Goal: Task Accomplishment & Management: Complete application form

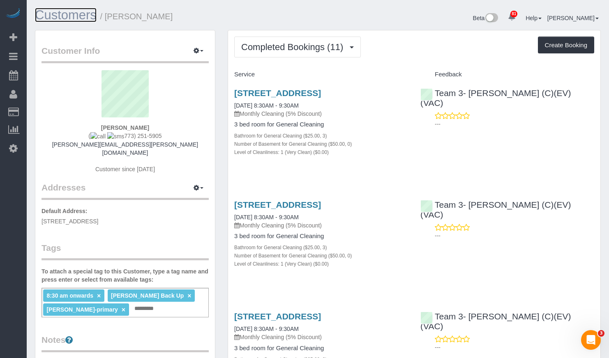
click at [71, 15] on link "Customers" at bounding box center [66, 15] width 62 height 14
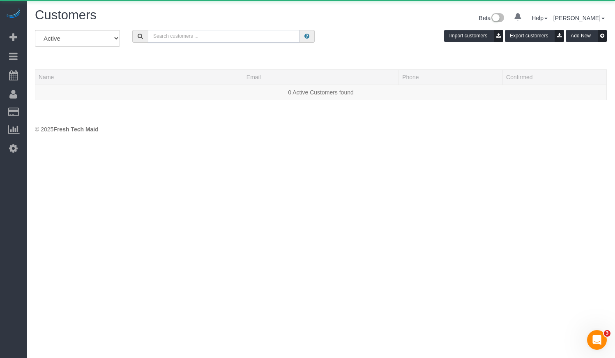
click at [200, 37] on input "text" at bounding box center [224, 36] width 152 height 13
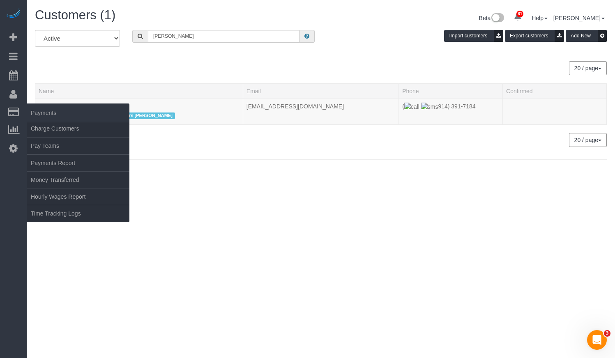
drag, startPoint x: 95, startPoint y: 107, endPoint x: 25, endPoint y: 106, distance: 70.3
click at [22, 106] on div "81 Beta Your Notifications You have 0 alerts × You have 1 to charge for [DATE] …" at bounding box center [307, 92] width 615 height 184
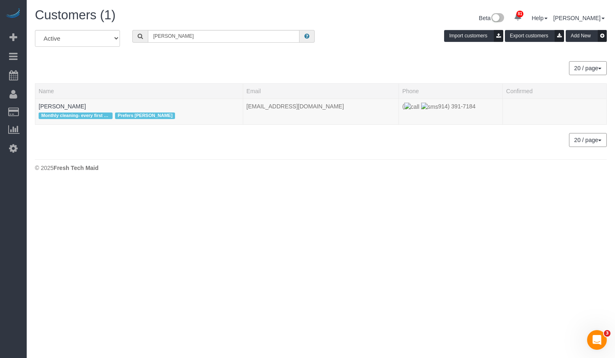
click at [140, 73] on div "20 / page 10 / page 20 / page 30 / page 40 / page 50 / page 100 / page" at bounding box center [321, 68] width 572 height 14
click at [99, 55] on div "All Active Archived [PERSON_NAME] Import customers Export customers Add New 20 …" at bounding box center [321, 88] width 572 height 117
drag, startPoint x: 91, startPoint y: 105, endPoint x: 39, endPoint y: 107, distance: 52.2
click at [39, 107] on td "[PERSON_NAME] Monthly cleaning- every first Wed of the month Prefers Susanna" at bounding box center [139, 112] width 208 height 26
copy link "[PERSON_NAME]"
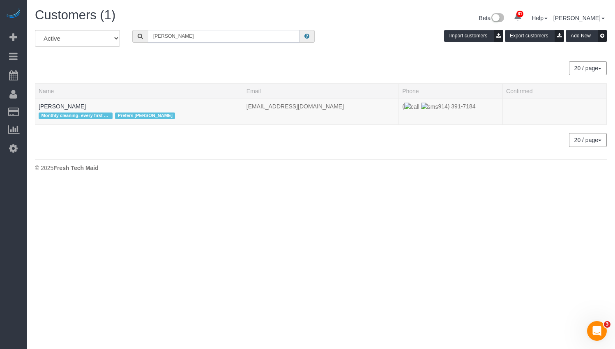
drag, startPoint x: 229, startPoint y: 39, endPoint x: 108, endPoint y: 34, distance: 121.8
click at [108, 34] on div "All Active Archived [PERSON_NAME] Import customers Export customers Add New" at bounding box center [321, 41] width 584 height 23
paste input "[PERSON_NAME]"
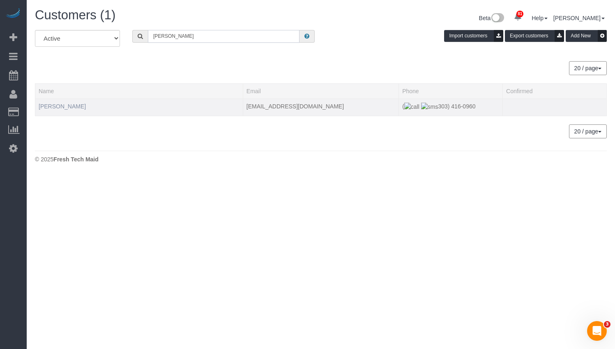
type input "[PERSON_NAME]"
click at [74, 106] on link "[PERSON_NAME]" at bounding box center [62, 106] width 47 height 7
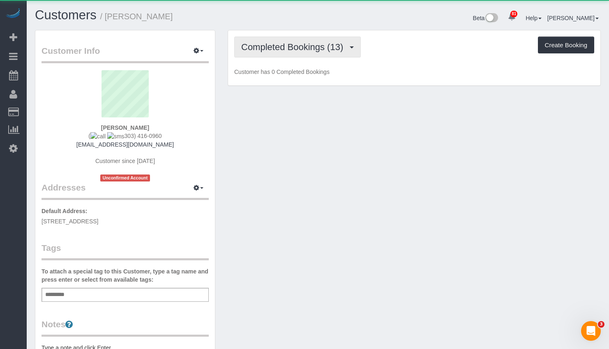
click at [330, 43] on span "Completed Bookings (13)" at bounding box center [294, 47] width 106 height 10
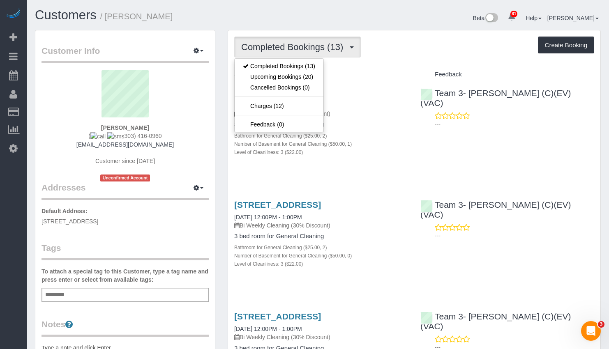
click at [298, 20] on h1 "Customers / Chan Mcnamara" at bounding box center [173, 15] width 277 height 14
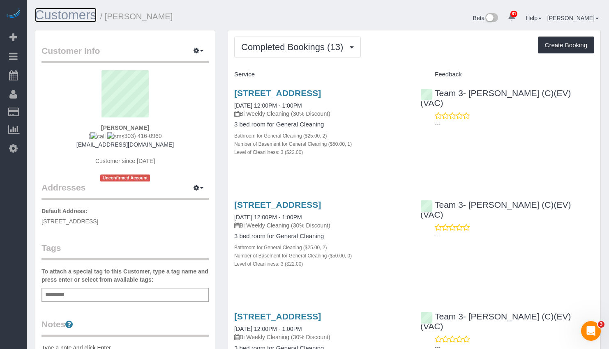
click at [63, 12] on link "Customers" at bounding box center [66, 15] width 62 height 14
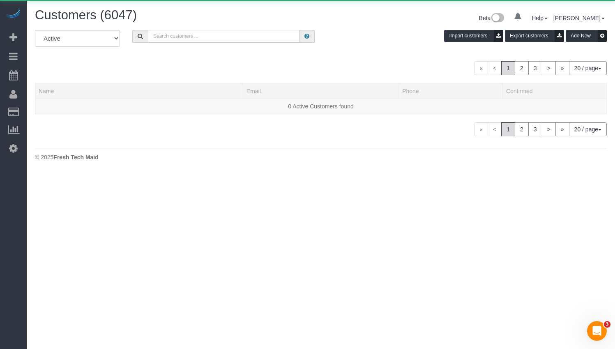
click at [232, 41] on input "text" at bounding box center [224, 36] width 152 height 13
paste input "Jennifer terry"
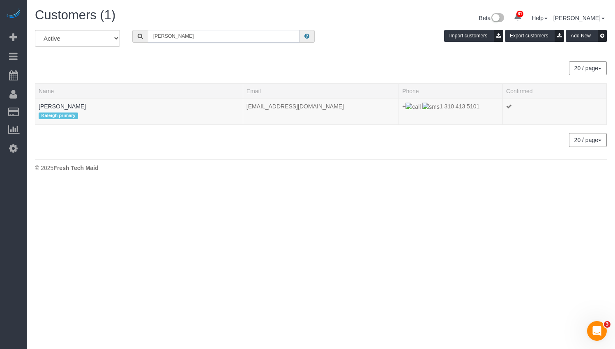
drag, startPoint x: 221, startPoint y: 34, endPoint x: 124, endPoint y: 40, distance: 97.6
click at [124, 40] on div "All Active Archived Jennifer terry Import customers Export customers Add New" at bounding box center [321, 41] width 584 height 23
paste input "Chan Mcnamara"
type input "Chan Mcnamara"
click at [66, 107] on link "Chan Mcnamara" at bounding box center [62, 106] width 47 height 7
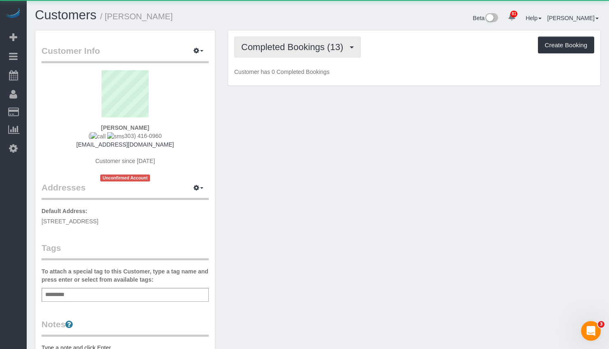
click at [347, 42] on span "Completed Bookings (13)" at bounding box center [294, 47] width 106 height 10
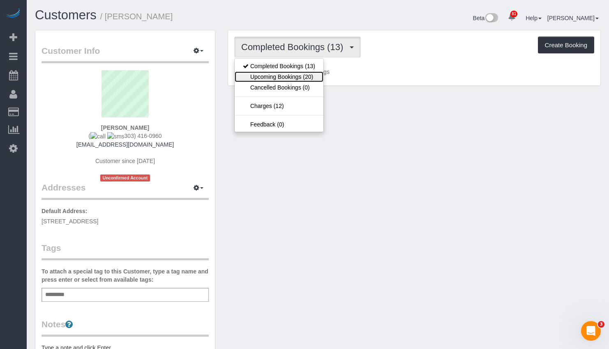
click at [311, 72] on link "Upcoming Bookings (20)" at bounding box center [279, 77] width 89 height 11
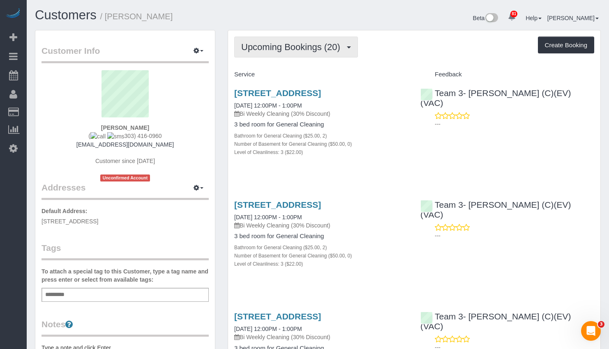
click at [307, 47] on span "Upcoming Bookings (20)" at bounding box center [292, 47] width 103 height 10
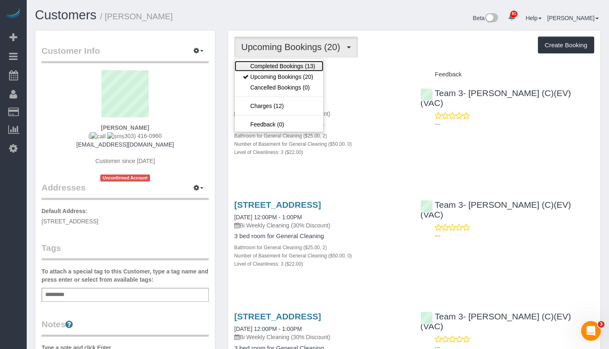
click at [298, 70] on link "Completed Bookings (13)" at bounding box center [279, 66] width 89 height 11
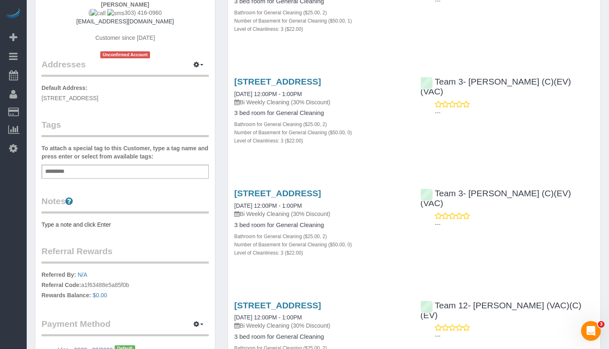
scroll to position [164, 0]
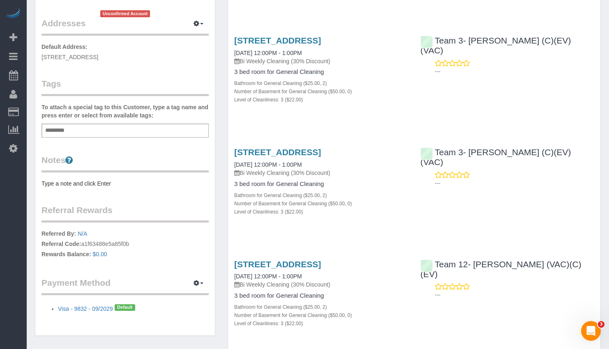
click at [95, 134] on div "Add a tag" at bounding box center [125, 131] width 167 height 14
paste input "**********"
drag, startPoint x: 115, startPoint y: 129, endPoint x: -3, endPoint y: 126, distance: 118.8
click at [0, 126] on html "81 Beta Your Notifications You have 0 alerts × You have 1 to charge for 09/03/2…" at bounding box center [304, 10] width 609 height 349
type input "**********"
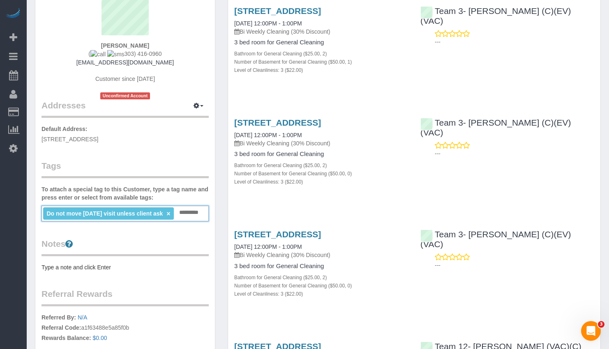
scroll to position [0, 0]
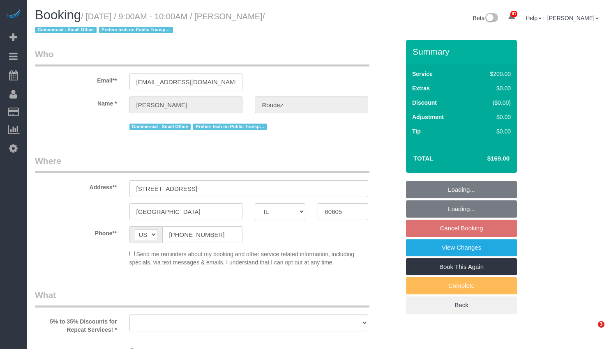
select select "IL"
select select "number:1"
select select "number:58"
select select "number:139"
select select "number:104"
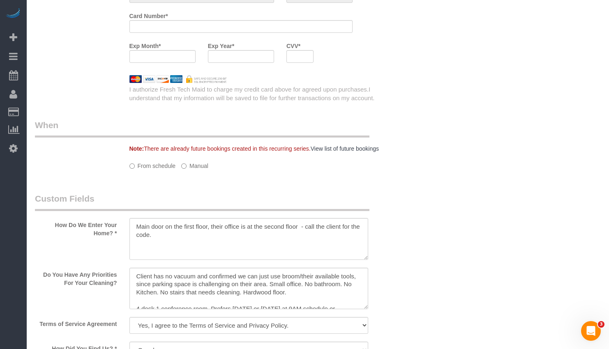
select select "object:1190"
select select "string:fspay-4c43d54d-829b-47b1-8aa4-04b648ed5f83"
select select "512"
select select "5"
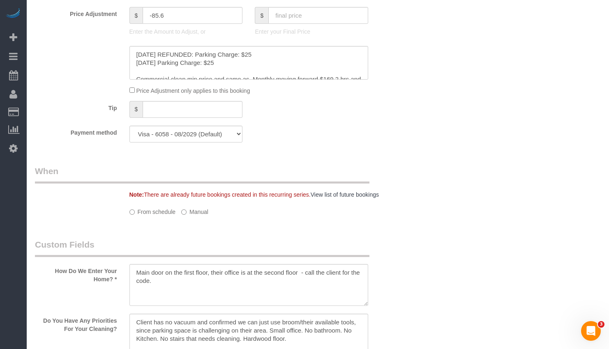
select select "object:1301"
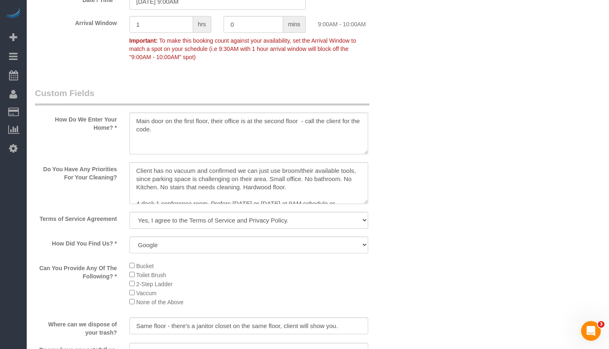
select select "5"
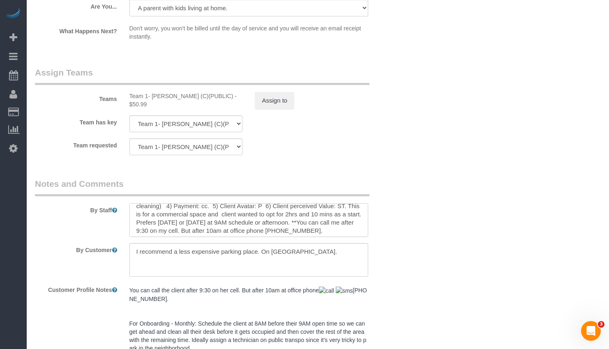
scroll to position [25, 0]
click at [337, 221] on textarea at bounding box center [248, 220] width 239 height 34
paste textarea "please be quiet as we will be working"
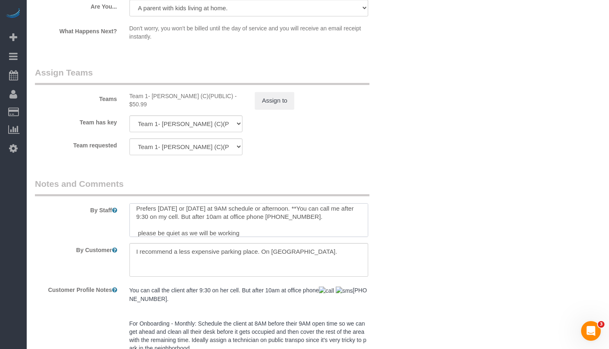
scroll to position [41, 0]
drag, startPoint x: 141, startPoint y: 226, endPoint x: 128, endPoint y: 225, distance: 13.2
click at [130, 225] on textarea at bounding box center [248, 220] width 239 height 34
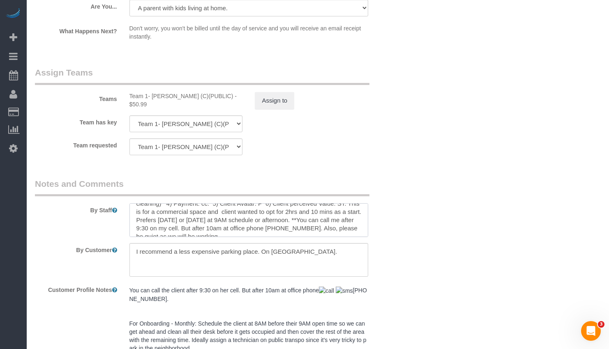
scroll to position [33, 0]
click at [249, 219] on textarea at bounding box center [248, 220] width 239 height 34
drag, startPoint x: 289, startPoint y: 223, endPoint x: 179, endPoint y: 230, distance: 110.3
click at [179, 230] on sui-booking-comments "By Staff By Customer Customer Profile Notes You can call the client after 9:30 …" at bounding box center [217, 294] width 365 height 232
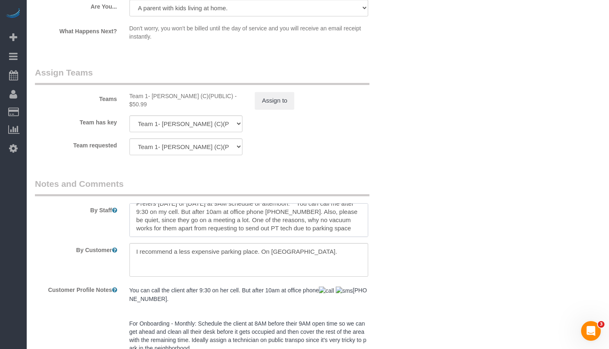
click at [331, 219] on textarea at bounding box center [248, 220] width 239 height 34
click at [182, 225] on textarea at bounding box center [248, 220] width 239 height 34
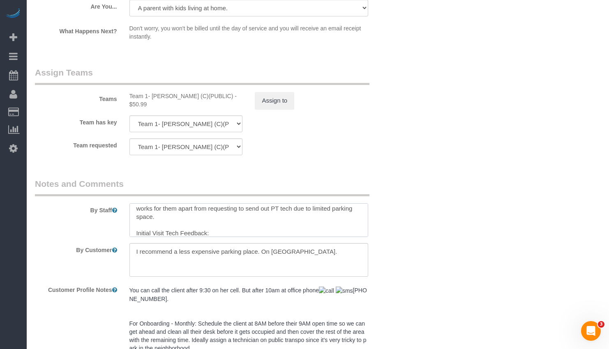
click at [274, 224] on textarea at bounding box center [248, 220] width 239 height 34
paste textarea "please be quiet as we will be working"
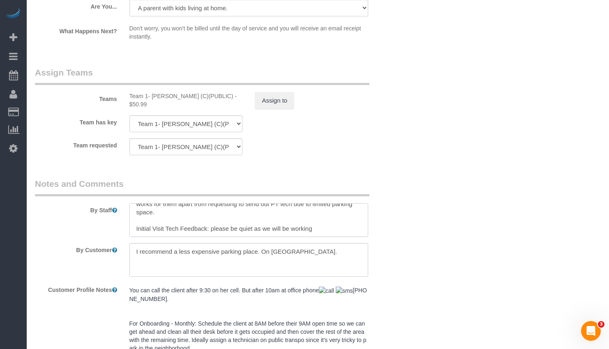
drag, startPoint x: 317, startPoint y: 225, endPoint x: 207, endPoint y: 224, distance: 109.7
click at [207, 224] on textarea at bounding box center [248, 220] width 239 height 34
paste textarea "Yes I believe I made that suggestion and she has one carpet in the entire offic…"
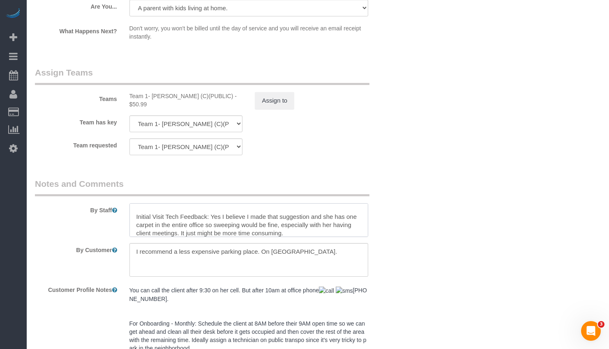
click at [210, 208] on textarea at bounding box center [248, 220] width 239 height 34
click at [283, 224] on textarea at bounding box center [248, 220] width 239 height 34
click at [281, 220] on textarea at bounding box center [248, 220] width 239 height 34
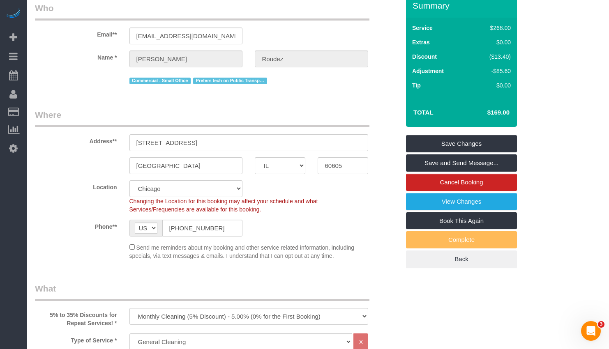
scroll to position [0, 0]
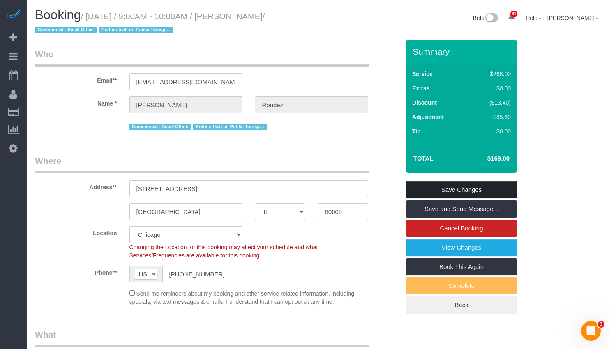
type textarea "Minimum Cleaning Commercial Space 1). General Cleaning. 2) See priority listed …"
click at [463, 193] on link "Save Changes" at bounding box center [461, 189] width 111 height 17
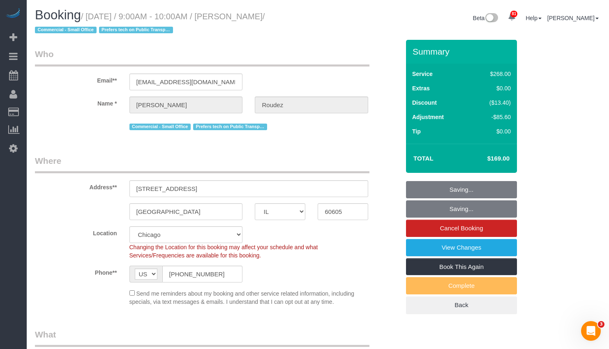
scroll to position [74, 0]
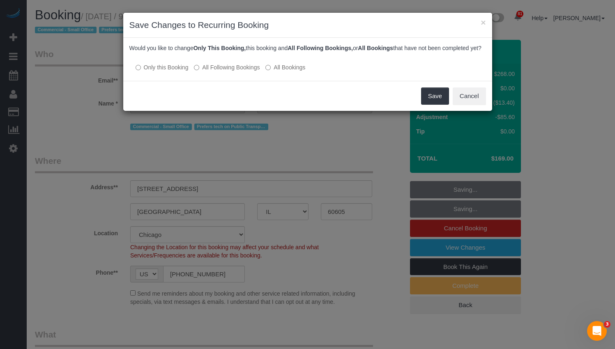
click at [237, 72] on label "All Following Bookings" at bounding box center [227, 67] width 66 height 8
click at [428, 102] on button "Save" at bounding box center [435, 96] width 28 height 17
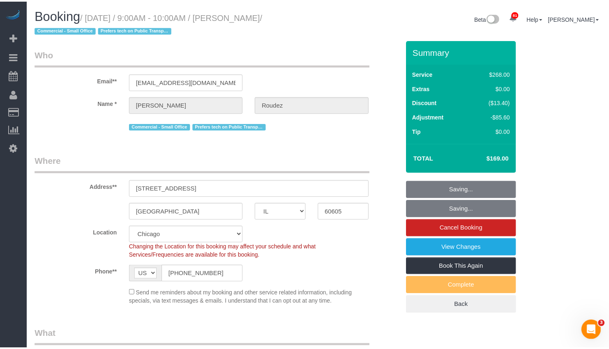
scroll to position [82, 0]
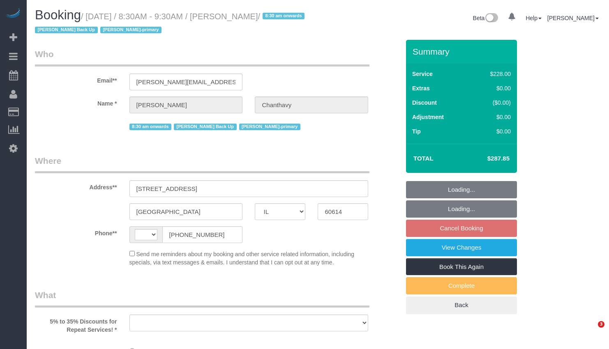
select select "IL"
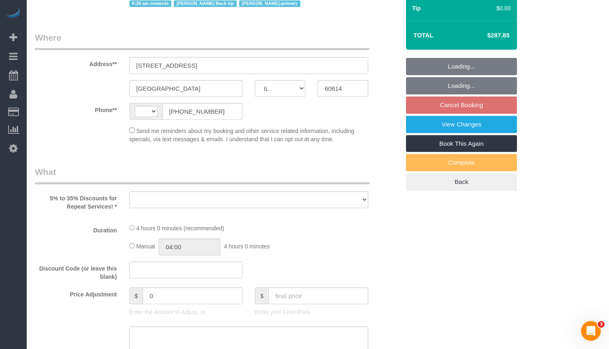
select select "string:US"
select select "object:819"
select select "string:fspay-303bb3cf-7362-4f57-a215-a8ecccdce1c7"
select select "512"
select select "3"
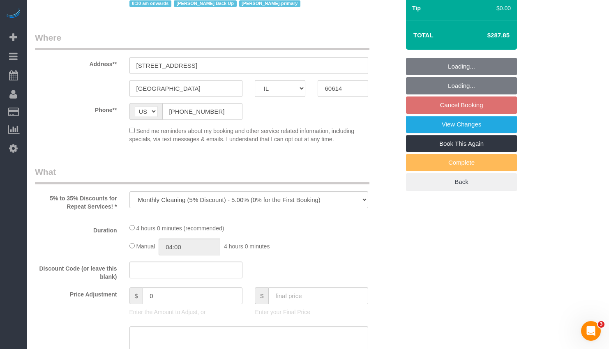
select select "number:1"
select select "number:58"
select select "number:139"
select select "number:104"
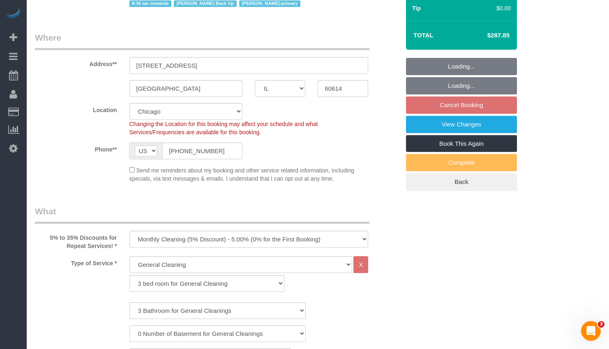
scroll to position [82, 0]
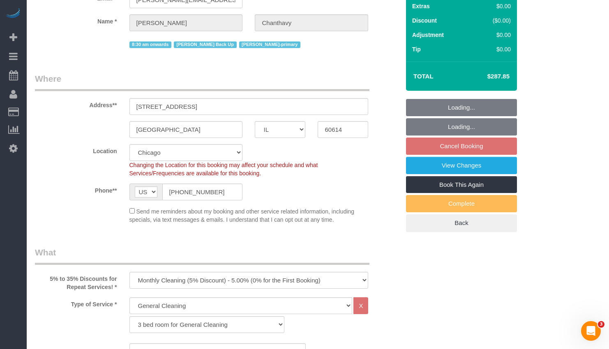
select select "3"
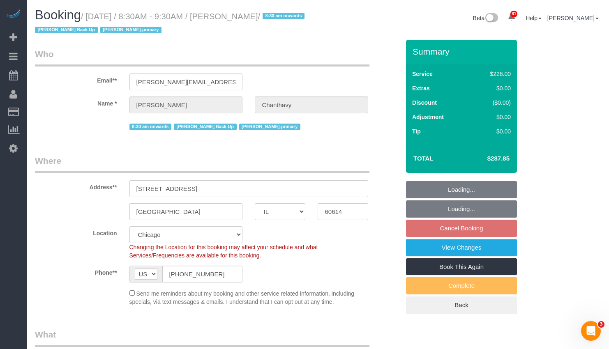
select select "object:1378"
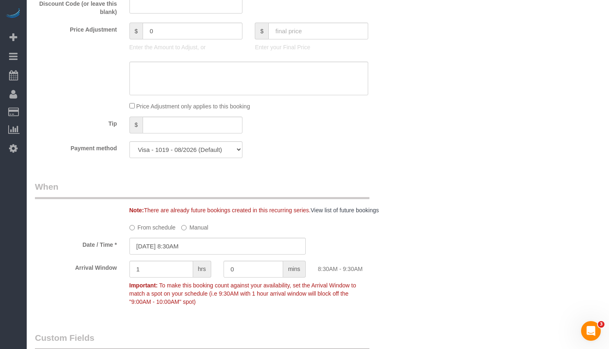
scroll to position [781, 0]
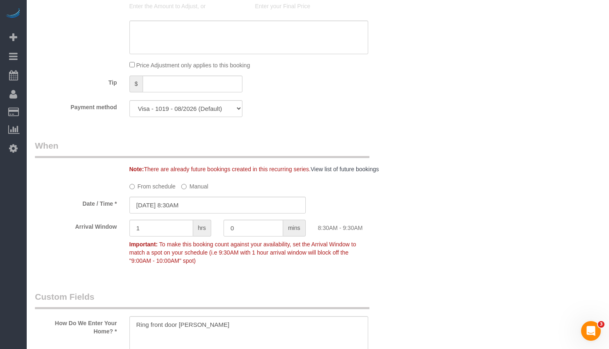
click at [151, 189] on label "From schedule" at bounding box center [152, 185] width 46 height 11
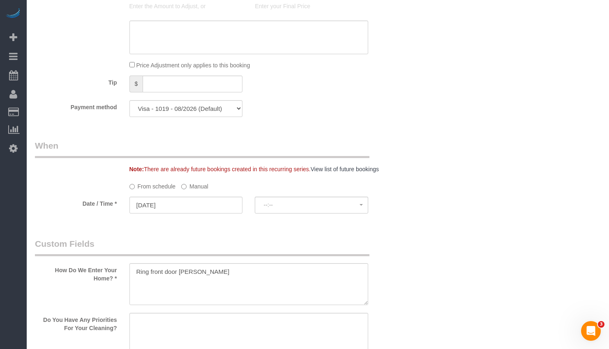
click at [196, 185] on label "Manual" at bounding box center [194, 185] width 27 height 11
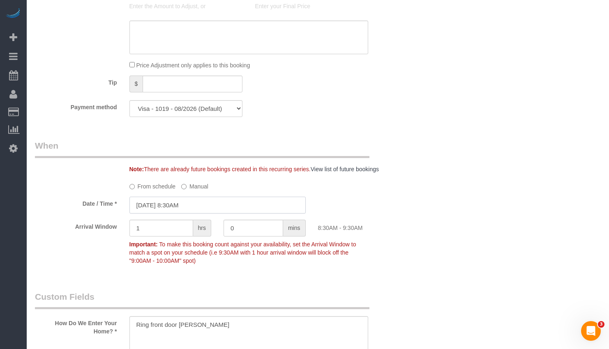
click at [186, 204] on input "09/09/2025 8:30AM" at bounding box center [217, 205] width 176 height 17
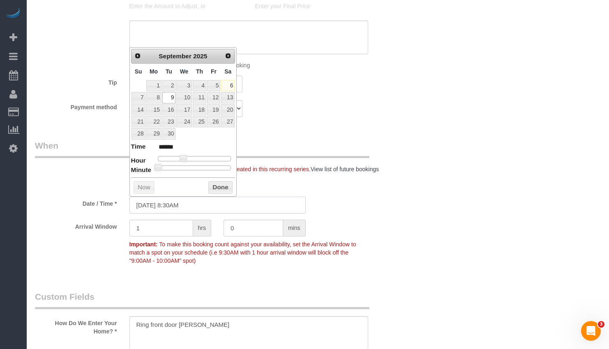
type input "09/09/2025 8:00AM"
click at [160, 113] on link "15" at bounding box center [153, 109] width 15 height 11
drag, startPoint x: 215, startPoint y: 189, endPoint x: 186, endPoint y: 164, distance: 37.6
click at [189, 166] on div "Prev Next September 2025 Su Mo Tu We Th Fr Sa 1 2 3 4 5 6 7 8 9 10 11 12 13 14 …" at bounding box center [183, 122] width 108 height 150
click at [409, 147] on div "Who Email** shital.chanthavy@gmail.com Name * Shital Chanthavy 8:30 am onwards …" at bounding box center [318, 163] width 566 height 1808
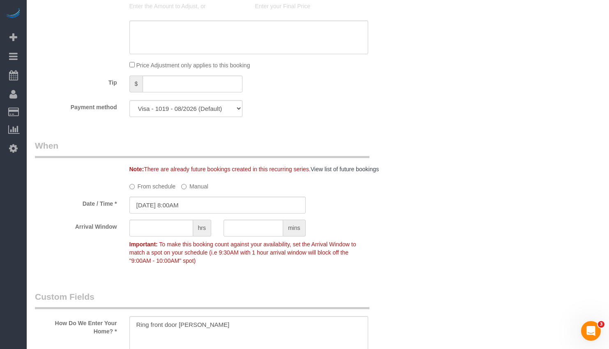
scroll to position [822, 0]
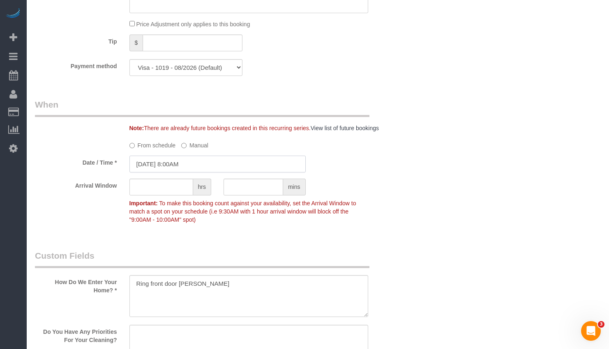
click at [188, 165] on input "09/15/2025 8:00AM" at bounding box center [217, 164] width 176 height 17
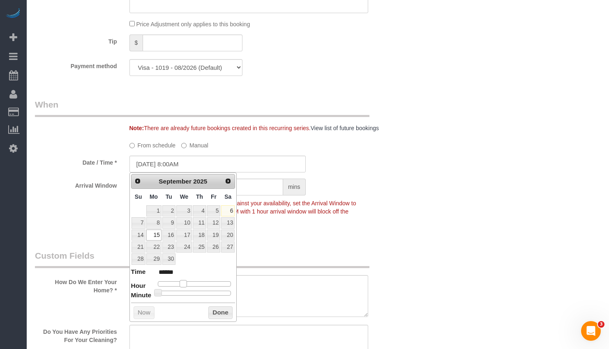
type input "09/15/2025 9:00AM"
type input "******"
type input "09/15/2025 10:00AM"
type input "*******"
type input "09/15/2025 11:00AM"
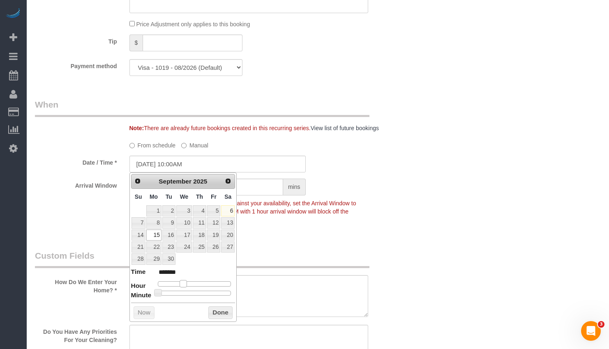
type input "*******"
type input "09/15/2025 10:00AM"
type input "*******"
type input "09/15/2025 9:00AM"
type input "******"
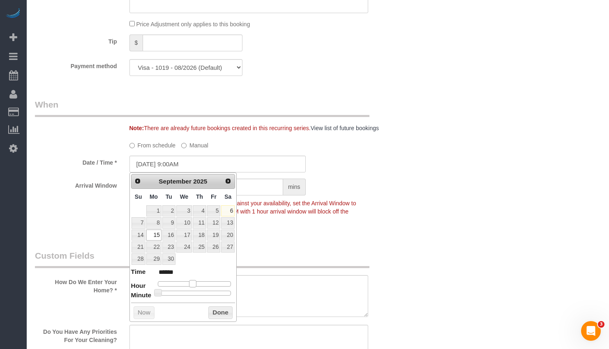
type input "09/15/2025 8:00AM"
type input "******"
type input "09/15/2025 7:00AM"
type input "******"
type input "09/15/2025 8:00AM"
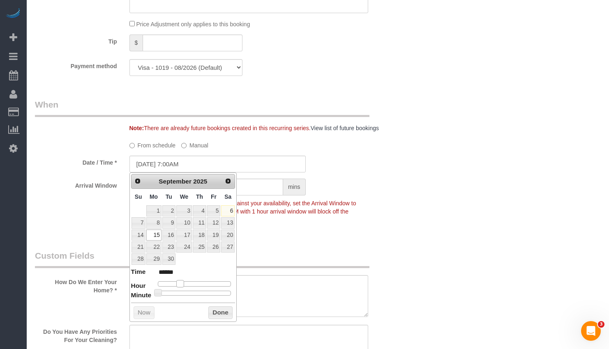
type input "******"
click at [183, 282] on span at bounding box center [183, 283] width 7 height 7
type input "09/15/2025 8:05AM"
type input "******"
type input "09/15/2025 8:10AM"
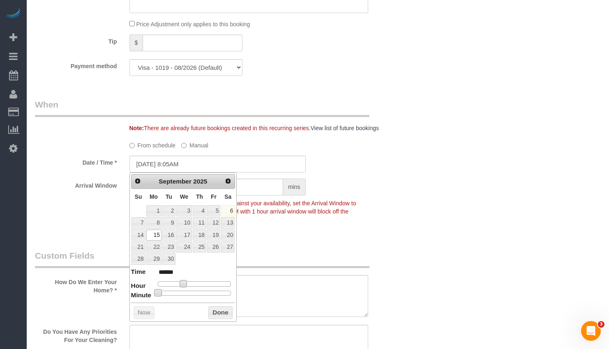
type input "******"
type input "09/15/2025 8:15AM"
type input "******"
type input "09/15/2025 8:20AM"
type input "******"
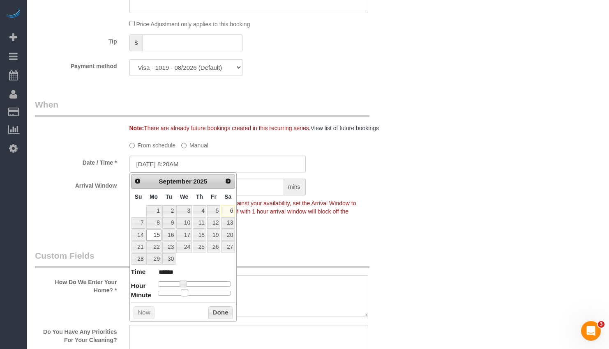
type input "09/15/2025 8:25AM"
type input "******"
type input "09/15/2025 8:30AM"
type input "******"
drag, startPoint x: 174, startPoint y: 295, endPoint x: 200, endPoint y: 295, distance: 25.9
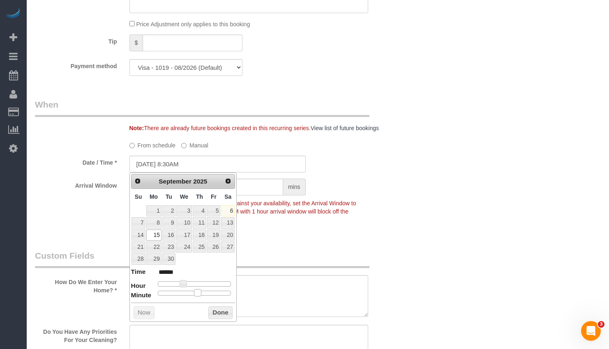
click at [200, 295] on span at bounding box center [197, 292] width 7 height 7
click at [224, 315] on button "Done" at bounding box center [220, 313] width 24 height 13
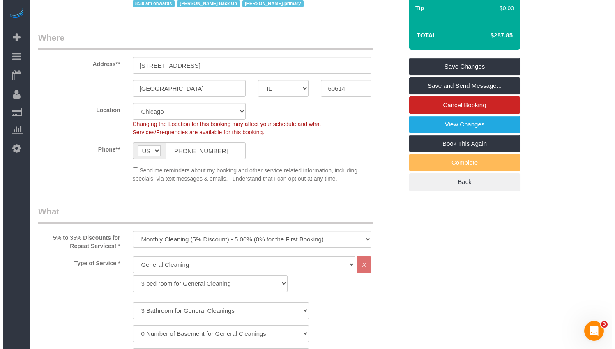
scroll to position [82, 0]
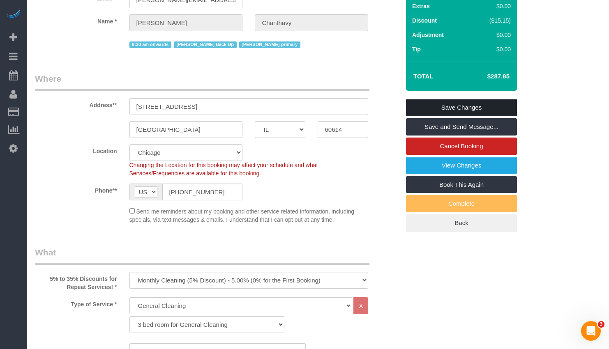
click at [427, 106] on link "Save Changes" at bounding box center [461, 107] width 111 height 17
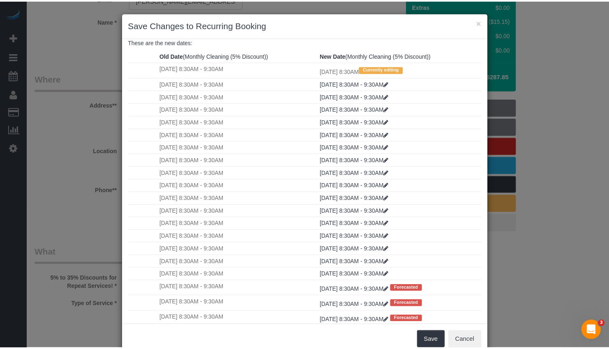
scroll to position [0, 0]
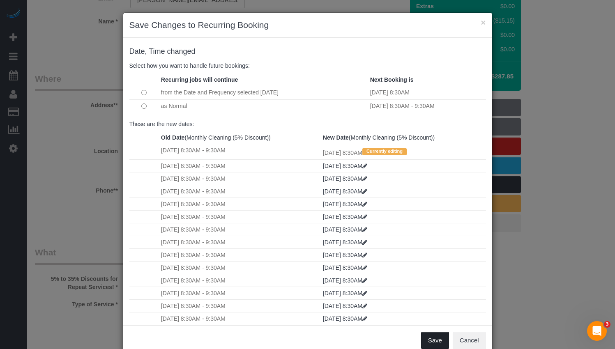
click at [432, 339] on button "Save" at bounding box center [435, 340] width 28 height 17
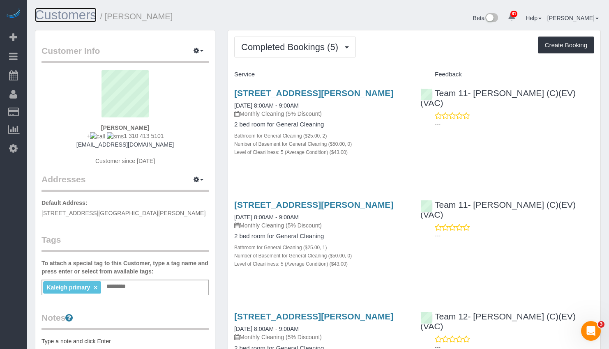
click at [72, 16] on link "Customers" at bounding box center [66, 15] width 62 height 14
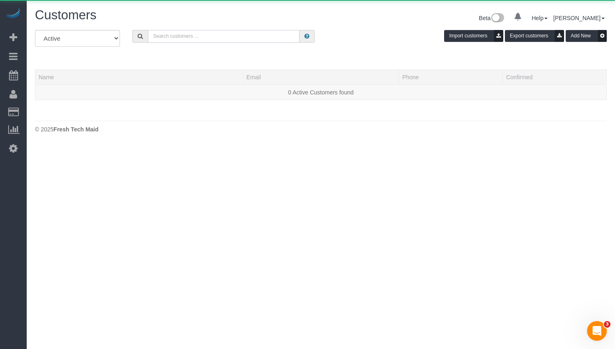
click at [212, 35] on input "text" at bounding box center [224, 36] width 152 height 13
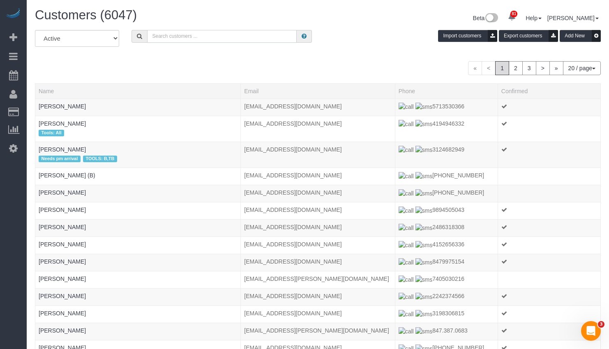
type input "d"
type input "[PERSON_NAME]"
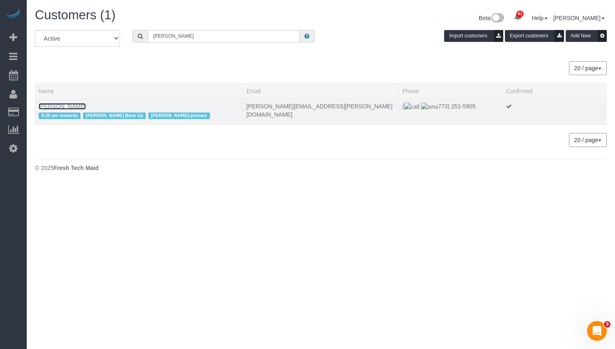
click at [75, 105] on link "[PERSON_NAME]" at bounding box center [62, 106] width 47 height 7
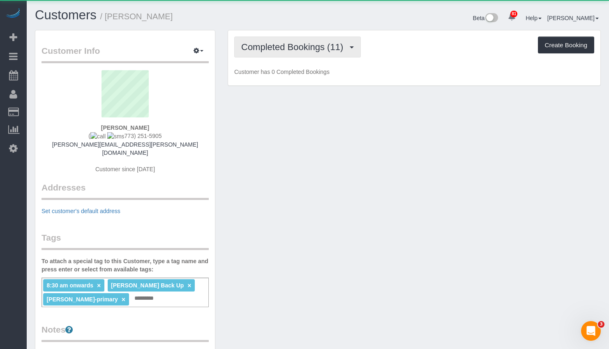
click at [327, 41] on button "Completed Bookings (11)" at bounding box center [297, 47] width 127 height 21
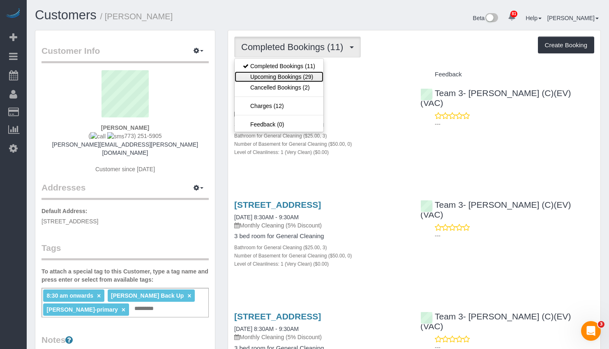
click at [308, 78] on link "Upcoming Bookings (29)" at bounding box center [279, 77] width 89 height 11
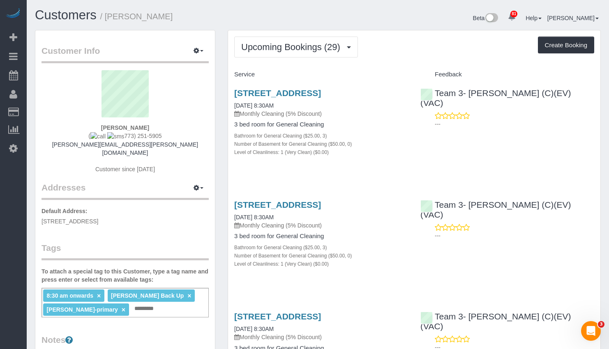
drag, startPoint x: 232, startPoint y: 90, endPoint x: 268, endPoint y: 102, distance: 38.3
click at [268, 102] on div "1713 W Diversey Pkwy Unit H, Chicago, IL 60614 09/15/2025 8:30AM Monthly Cleani…" at bounding box center [321, 126] width 186 height 91
copy link "[STREET_ADDRESS]"
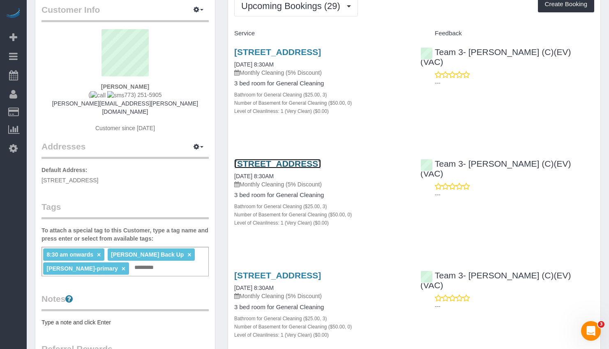
drag, startPoint x: 286, startPoint y: 172, endPoint x: 324, endPoint y: 170, distance: 37.5
click at [321, 169] on link "[STREET_ADDRESS]" at bounding box center [277, 163] width 87 height 9
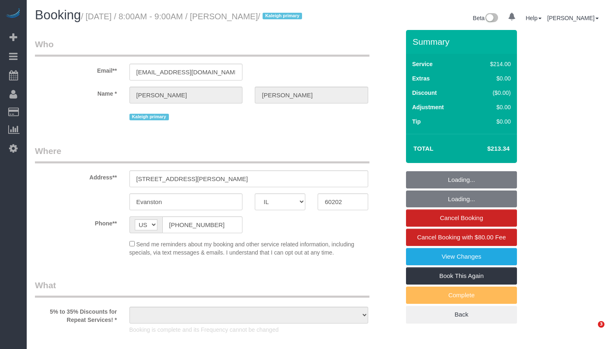
select select "IL"
select select "object:824"
select select "number:1"
select select "number:58"
select select "number:139"
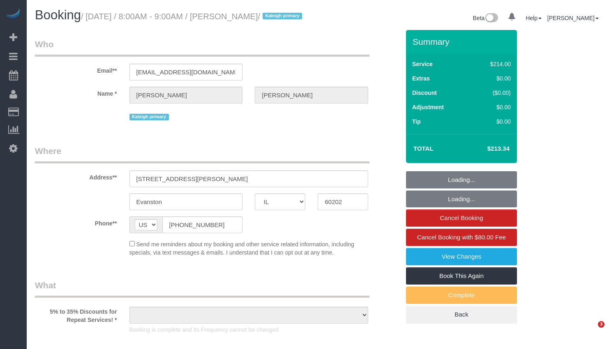
select select "number:104"
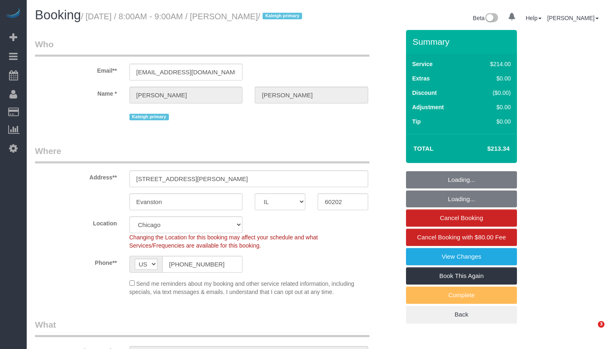
select select "object:1055"
select select "512"
select select "2"
select select "5"
select select "spot1"
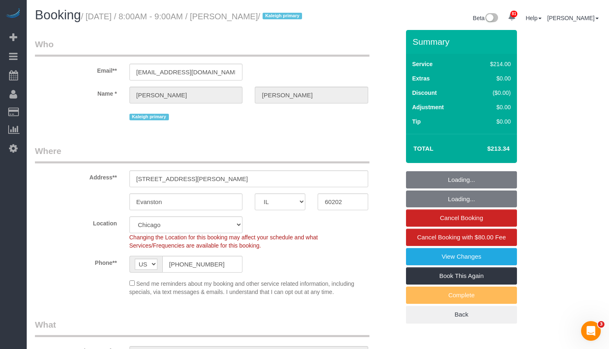
select select "2"
select select "5"
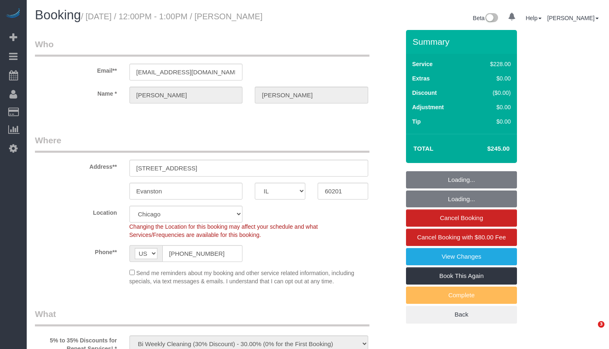
select select "IL"
select select "number:1"
select select "number:58"
select select "number:139"
select select "number:106"
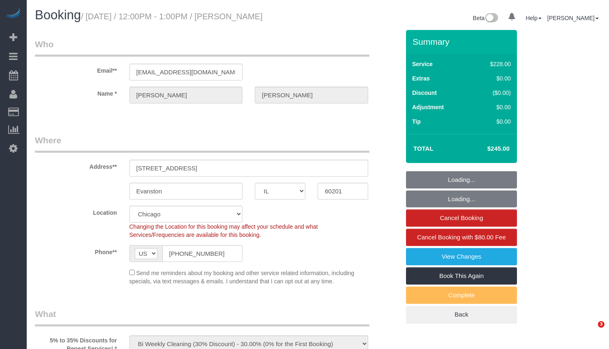
select select "object:1046"
select select "512"
select select "2"
select select "1"
select select "3"
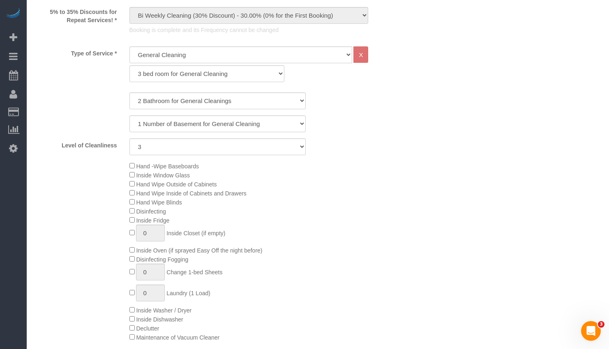
select select "2"
select select "1"
select select "3"
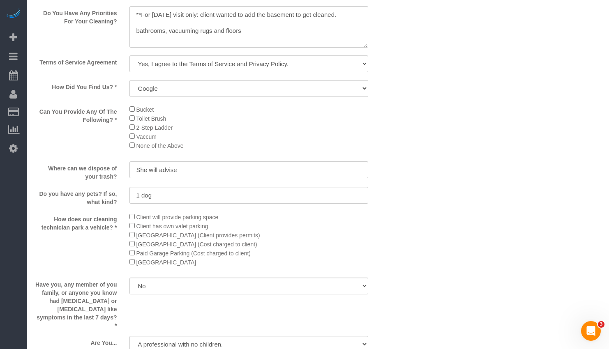
scroll to position [986, 0]
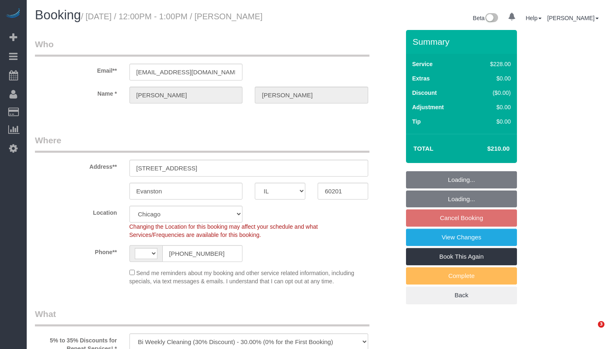
select select "IL"
select select "512"
select select "2"
select select "3"
select select "number:1"
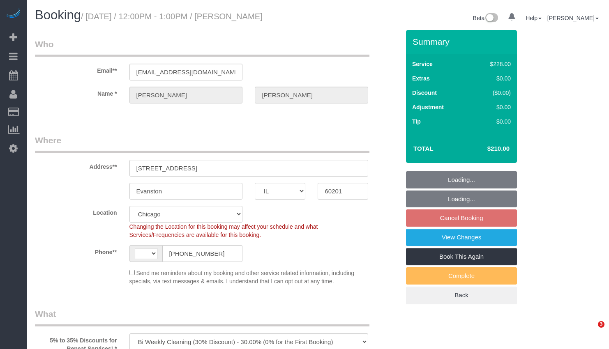
select select "number:58"
select select "number:139"
select select "number:106"
select select "object:937"
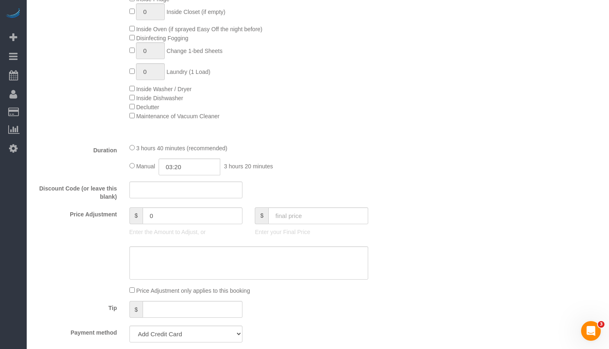
select select "string:[GEOGRAPHIC_DATA]"
select select "string:fspay-7fe91aa3-c6e8-45f0-9fc1-09293f3667af"
select select "2"
select select "3"
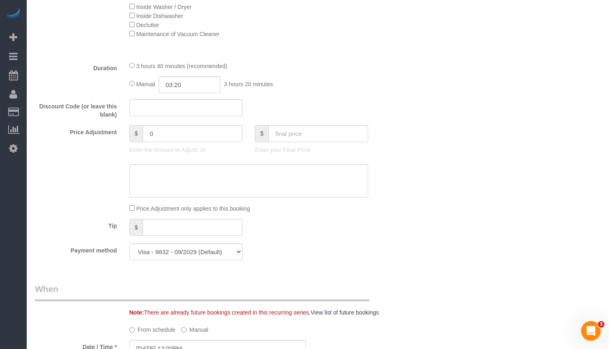
scroll to position [575, 0]
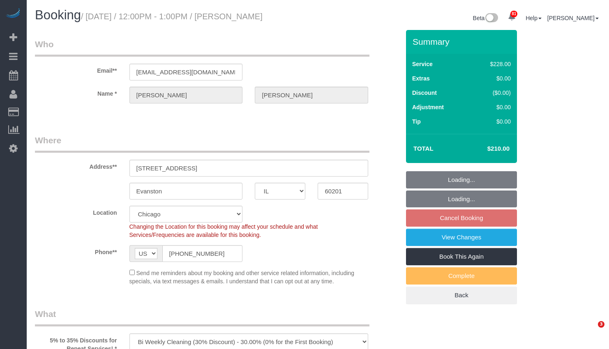
select select "IL"
select select "number:1"
select select "number:58"
select select "number:139"
select select "number:106"
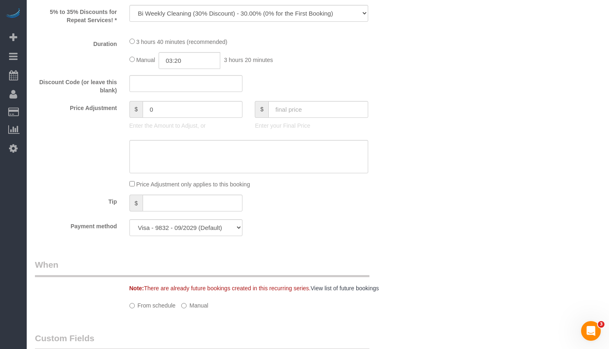
select select "object:1037"
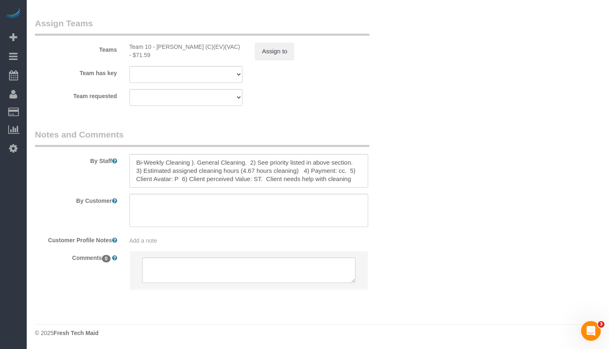
select select "512"
select select "2"
select select "3"
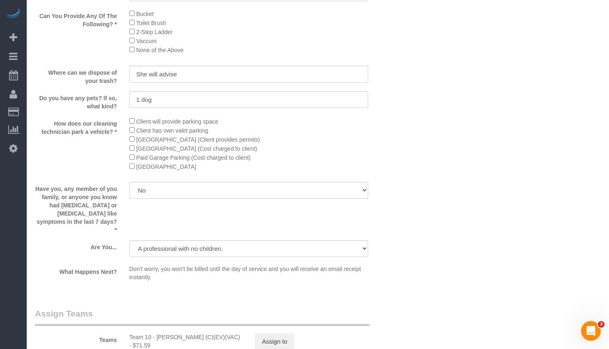
select select "2"
select select "3"
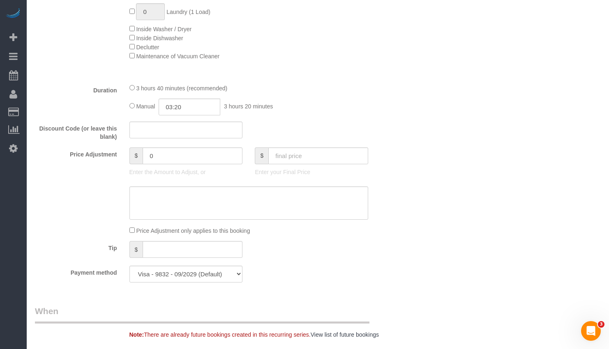
scroll to position [718, 0]
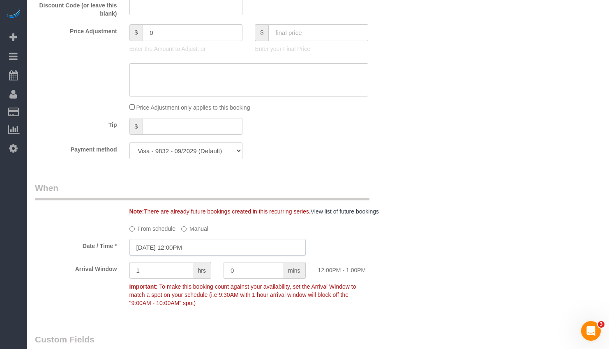
click at [206, 247] on input "[DATE] 12:00PM" at bounding box center [217, 247] width 176 height 17
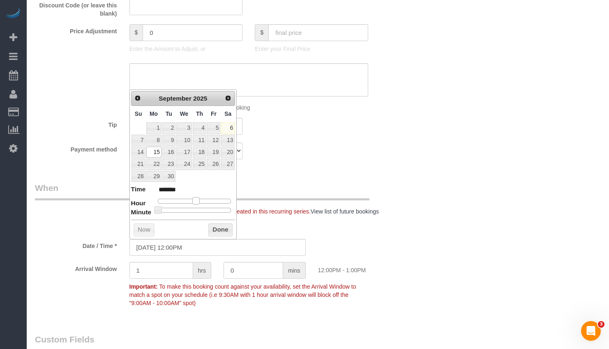
type input "09/15/2025 11:00AM"
type input "*******"
type input "09/15/2025 10:00AM"
type input "*******"
type input "09/15/2025 9:00AM"
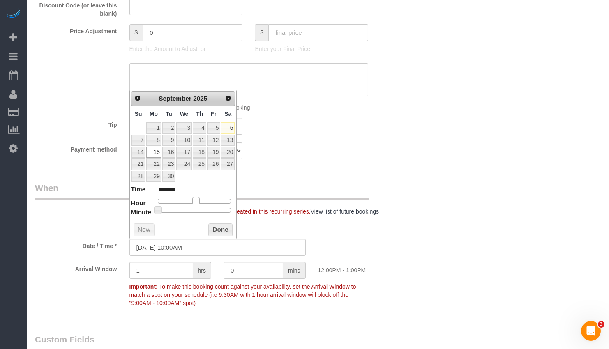
type input "******"
type input "09/15/2025 8:00AM"
type input "******"
type input "09/15/2025 9:00AM"
type input "******"
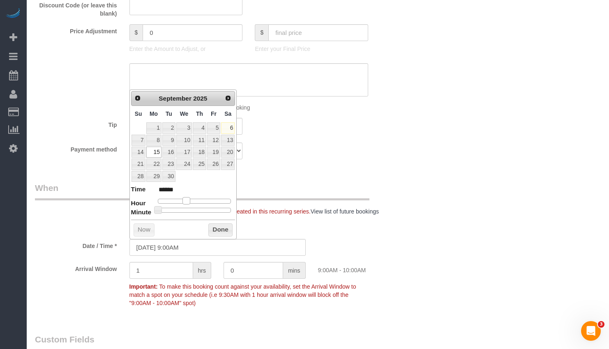
drag, startPoint x: 195, startPoint y: 200, endPoint x: 186, endPoint y: 203, distance: 9.1
click at [186, 203] on span at bounding box center [185, 200] width 7 height 7
click at [224, 230] on button "Done" at bounding box center [220, 230] width 24 height 13
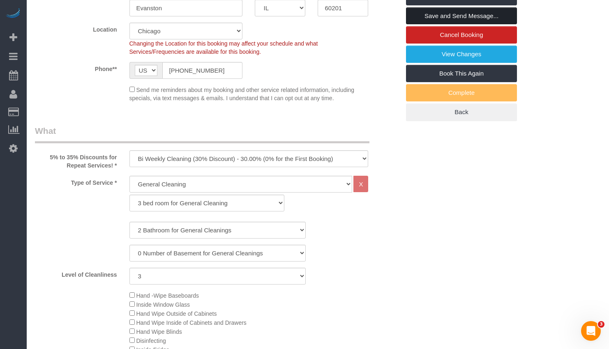
scroll to position [0, 0]
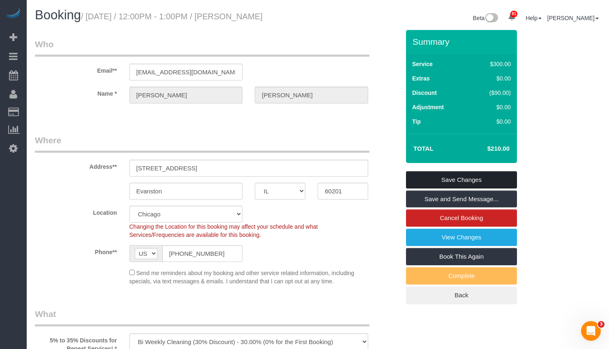
click at [465, 180] on link "Save Changes" at bounding box center [461, 179] width 111 height 17
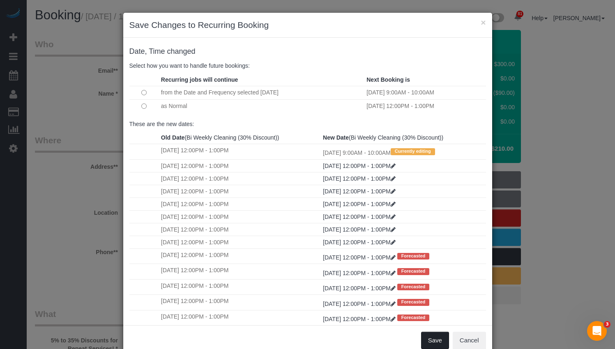
click at [435, 344] on button "Save" at bounding box center [435, 340] width 28 height 17
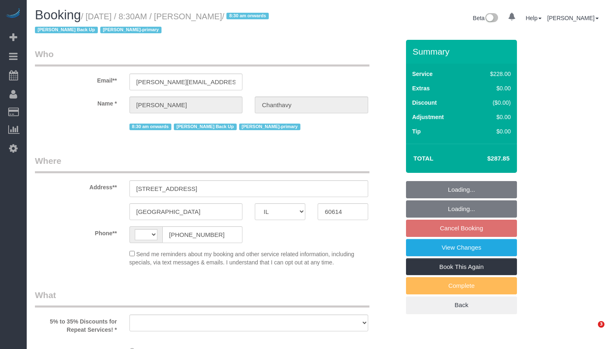
select select "IL"
select select "number:1"
select select "number:58"
select select "number:139"
select select "number:104"
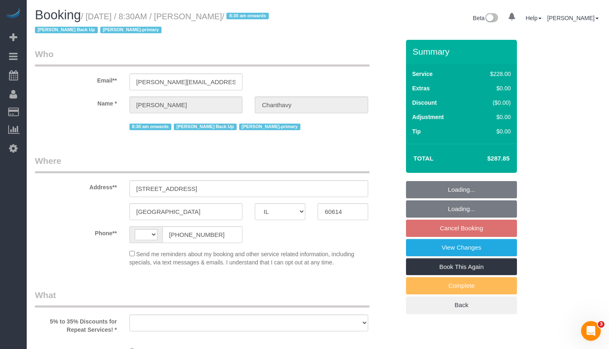
select select "string:[GEOGRAPHIC_DATA]"
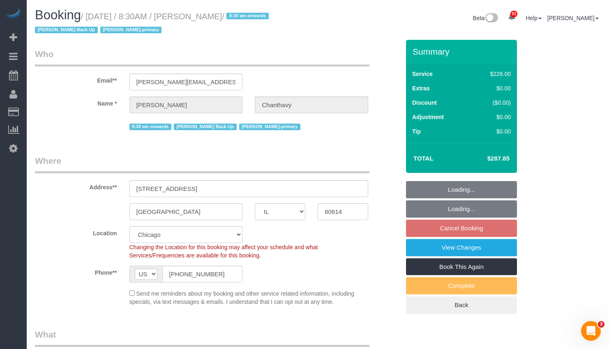
select select "object:1307"
select select "512"
select select "3"
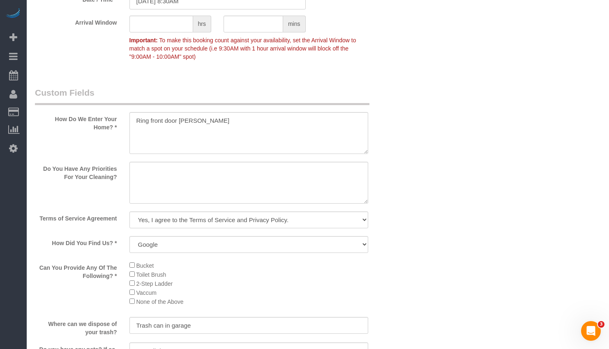
scroll to position [903, 0]
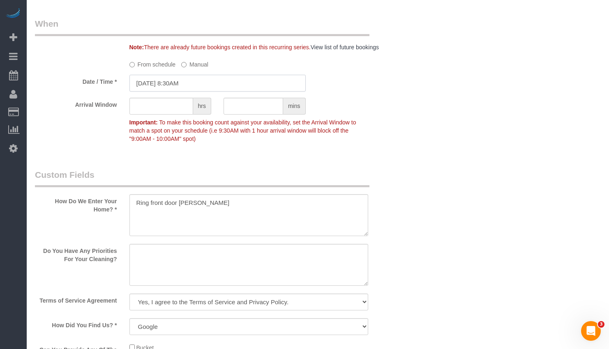
click at [172, 83] on input "10/13/2025 8:30AM" at bounding box center [217, 83] width 176 height 17
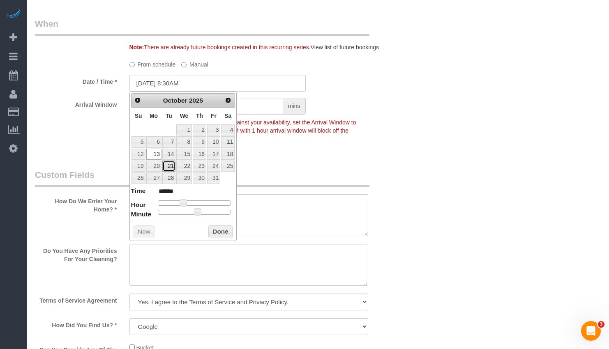
click at [169, 170] on link "21" at bounding box center [168, 166] width 13 height 11
type input "[DATE] 8:30AM"
click at [219, 231] on button "Done" at bounding box center [220, 232] width 24 height 13
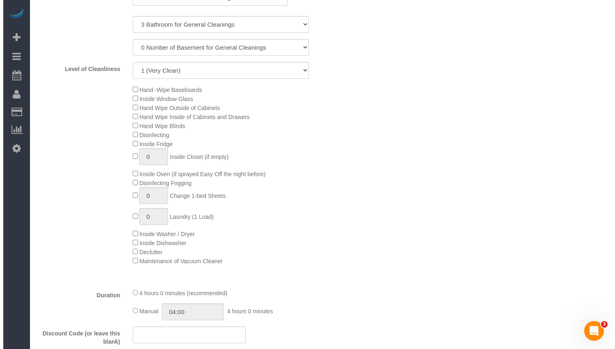
scroll to position [0, 0]
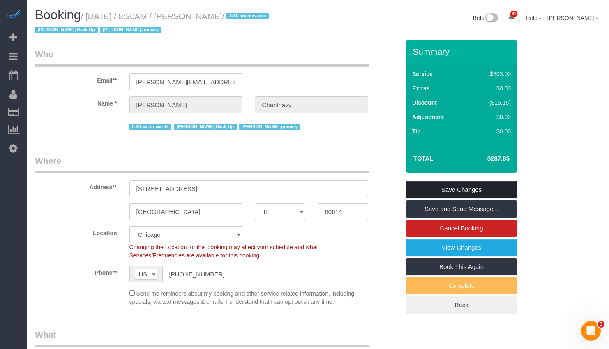
click at [476, 193] on link "Save Changes" at bounding box center [461, 189] width 111 height 17
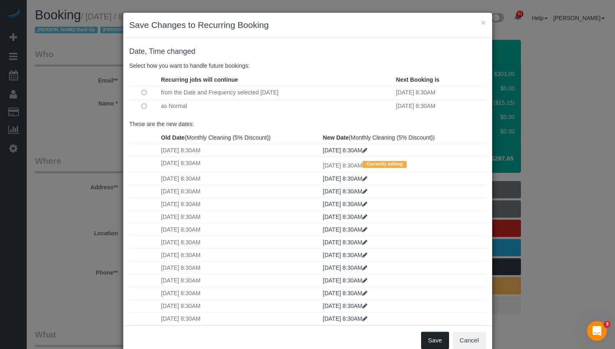
click at [436, 338] on button "Save" at bounding box center [435, 340] width 28 height 17
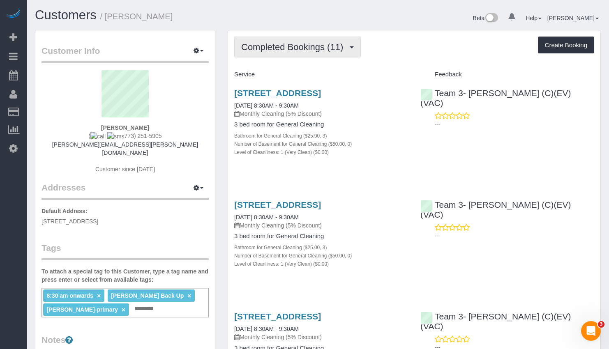
click at [330, 52] on span "Completed Bookings (11)" at bounding box center [294, 47] width 106 height 10
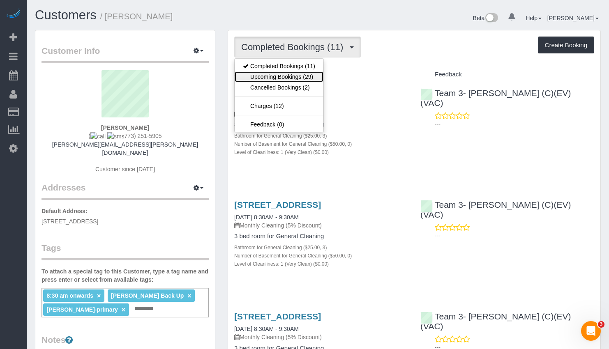
click at [316, 76] on link "Upcoming Bookings (29)" at bounding box center [279, 77] width 89 height 11
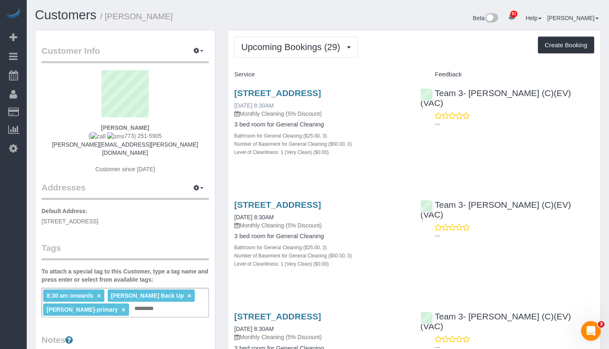
drag, startPoint x: 244, startPoint y: 113, endPoint x: 263, endPoint y: 114, distance: 18.9
click at [263, 114] on div "[STREET_ADDRESS] [DATE] 8:30AM Monthly Cleaning (5% Discount) 3 bed room for Ge…" at bounding box center [321, 126] width 186 height 91
copy link "[DATE]"
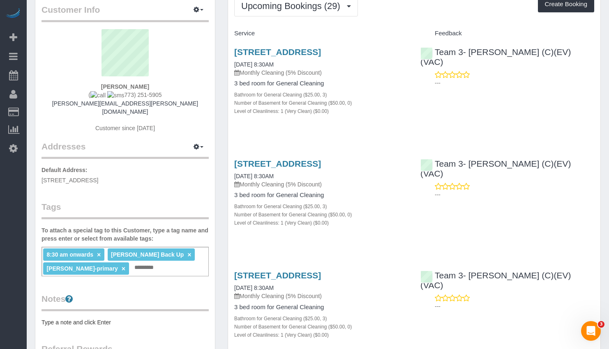
scroll to position [82, 0]
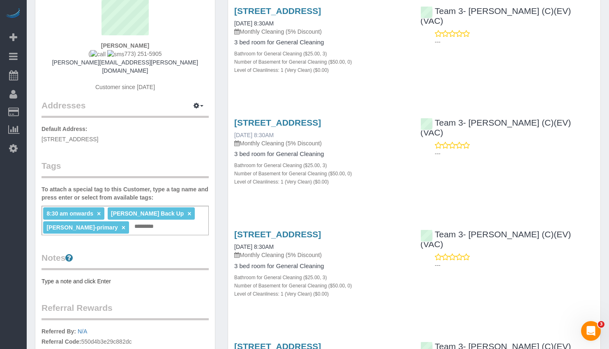
drag, startPoint x: 231, startPoint y: 152, endPoint x: 264, endPoint y: 157, distance: 33.2
click at [264, 157] on div "[STREET_ADDRESS] [DATE] 8:30AM Monthly Cleaning (5% Discount) 3 bed room for Ge…" at bounding box center [321, 156] width 186 height 91
copy link "[DATE]"
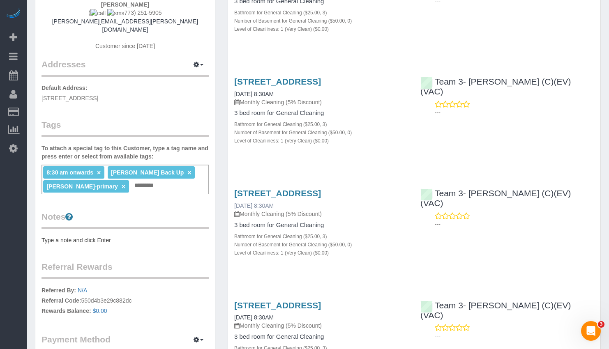
drag, startPoint x: 228, startPoint y: 233, endPoint x: 262, endPoint y: 234, distance: 34.1
click at [262, 234] on div "[STREET_ADDRESS] [DATE] 8:30AM Monthly Cleaning (5% Discount) 3 bed room for Ge…" at bounding box center [321, 227] width 186 height 91
copy link "[DATE]"
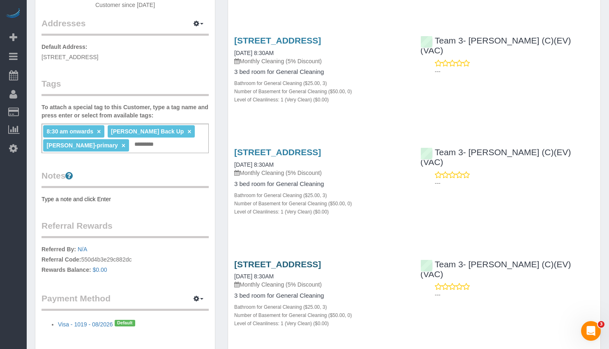
scroll to position [247, 0]
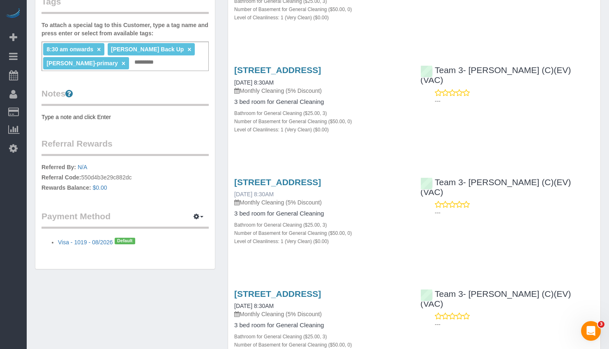
drag, startPoint x: 229, startPoint y: 231, endPoint x: 263, endPoint y: 234, distance: 33.8
click at [263, 234] on div "1713 W Diversey Pkwy Unit H, Chicago, IL 60614 12/16/2025 8:30AM Monthly Cleani…" at bounding box center [321, 216] width 186 height 91
copy link "12/16/2025"
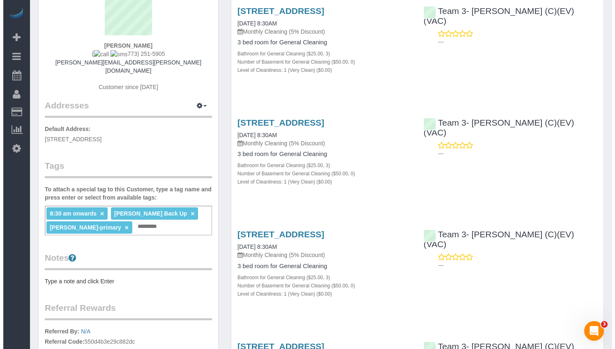
scroll to position [0, 0]
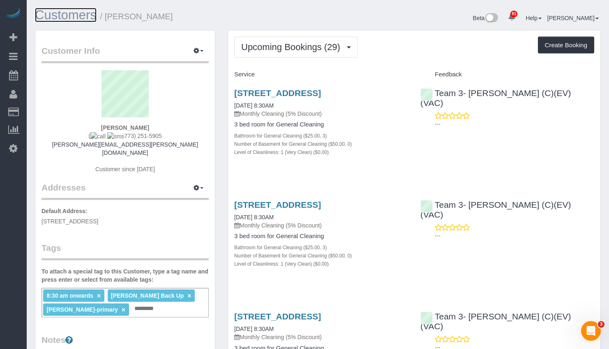
drag, startPoint x: 75, startPoint y: 14, endPoint x: 83, endPoint y: 8, distance: 9.9
click at [75, 14] on link "Customers" at bounding box center [66, 15] width 62 height 14
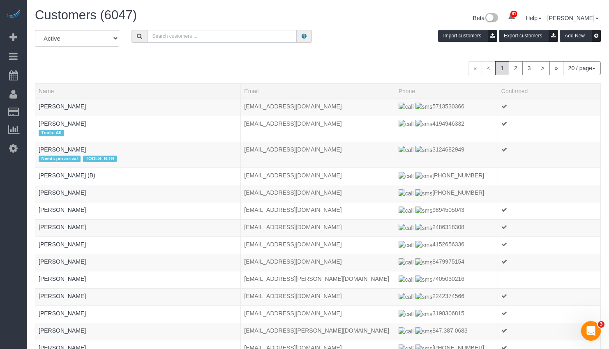
click at [173, 36] on input "text" at bounding box center [222, 36] width 150 height 13
type input "Jennifer terry"
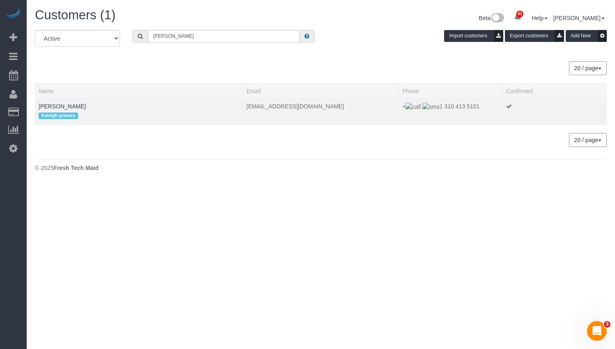
drag, startPoint x: 471, startPoint y: 108, endPoint x: 425, endPoint y: 108, distance: 46.0
click at [425, 108] on td "+ 1 310 413 5101" at bounding box center [451, 112] width 104 height 26
copy span "1 310 413 5101"
click at [494, 215] on body "81 Beta Your Notifications You have 0 alerts × You have 1 to charge for 09/03/2…" at bounding box center [307, 174] width 615 height 349
drag, startPoint x: 469, startPoint y: 106, endPoint x: 426, endPoint y: 108, distance: 42.8
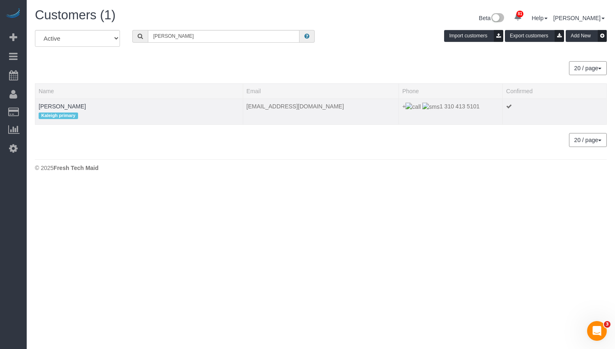
click at [426, 108] on td "+ 1 310 413 5101" at bounding box center [451, 112] width 104 height 26
copy span "1 310 413 5101"
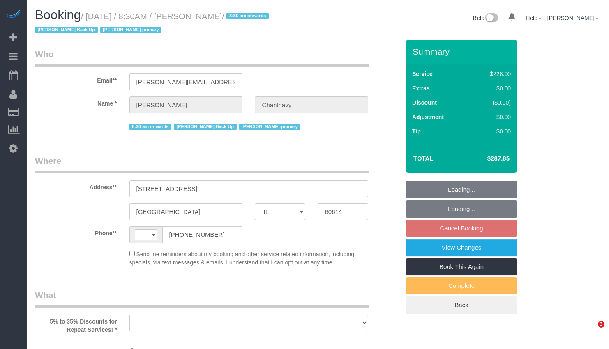
select select "IL"
select select "string:[GEOGRAPHIC_DATA]"
select select "object:572"
select select "string:fspay-303bb3cf-7362-4f57-a215-a8ecccdce1c7"
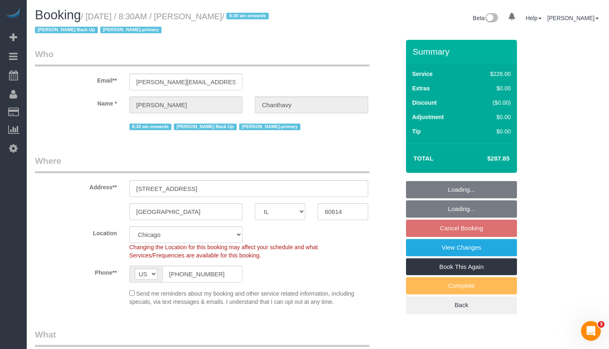
select select "512"
select select "3"
select select "number:1"
select select "number:58"
select select "number:139"
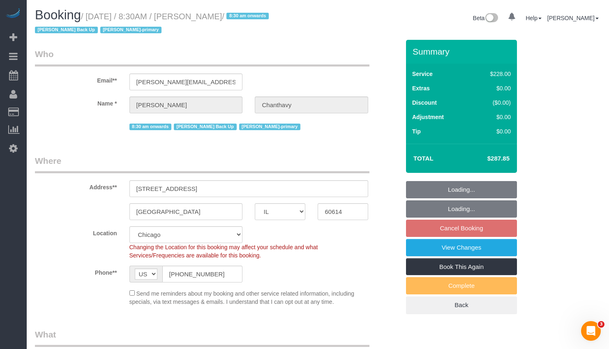
select select "number:104"
select select "object:1290"
select select "3"
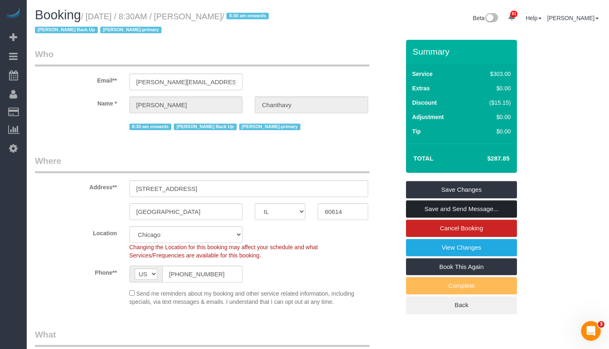
click at [475, 211] on link "Save and Send Message..." at bounding box center [461, 209] width 111 height 17
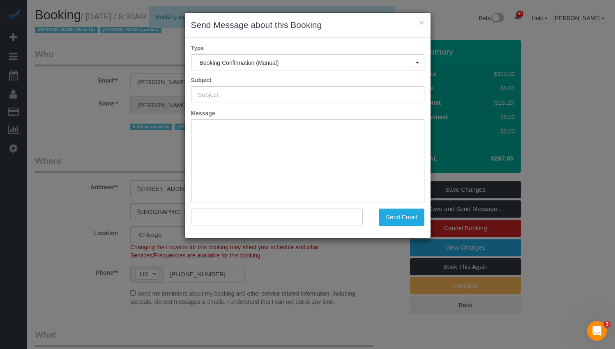
type input "Your Booking With Fresh Tech Maid, Confirmed!"
type input ""[PERSON_NAME]" <[PERSON_NAME][EMAIL_ADDRESS][PERSON_NAME][DOMAIN_NAME]>"
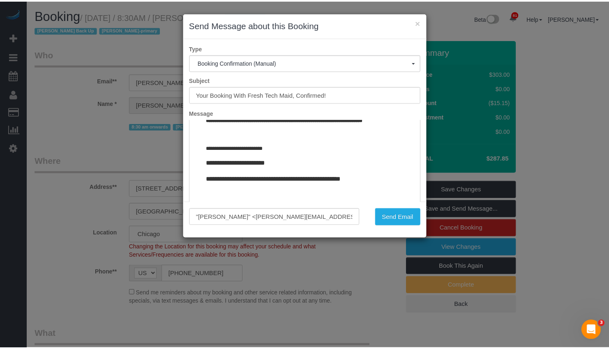
scroll to position [904, 0]
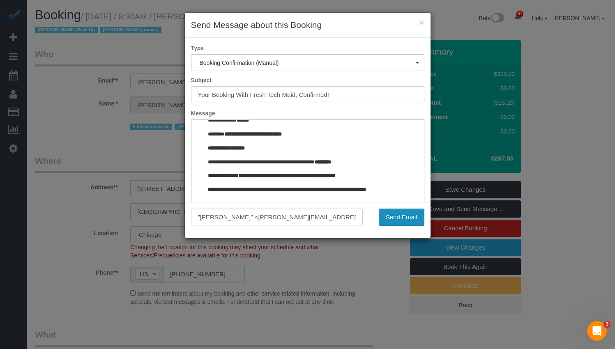
click at [396, 220] on button "Send Email" at bounding box center [402, 217] width 46 height 17
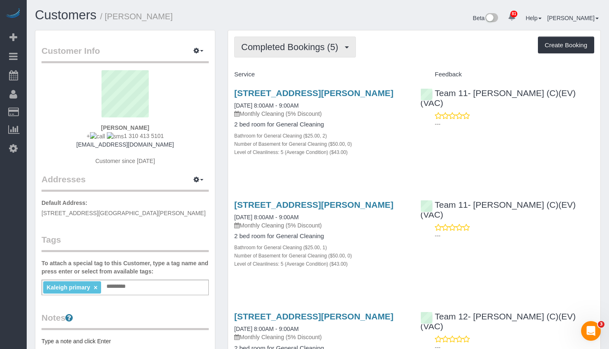
click at [293, 42] on span "Completed Bookings (5)" at bounding box center [291, 47] width 101 height 10
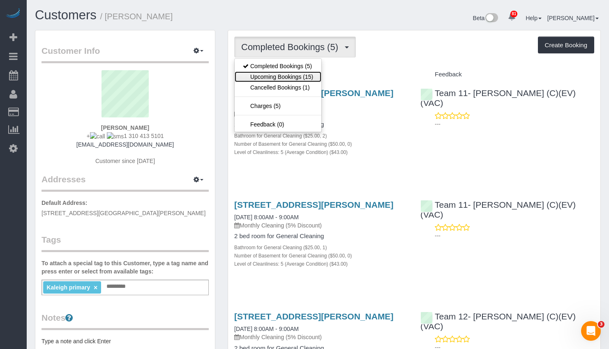
drag, startPoint x: 279, startPoint y: 79, endPoint x: 279, endPoint y: 62, distance: 16.4
click at [279, 79] on link "Upcoming Bookings (15)" at bounding box center [278, 77] width 87 height 11
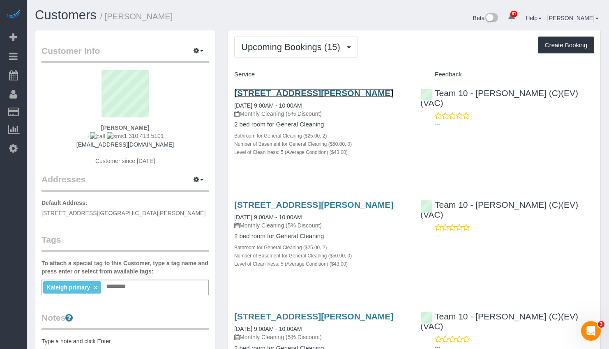
drag, startPoint x: 314, startPoint y: 85, endPoint x: 282, endPoint y: 93, distance: 33.1
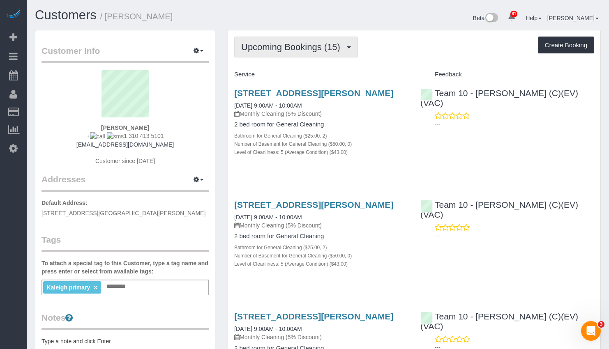
click at [291, 45] on span "Upcoming Bookings (15)" at bounding box center [292, 47] width 103 height 10
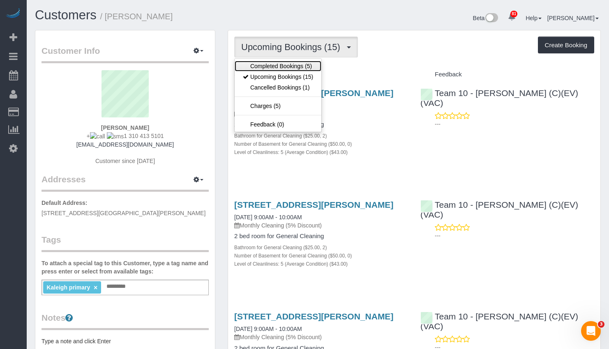
click at [291, 63] on link "Completed Bookings (5)" at bounding box center [278, 66] width 87 height 11
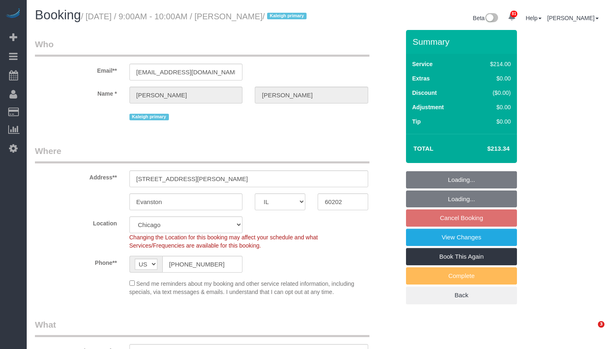
select select "IL"
select select "512"
select select "2"
select select "5"
select select "number:1"
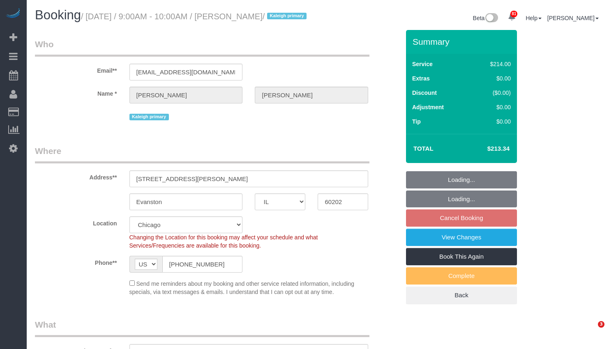
select select "number:58"
select select "number:139"
select select "number:104"
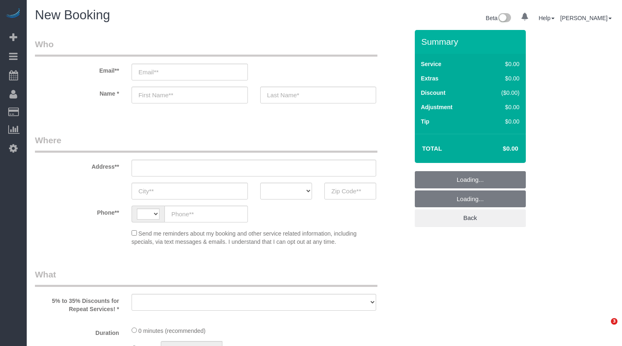
select select "string:[GEOGRAPHIC_DATA]"
select select "object:695"
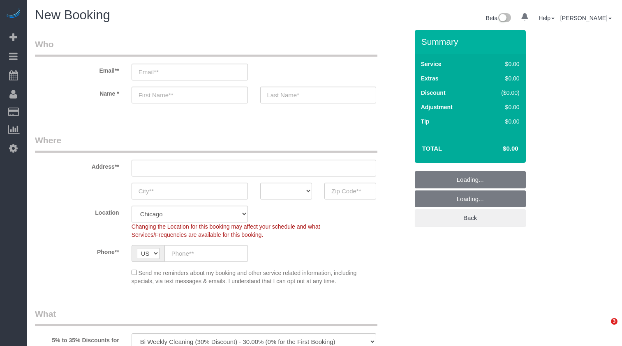
select select "512"
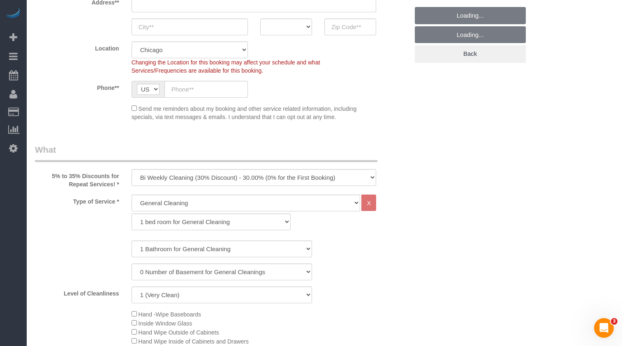
select select "object:1237"
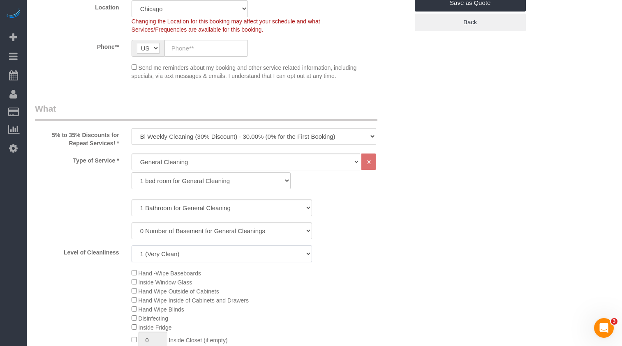
click at [293, 252] on select "1 (Very Clean) 2 3 4 5 (Average Condition) 6 7 8 9 10 (Extremely Dirty)" at bounding box center [222, 254] width 180 height 17
click at [132, 246] on select "1 (Very Clean) 2 3 4 5 (Average Condition) 6 7 8 9 10 (Extremely Dirty)" at bounding box center [222, 254] width 180 height 17
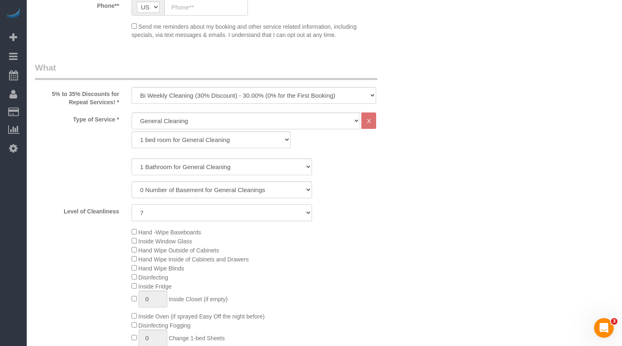
click at [163, 213] on select "1 (Very Clean) 2 3 4 5 (Average Condition) 6 7 8 9 10 (Extremely Dirty)" at bounding box center [222, 213] width 180 height 17
select select "5"
click at [132, 205] on select "1 (Very Clean) 2 3 4 5 (Average Condition) 6 7 8 9 10 (Extremely Dirty)" at bounding box center [222, 213] width 180 height 17
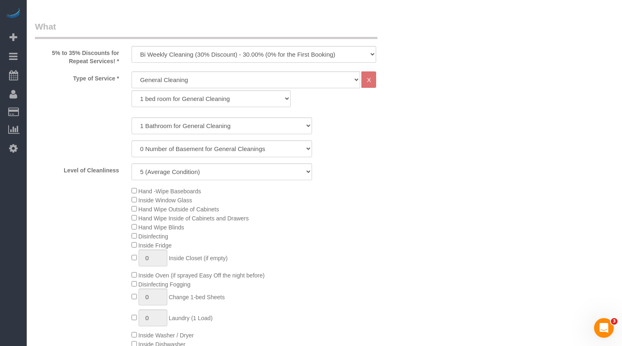
scroll to position [329, 0]
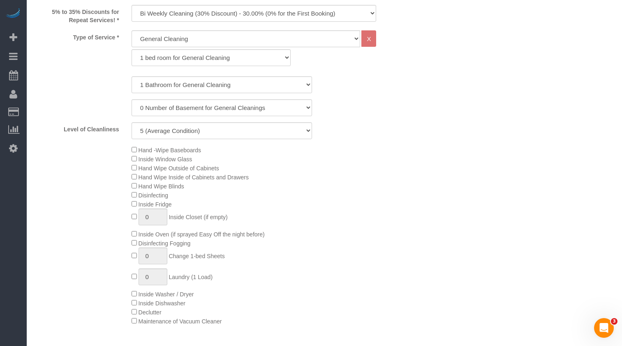
click at [131, 312] on div "Hand -Wipe Baseboards Inside Window Glass Hand Wipe Outside of Cabinets Hand Wi…" at bounding box center [269, 235] width 289 height 180
click at [177, 37] on select "General Cleaning Deep Cleaning Move-in / Move-out Cleaning COUNTS Cleaning" at bounding box center [246, 38] width 229 height 17
select select "513"
click at [132, 30] on select "General Cleaning Deep Cleaning Move-in / Move-out Cleaning COUNTS Cleaning" at bounding box center [246, 38] width 229 height 17
select select "291"
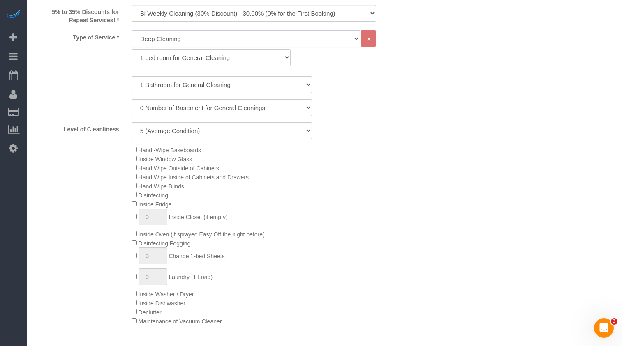
select select "5"
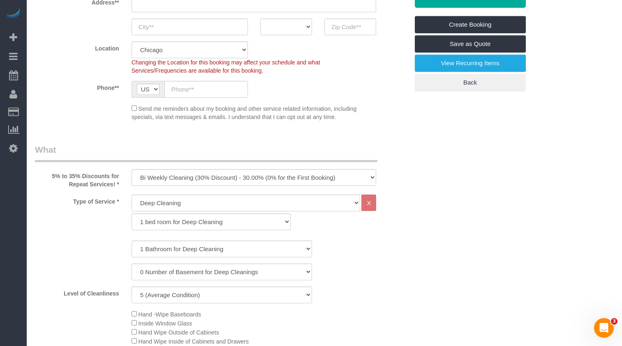
scroll to position [205, 0]
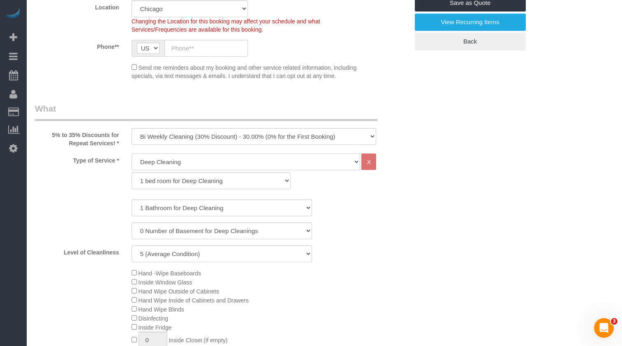
click at [212, 168] on select "General Cleaning Deep Cleaning Move-in / Move-out Cleaning COUNTS Cleaning" at bounding box center [246, 162] width 229 height 17
select select "512"
click at [132, 154] on select "General Cleaning Deep Cleaning Move-in / Move-out Cleaning COUNTS Cleaning" at bounding box center [246, 162] width 229 height 17
select select "286"
select select "5"
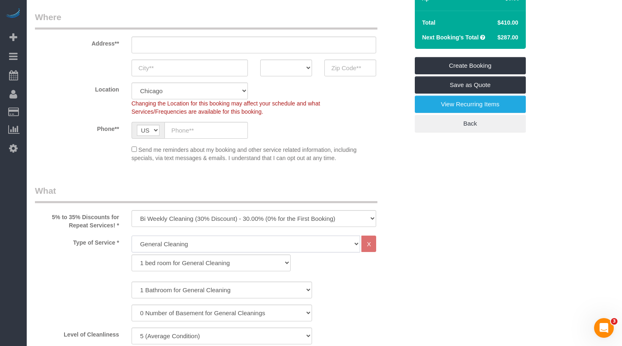
scroll to position [0, 0]
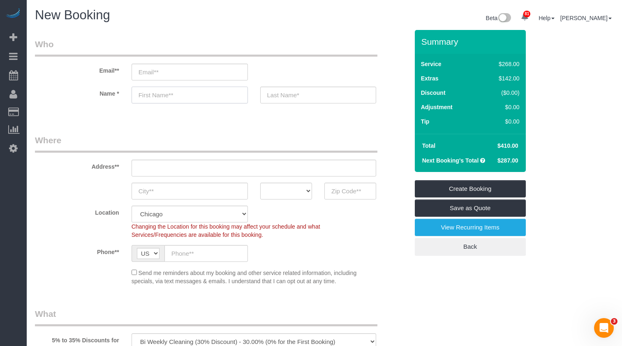
click at [164, 97] on input "text" at bounding box center [190, 95] width 116 height 17
type input "Elias"
click at [283, 96] on input "text" at bounding box center [318, 95] width 116 height 17
click at [295, 96] on input "text" at bounding box center [318, 95] width 116 height 17
click at [284, 73] on div "Email**" at bounding box center [222, 59] width 386 height 42
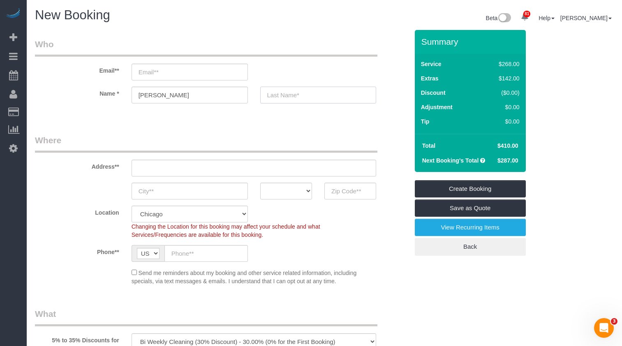
click at [284, 99] on input "text" at bounding box center [318, 95] width 116 height 17
type input "Fan"
click at [171, 164] on input "text" at bounding box center [254, 168] width 245 height 17
paste input "1715 Chicago Ave, Evanston, IL 60201, USA"
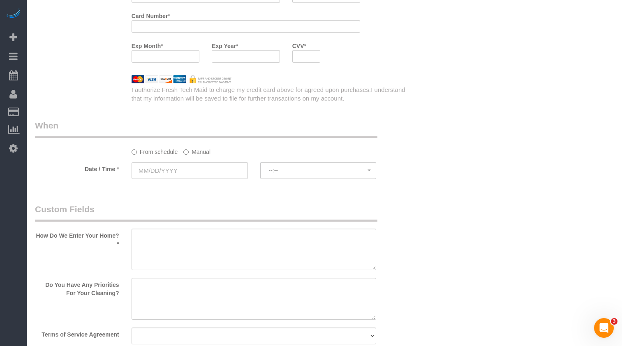
scroll to position [945, 0]
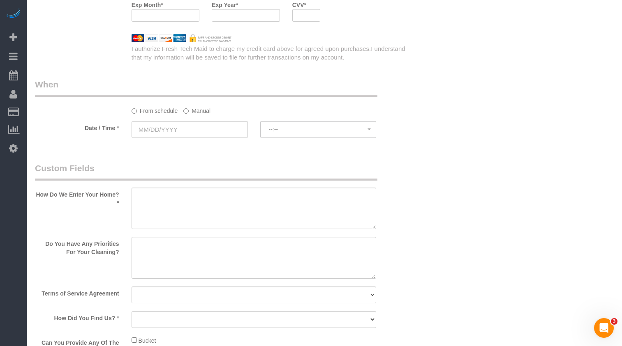
type input "1715 Chicago Ave, Evanston, IL 60201, USA"
click at [210, 213] on textarea at bounding box center [254, 209] width 245 height 42
type textarea "D"
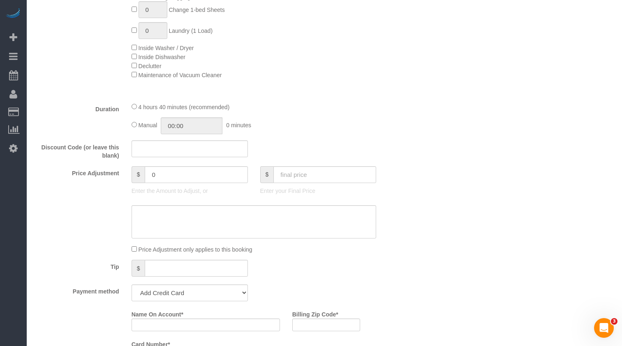
scroll to position [534, 0]
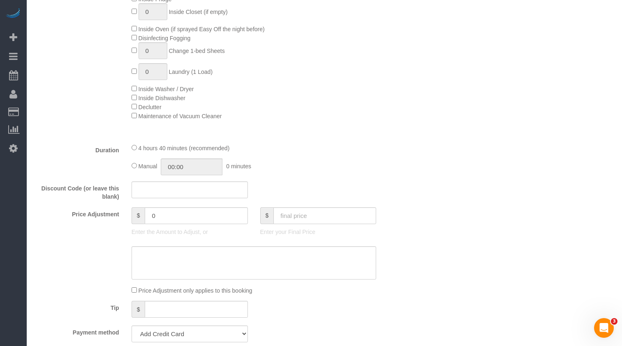
type textarea "Southtower of EVanston Place"
type input "04:40"
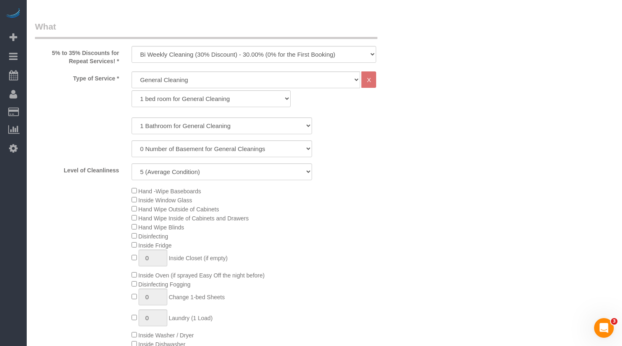
scroll to position [41, 0]
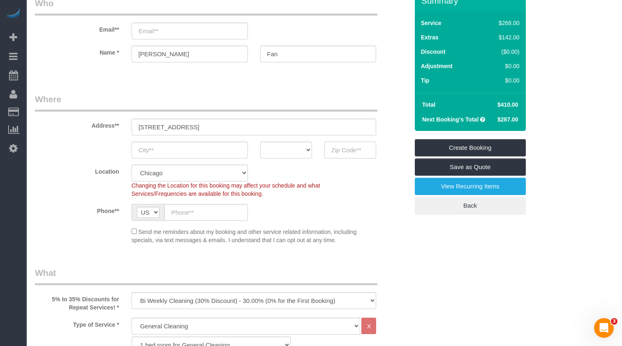
click at [345, 152] on input "text" at bounding box center [350, 150] width 52 height 17
type input "60201"
click at [179, 35] on input "email" at bounding box center [190, 31] width 116 height 17
click at [146, 28] on input "email" at bounding box center [190, 31] width 116 height 17
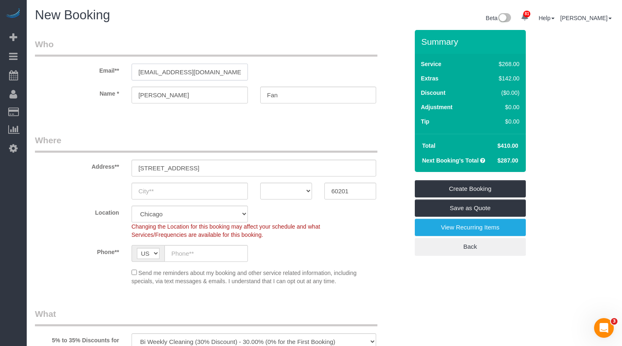
type input "sxw.sj03@gmail.com"
drag, startPoint x: 197, startPoint y: 257, endPoint x: 193, endPoint y: 261, distance: 6.1
click at [197, 257] on input "text" at bounding box center [205, 253] width 83 height 17
paste input "+1 224 307 9696"
type input "+1 224 307 9696"
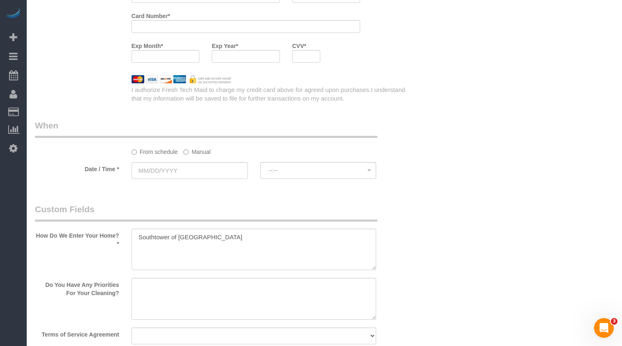
scroll to position [1027, 0]
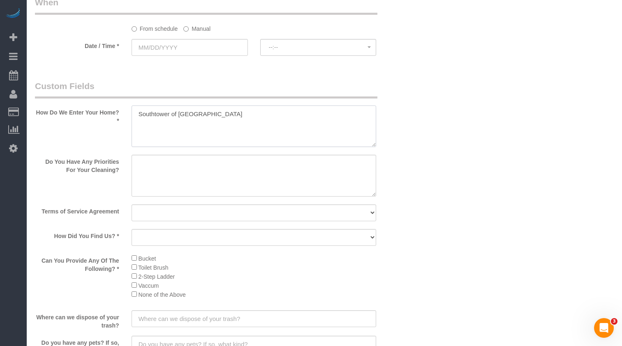
click at [270, 118] on textarea at bounding box center [254, 127] width 245 height 42
click at [275, 114] on textarea at bounding box center [254, 127] width 245 height 42
click at [238, 114] on textarea at bounding box center [254, 127] width 245 height 42
click at [295, 112] on textarea at bounding box center [254, 127] width 245 height 42
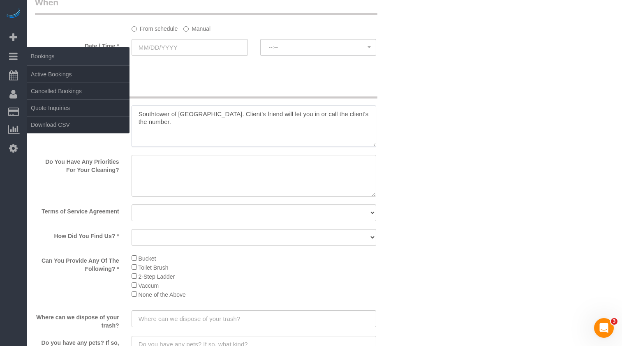
type textarea "Southtower of EVanston Place. Client's friend will let you in or call the clien…"
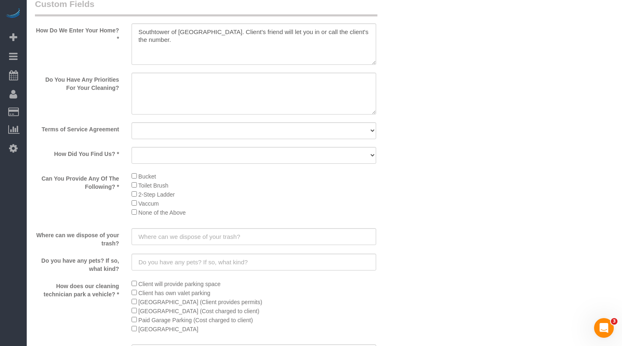
scroll to position [1233, 0]
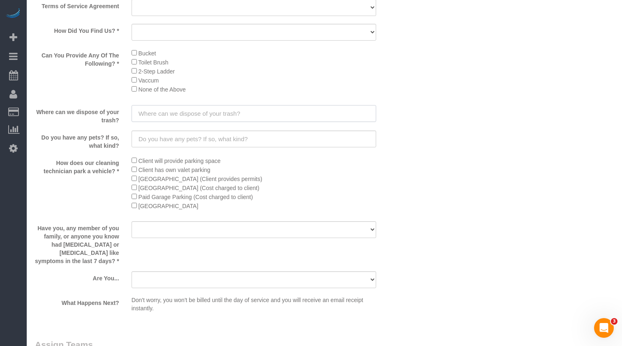
click at [235, 117] on input "text" at bounding box center [254, 113] width 245 height 17
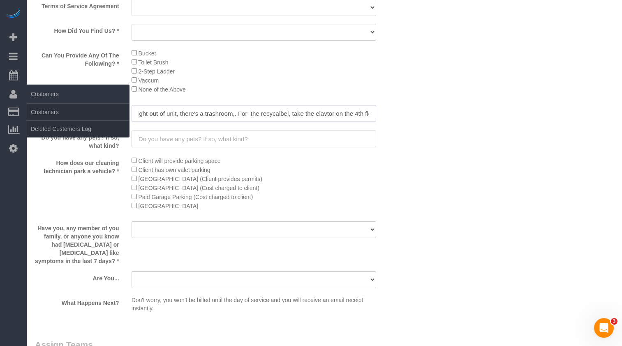
type input "Non recycalvble, on my floor right out of unit, there's a trashroom,. For the r…"
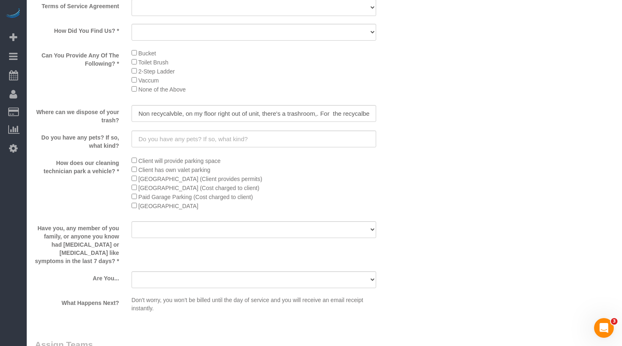
scroll to position [1069, 0]
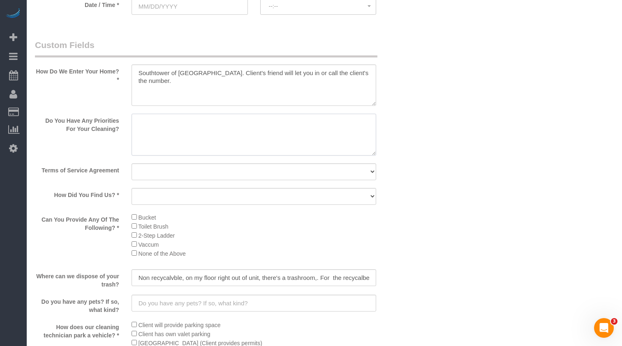
click at [190, 124] on textarea at bounding box center [254, 135] width 245 height 42
click at [173, 100] on textarea at bounding box center [254, 86] width 245 height 42
click at [171, 137] on textarea at bounding box center [254, 135] width 245 height 42
click at [205, 122] on textarea at bounding box center [254, 135] width 245 height 42
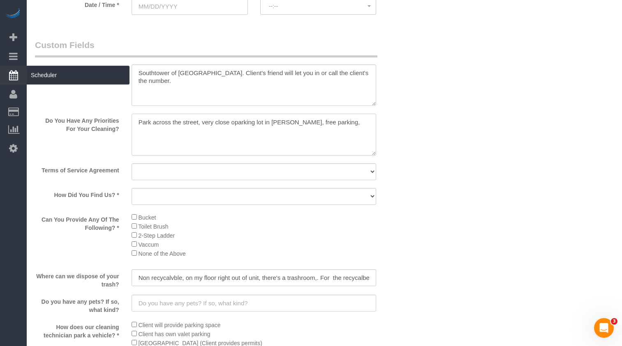
type textarea "Park across the street, very close oparking lot in allision hall, free parking,"
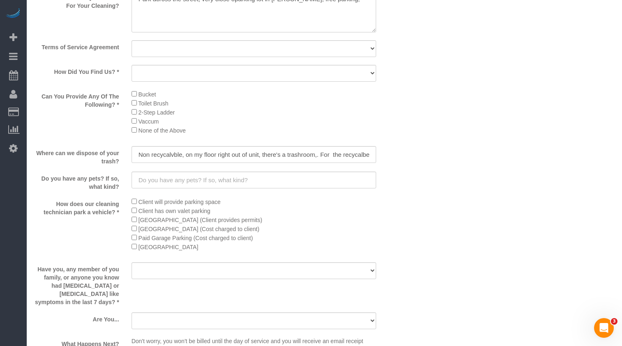
scroll to position [1233, 0]
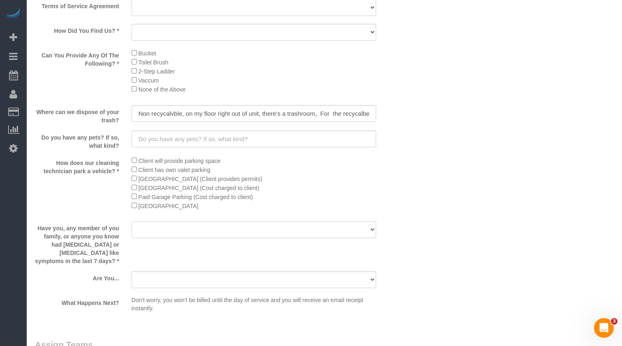
click at [203, 224] on select "Yes No" at bounding box center [254, 230] width 245 height 17
select select "number:139"
click at [132, 222] on select "Yes No" at bounding box center [254, 230] width 245 height 17
click at [210, 287] on select "A parent with kids living at home. A parent with kids out of home. A person loo…" at bounding box center [254, 280] width 245 height 17
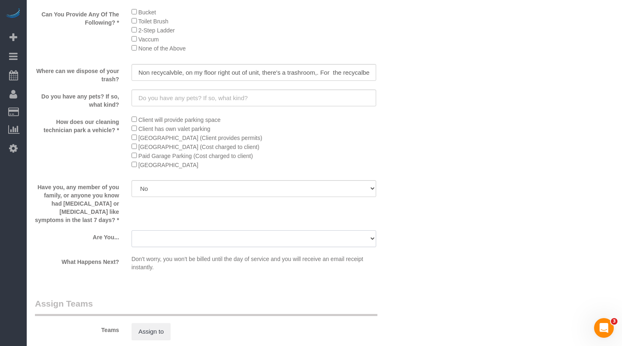
click at [207, 243] on select "A parent with kids living at home. A parent with kids out of home. A person loo…" at bounding box center [254, 239] width 245 height 17
select select "number:106"
click at [132, 231] on select "A parent with kids living at home. A parent with kids out of home. A person loo…" at bounding box center [254, 239] width 245 height 17
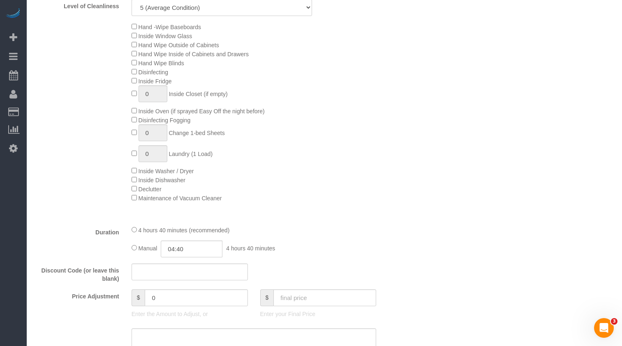
scroll to position [0, 0]
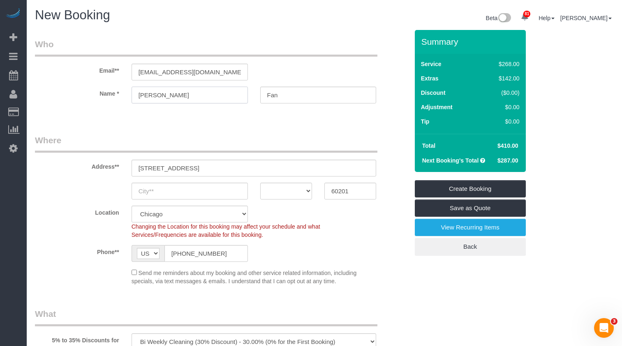
drag, startPoint x: 159, startPoint y: 93, endPoint x: 107, endPoint y: 90, distance: 51.8
click at [106, 90] on div "Name * Elias Fan" at bounding box center [222, 95] width 386 height 17
click at [302, 115] on fieldset "Who Email** sxw.sj03@gmail.com Name * Elias Fan" at bounding box center [222, 78] width 374 height 80
click at [187, 93] on input "Elias" at bounding box center [190, 95] width 116 height 17
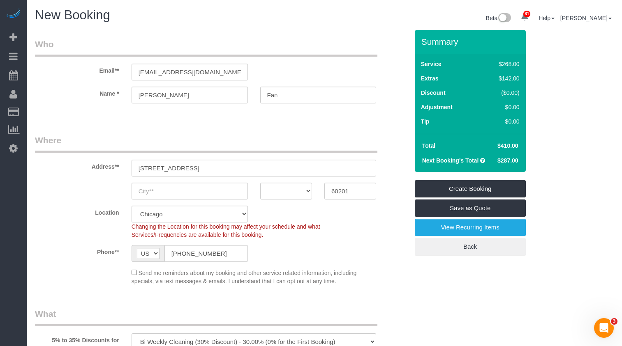
click at [215, 60] on div "Email** sxw.sj03@gmail.com" at bounding box center [222, 59] width 386 height 42
click at [184, 93] on input "Elias" at bounding box center [190, 95] width 116 height 17
drag, startPoint x: 176, startPoint y: 97, endPoint x: 95, endPoint y: 92, distance: 81.1
click at [92, 92] on div "Name * Elias Fan" at bounding box center [222, 95] width 386 height 17
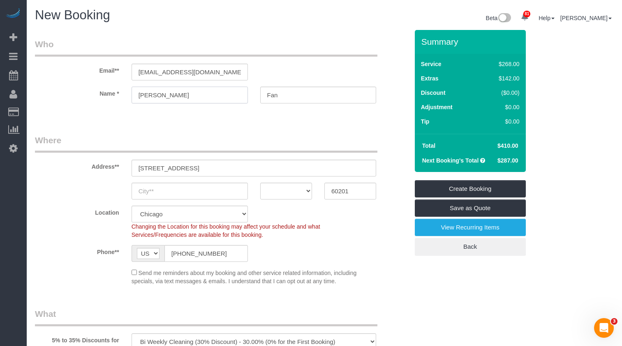
drag, startPoint x: 171, startPoint y: 92, endPoint x: 100, endPoint y: 91, distance: 70.7
click at [100, 91] on div "Name * Elias Fan" at bounding box center [222, 95] width 386 height 17
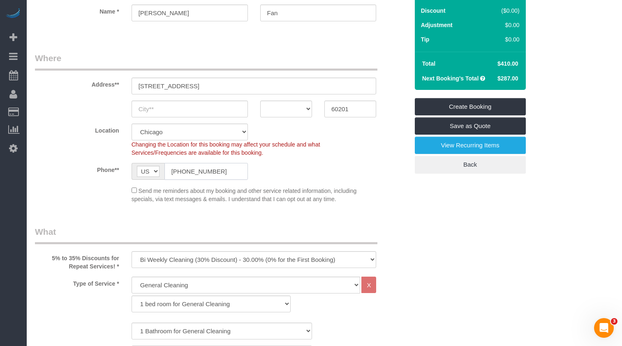
click at [202, 170] on input "+1 224 307 9696" at bounding box center [205, 171] width 83 height 17
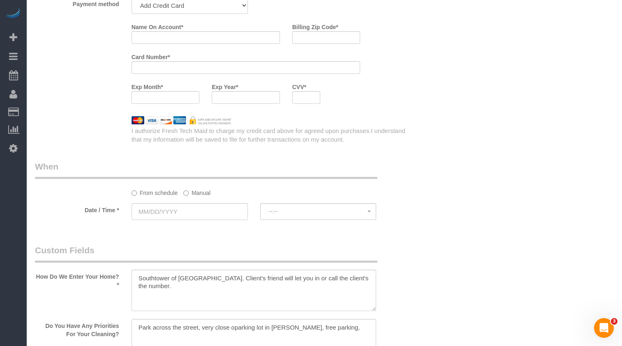
scroll to position [904, 0]
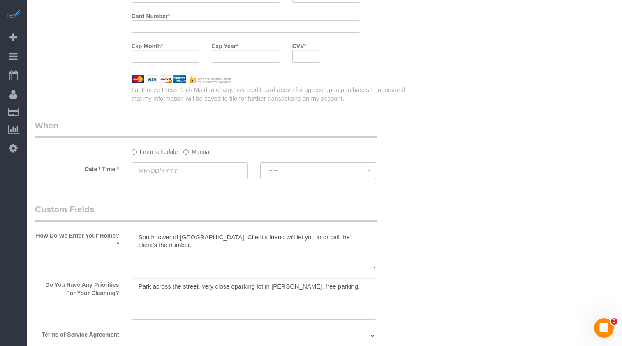
click at [185, 240] on textarea at bounding box center [254, 250] width 245 height 42
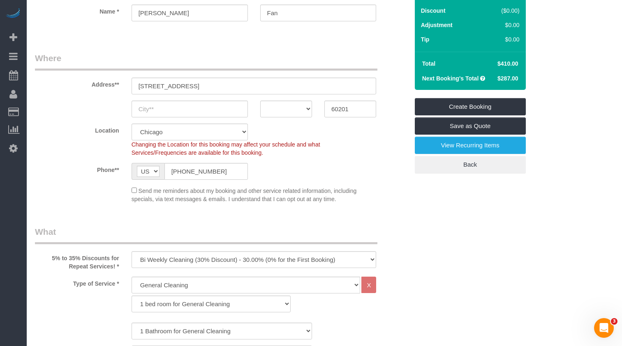
scroll to position [41, 0]
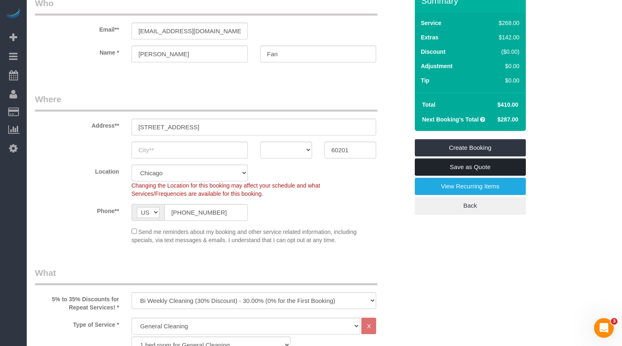
type textarea "South tower of Evanston Place. Client's friend will let you in or call the clie…"
click at [498, 168] on link "Save as Quote" at bounding box center [470, 167] width 111 height 17
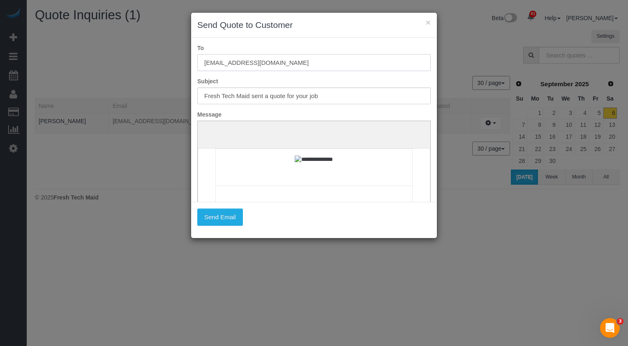
drag, startPoint x: 276, startPoint y: 64, endPoint x: 117, endPoint y: 54, distance: 159.8
click at [117, 54] on div "× Send Quote to Customer To sxw.sj03@gmail.com Subject Fresh Tech Maid sent a q…" at bounding box center [314, 173] width 628 height 346
click at [429, 21] on button "×" at bounding box center [428, 22] width 5 height 9
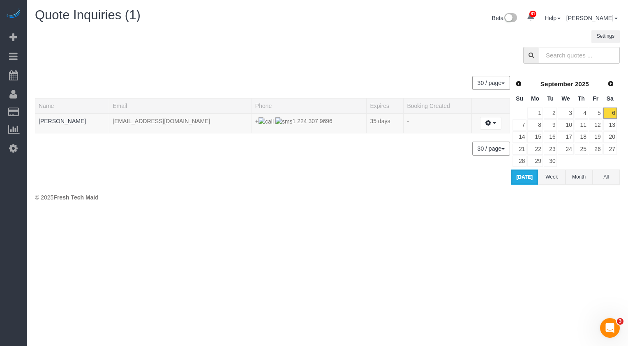
click at [417, 182] on sui-quotes-table "30 / page 10 / page 20 / page 30 / page 40 / page 50 / page 100 / page Name Ema…" at bounding box center [273, 126] width 476 height 117
click at [495, 125] on button "button" at bounding box center [490, 123] width 21 height 13
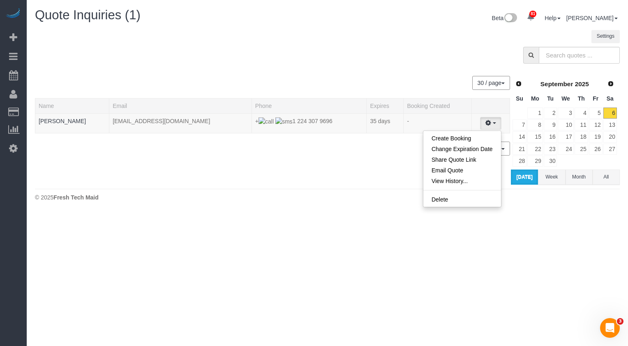
click at [335, 64] on div at bounding box center [327, 57] width 597 height 21
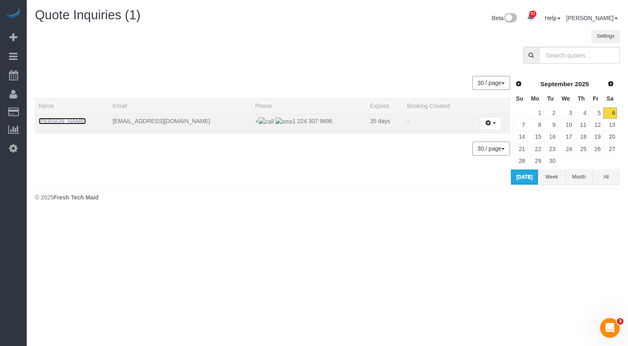
click at [57, 122] on link "Elias Fan" at bounding box center [62, 121] width 47 height 7
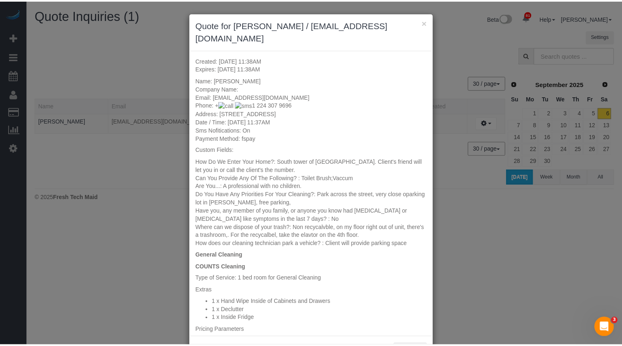
scroll to position [41, 0]
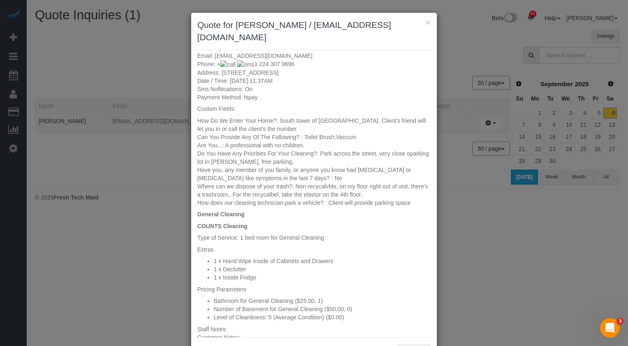
click at [125, 54] on div "× Quote for Elias Fan / sxw.sj03@gmail.com Created: 09/06/2025 11:38AM Expires:…" at bounding box center [314, 173] width 628 height 346
click at [125, 53] on div "× Quote for Elias Fan / sxw.sj03@gmail.com Created: 09/06/2025 11:38AM Expires:…" at bounding box center [314, 173] width 628 height 346
drag, startPoint x: 426, startPoint y: 21, endPoint x: 380, endPoint y: 39, distance: 49.7
click at [426, 21] on button "×" at bounding box center [428, 22] width 5 height 9
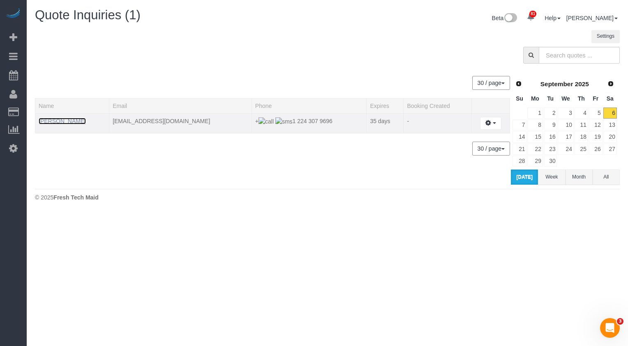
click at [53, 119] on link "Elias Fan" at bounding box center [62, 121] width 47 height 7
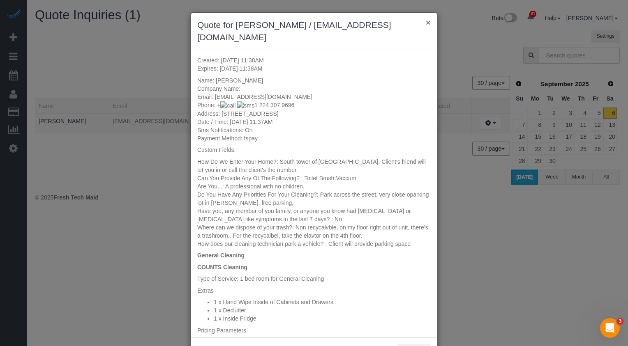
click at [426, 22] on button "×" at bounding box center [428, 22] width 5 height 9
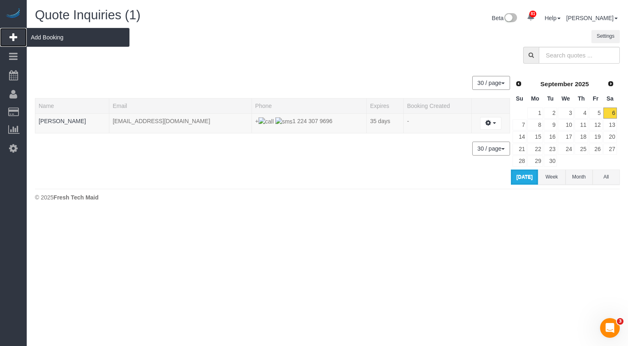
click at [47, 37] on span "Add Booking" at bounding box center [78, 37] width 103 height 19
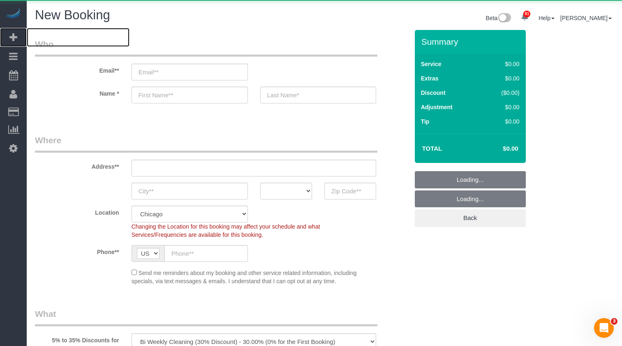
select select "object:2448"
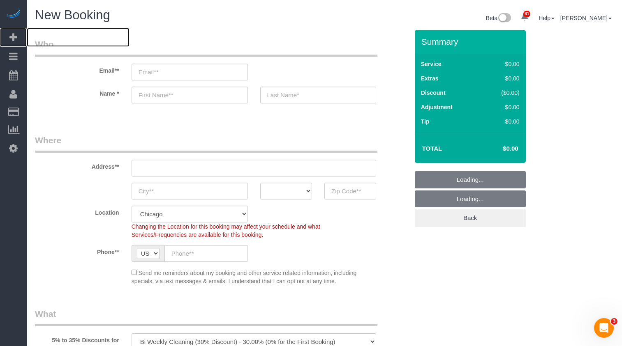
select select "512"
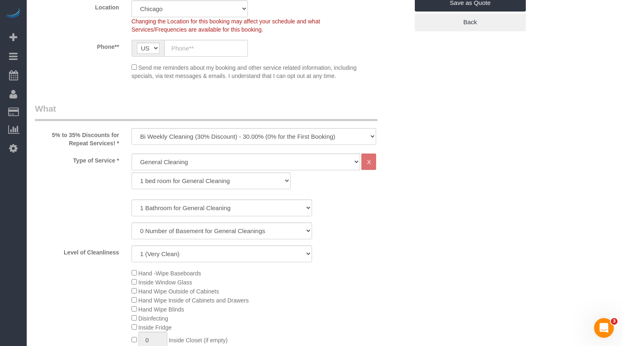
scroll to position [247, 0]
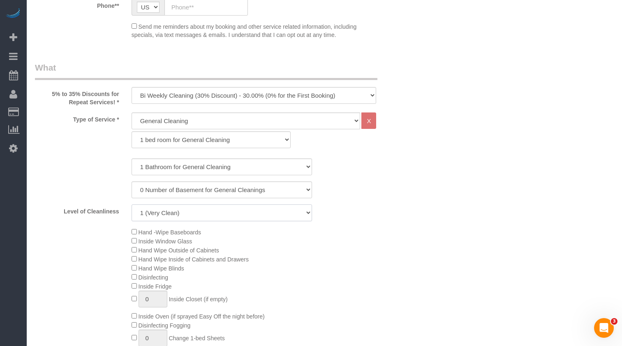
click at [195, 220] on select "1 (Very Clean) 2 3 4 5 (Average Condition) 6 7 8 9 10 (Extremely Dirty)" at bounding box center [222, 213] width 180 height 17
select select "3"
click at [132, 205] on select "1 (Very Clean) 2 3 4 5 (Average Condition) 6 7 8 9 10 (Extremely Dirty)" at bounding box center [222, 213] width 180 height 17
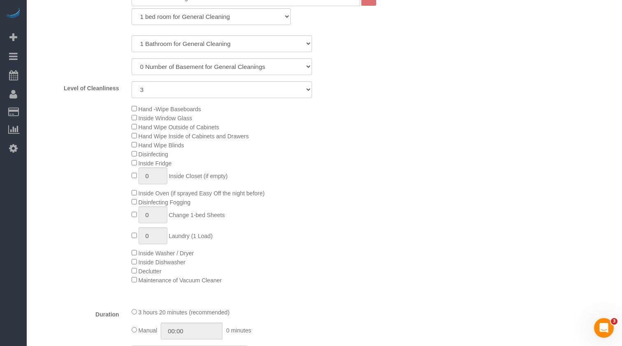
scroll to position [205, 0]
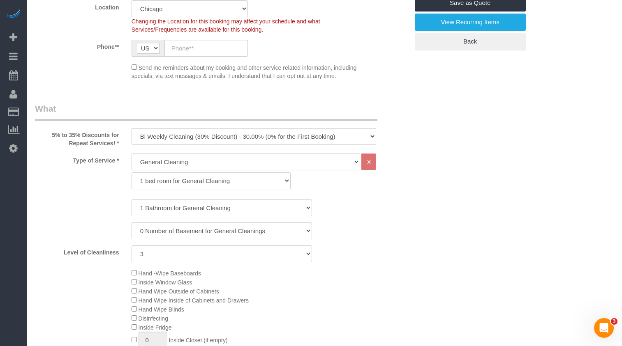
click at [194, 180] on select "1 bed room for General Cleaning 2 bed room for General Cleaning 3 bed room for …" at bounding box center [211, 181] width 159 height 17
select select "290"
click at [132, 173] on select "1 bed room for General Cleaning 2 bed room for General Cleaning 3 bed room for …" at bounding box center [211, 181] width 159 height 17
select select "3"
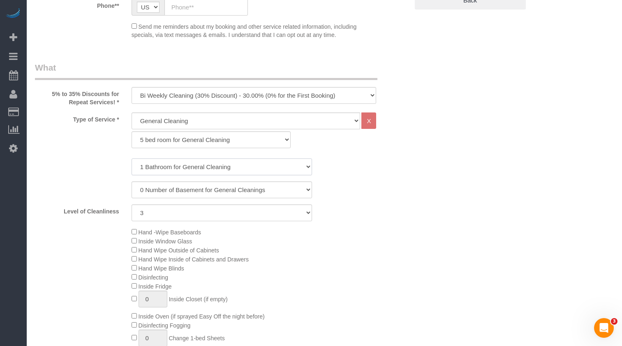
click at [177, 171] on select "1 Bathroom for General Cleaning 2 Bathroom for General Cleanings 3 Bathroom for…" at bounding box center [222, 167] width 180 height 17
select select "2"
click at [132, 159] on select "1 Bathroom for General Cleaning 2 Bathroom for General Cleanings 3 Bathroom for…" at bounding box center [222, 167] width 180 height 17
click at [186, 100] on select "One Time Cleaning Weekly Cleaning (35% Discount) - 35.00% (0% for the First Boo…" at bounding box center [254, 95] width 245 height 17
select select "object:2449"
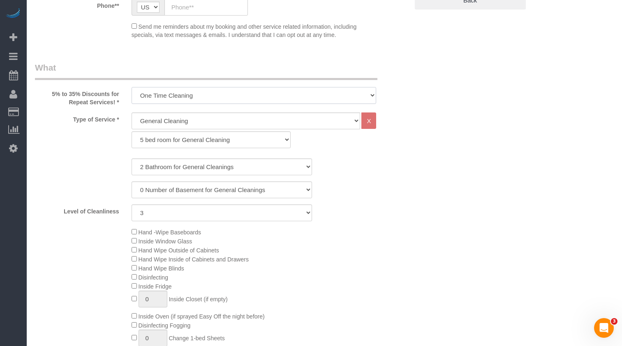
click at [132, 87] on select "One Time Cleaning Weekly Cleaning (35% Discount) - 35.00% (0% for the First Boo…" at bounding box center [254, 95] width 245 height 17
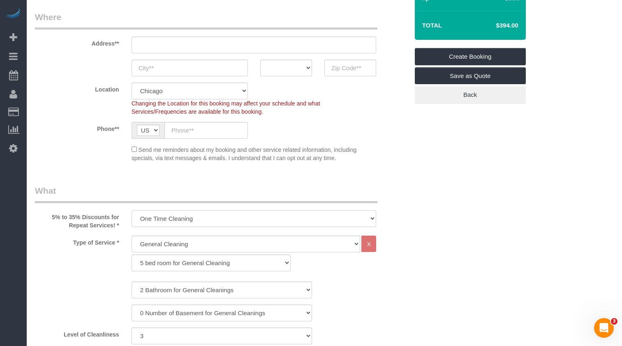
scroll to position [205, 0]
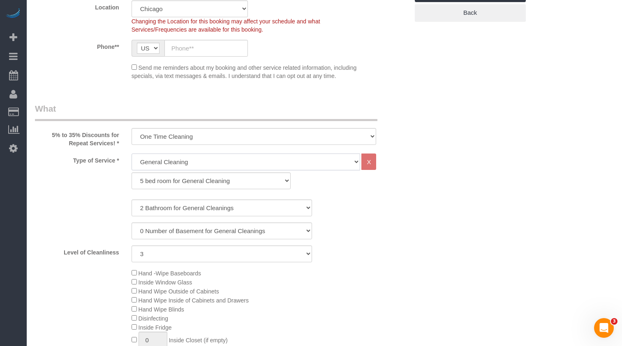
click at [224, 161] on select "General Cleaning Deep Cleaning Move-in / Move-out Cleaning COUNTS Cleaning" at bounding box center [246, 162] width 229 height 17
select select "513"
click at [132, 154] on select "General Cleaning Deep Cleaning Move-in / Move-out Cleaning COUNTS Cleaning" at bounding box center [246, 162] width 229 height 17
select select "291"
select select "3"
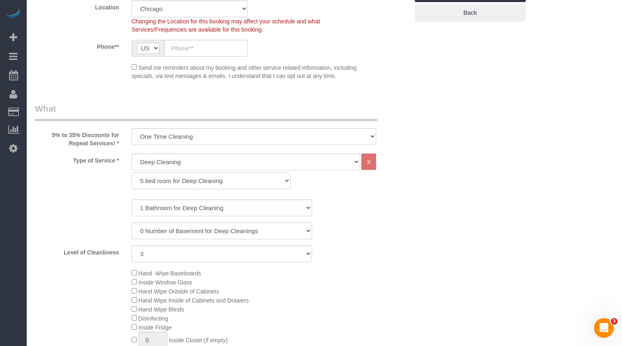
click at [150, 185] on select "1 bed room for Deep Cleaning 2 bed room for Deep Cleaning 3 bed room for Deep C…" at bounding box center [211, 181] width 159 height 17
select select "294"
click at [132, 173] on select "1 bed room for Deep Cleaning 2 bed room for Deep Cleaning 3 bed room for Deep C…" at bounding box center [211, 181] width 159 height 17
select select "3"
click at [164, 182] on select "1 bed room for Deep Cleaning 2 bed room for Deep Cleaning 3 bed room for Deep C…" at bounding box center [211, 181] width 159 height 17
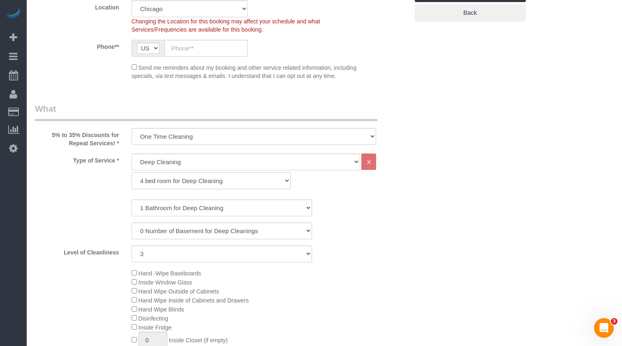
select select "295"
click at [132, 173] on select "1 bed room for Deep Cleaning 2 bed room for Deep Cleaning 3 bed room for Deep C…" at bounding box center [211, 181] width 159 height 17
select select "3"
click at [169, 210] on select "1 Bathroom for Deep Cleaning 2 Bathroom for Deep Cleanings 3 Bathroom for Deep …" at bounding box center [222, 208] width 180 height 17
select select "2"
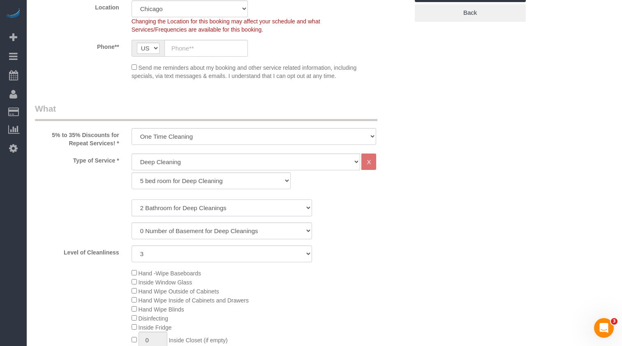
click at [132, 200] on select "1 Bathroom for Deep Cleaning 2 Bathroom for Deep Cleanings 3 Bathroom for Deep …" at bounding box center [222, 208] width 180 height 17
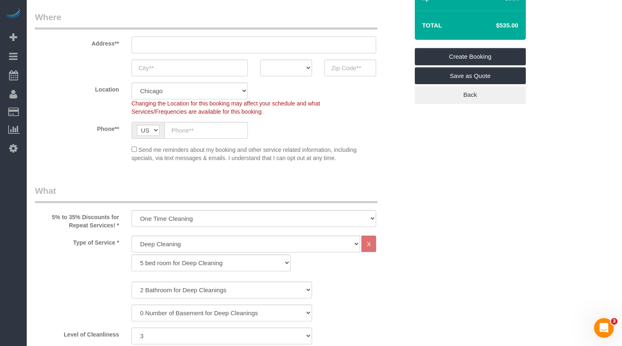
click at [204, 44] on input "text" at bounding box center [254, 45] width 245 height 17
type input "Josh Excell"
click at [199, 69] on input "text" at bounding box center [190, 68] width 116 height 17
paste input "1243 N Wilke Rd, Arlington Heights, IL 60004"
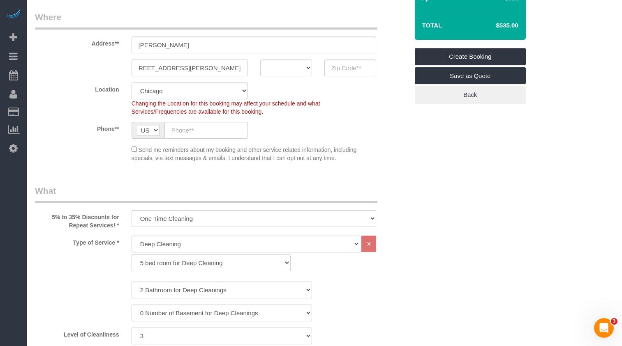
click at [231, 70] on input "1243 N Wilke Rd, Arlington Heights, IL 60004" at bounding box center [190, 68] width 116 height 17
type input "1243 N Wilke Rd, Arlington Heights, IL"
click at [345, 67] on input "text" at bounding box center [350, 68] width 52 height 17
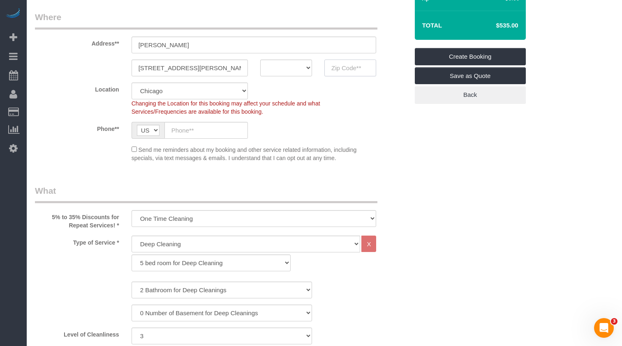
paste input "60004"
type input "60004"
click at [303, 70] on select "AK AL AR AZ CA CO CT DC DE FL GA HI IA ID IL IN KS KY LA MA MD ME MI MN MO MS M…" at bounding box center [286, 68] width 52 height 17
select select "3"
select select "object:3187"
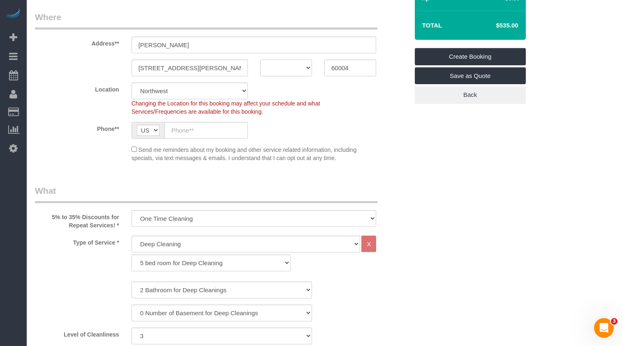
select select "2"
select select "3"
click at [365, 122] on div "Phone** AF AL DZ AD AO AI AQ AG AR AM AW AU AT AZ BS BH BD BB BY BE BZ BJ BM BT…" at bounding box center [222, 130] width 386 height 17
click at [186, 132] on input "text" at bounding box center [205, 130] width 83 height 17
click at [189, 133] on input "text" at bounding box center [205, 130] width 83 height 17
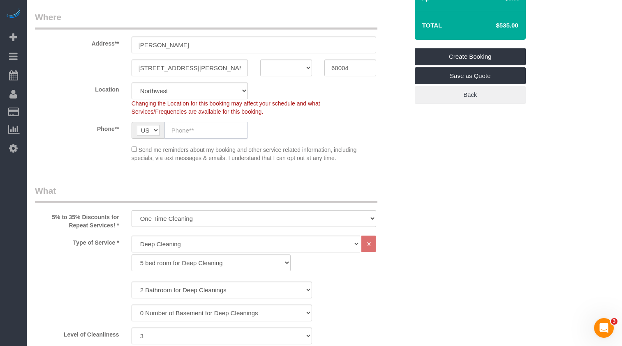
paste input "+1 913 944 2589"
type input "+1 913 944 2589"
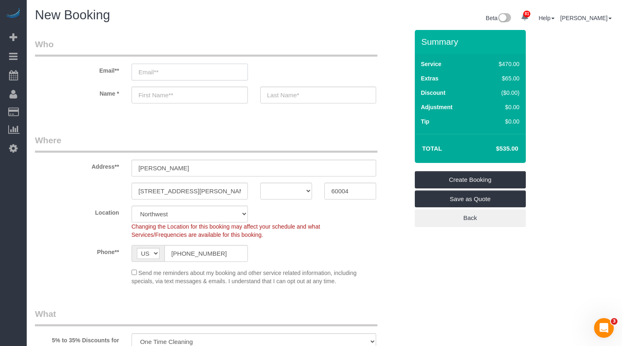
click at [179, 74] on input "email" at bounding box center [190, 72] width 116 height 17
drag, startPoint x: 193, startPoint y: 171, endPoint x: 104, endPoint y: 166, distance: 89.4
click at [104, 166] on div "Address** Josh Excell" at bounding box center [222, 155] width 386 height 42
click at [160, 100] on input "text" at bounding box center [190, 95] width 116 height 17
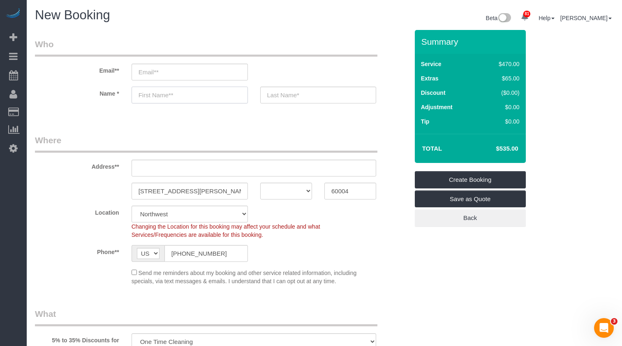
paste input "Josh Excell"
drag, startPoint x: 177, startPoint y: 95, endPoint x: 155, endPoint y: 97, distance: 22.7
click at [155, 97] on input "Josh Excell" at bounding box center [190, 95] width 116 height 17
type input "Josh"
click at [313, 99] on input "text" at bounding box center [318, 95] width 116 height 17
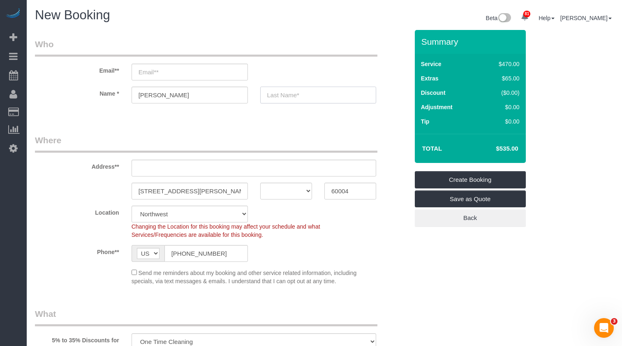
paste input "Excell"
type input "Excell"
click at [179, 75] on input "email" at bounding box center [190, 72] width 116 height 17
paste input "josh.n.excell@gmail.com"
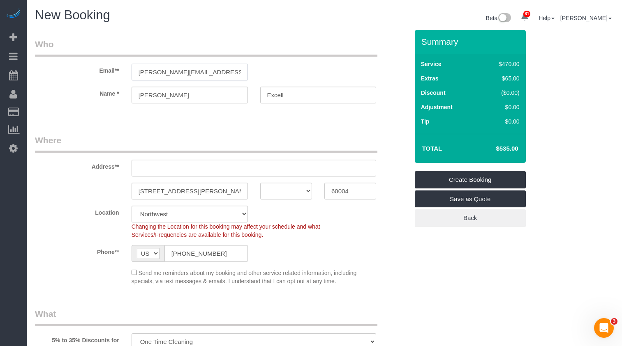
type input "josh.n.excell@gmail.com"
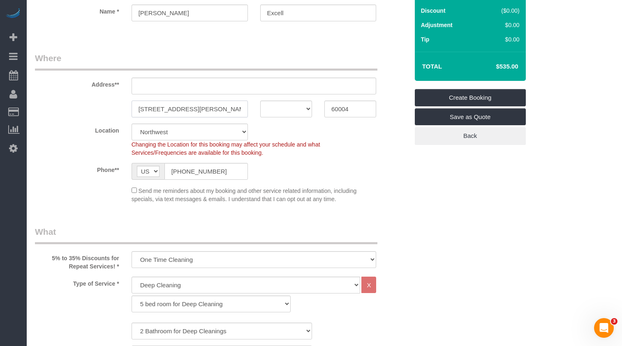
click at [162, 108] on input "1243 N Wilke Rd, Arlington Heights, IL" at bounding box center [190, 109] width 116 height 17
click at [176, 85] on input "text" at bounding box center [254, 86] width 245 height 17
paste input "1243 N Wilke Rd, Arlington Heights, IL"
type input "1243 N Wilke Rd, Arlington Heights, IL"
click at [103, 117] on fieldset "Where Address** 1243 N Wilke Rd, Arlington Heights, IL AK AL AR AZ CA CO CT DC …" at bounding box center [222, 130] width 374 height 157
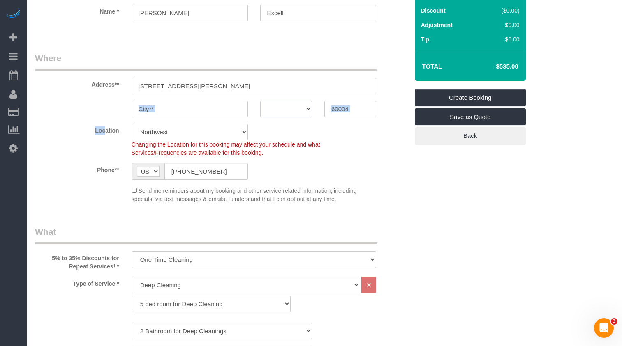
click at [285, 111] on select "AK AL AR AZ CA CO CT DC DE FL GA HI IA ID IL IN KS KY LA MA MD ME MI MN MO MS M…" at bounding box center [286, 109] width 52 height 17
click at [200, 110] on input "text" at bounding box center [190, 109] width 116 height 17
click at [200, 87] on input "1243 N Wilke Rd, Arlington Heights, IL" at bounding box center [254, 86] width 245 height 17
drag, startPoint x: 187, startPoint y: 86, endPoint x: 231, endPoint y: 85, distance: 43.2
click at [231, 85] on input "1243 N Wilke Rd, Arlington Heights, IL" at bounding box center [254, 86] width 245 height 17
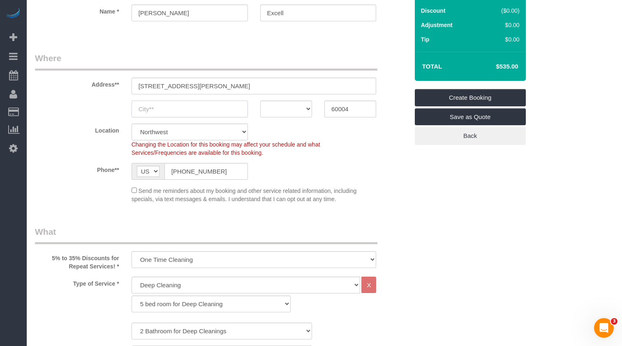
click at [180, 111] on input "text" at bounding box center [190, 109] width 116 height 17
type input "Arlington Heights"
click at [216, 111] on input "Arlington Heights" at bounding box center [190, 109] width 116 height 17
click at [314, 113] on div "AK AL AR AZ CA CO CT DC DE FL GA HI IA ID IL IN KS KY LA MA MD ME MI MN MO MS M…" at bounding box center [286, 109] width 64 height 17
click at [295, 110] on select "AK AL AR AZ CA CO CT DC DE FL GA HI IA ID IL IN KS KY LA MA MD ME MI MN MO MS M…" at bounding box center [286, 109] width 52 height 17
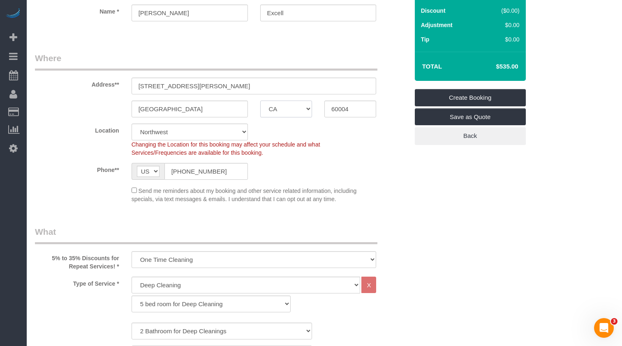
click at [291, 105] on select "AK AL AR AZ CA CO CT DC DE FL GA HI IA ID IL IN KS KY LA MA MD ME MI MN MO MS M…" at bounding box center [286, 109] width 52 height 17
click at [291, 106] on select "AK AL AR AZ CA CO CT DC DE FL GA HI IA ID IL IN KS KY LA MA MD ME MI MN MO MS M…" at bounding box center [286, 109] width 52 height 17
click at [383, 157] on div "Location Chicago Evanston Skokie Northwest Western Changing the Location for th…" at bounding box center [222, 140] width 386 height 33
click at [295, 110] on select "AK AL AR AZ CA CO CT DC DE FL GA HI IA ID IL IN KS KY LA MA MD ME MI MN MO MS M…" at bounding box center [286, 109] width 52 height 17
select select "[GEOGRAPHIC_DATA]"
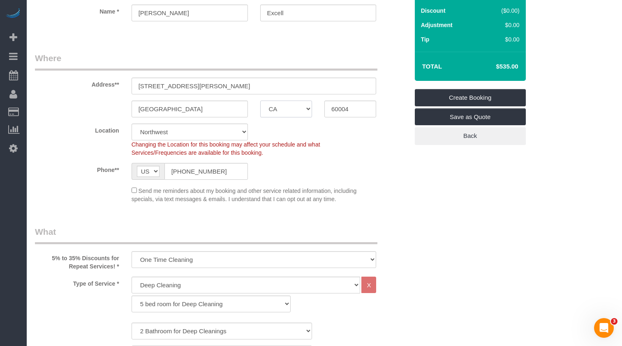
click at [260, 101] on select "AK AL AR AZ CA CO CT DC DE FL GA HI IA ID IL IN KS KY LA MA MD ME MI MN MO MS M…" at bounding box center [286, 109] width 52 height 17
click at [353, 147] on div "Changing the Location for this booking may affect your schedule and what Servic…" at bounding box center [253, 149] width 257 height 16
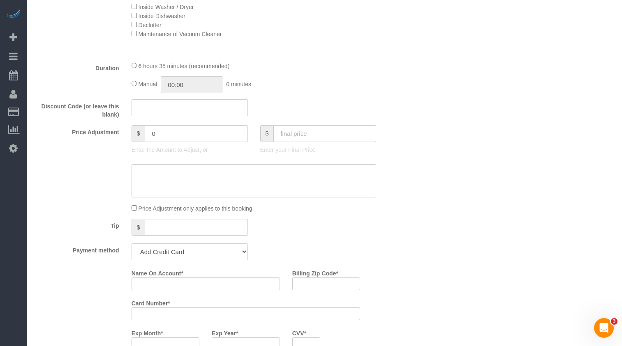
scroll to position [658, 0]
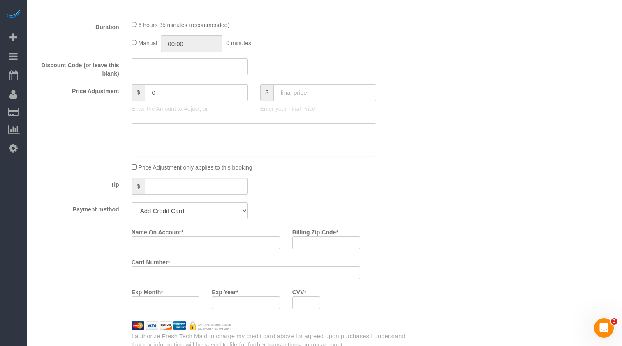
click at [185, 139] on textarea at bounding box center [254, 140] width 245 height 34
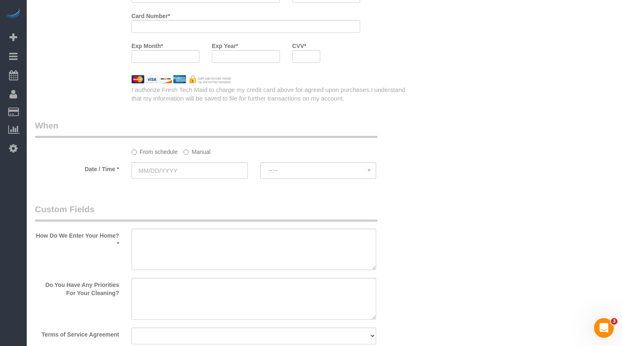
scroll to position [986, 0]
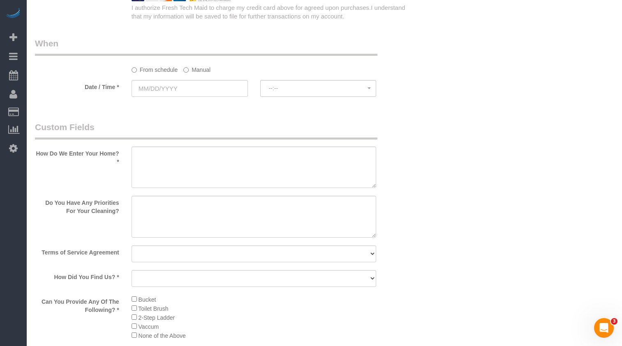
click at [199, 71] on label "Manual" at bounding box center [196, 68] width 27 height 11
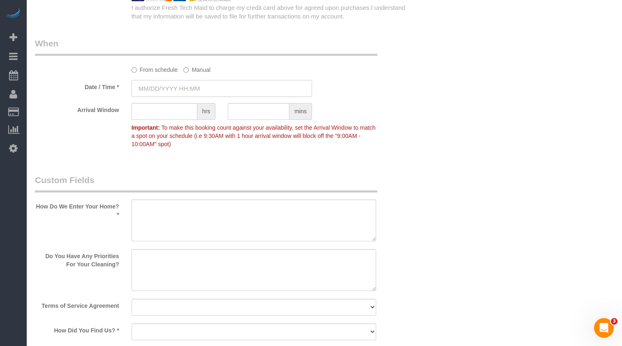
click at [190, 88] on input "text" at bounding box center [222, 88] width 180 height 17
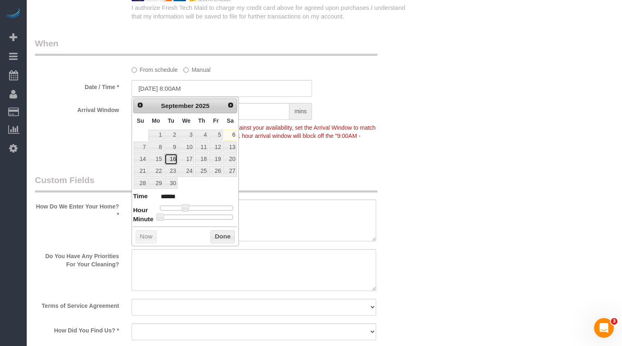
click at [173, 159] on link "16" at bounding box center [170, 159] width 13 height 11
type input "09/16/2025 8:00AM"
click at [380, 83] on div "Date / Time * 09/16/2025 8:00AM" at bounding box center [222, 88] width 386 height 17
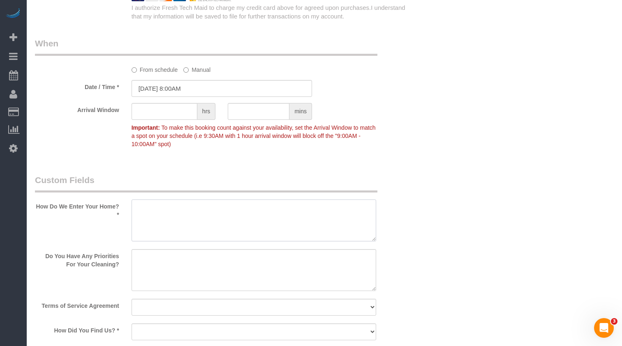
click at [212, 211] on textarea at bounding box center [254, 221] width 245 height 42
type textarea "Front door, client will let you in."
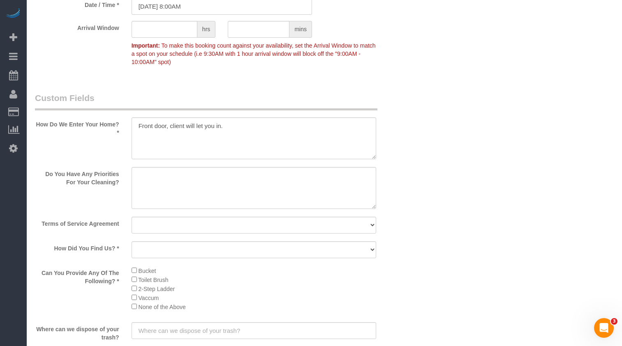
scroll to position [1151, 0]
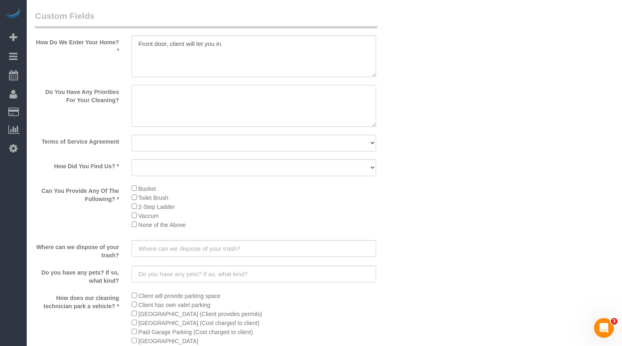
click at [166, 109] on textarea at bounding box center [254, 106] width 245 height 42
click at [222, 113] on textarea at bounding box center [254, 106] width 245 height 42
type textarea "Send"
click at [192, 96] on textarea at bounding box center [254, 106] width 245 height 42
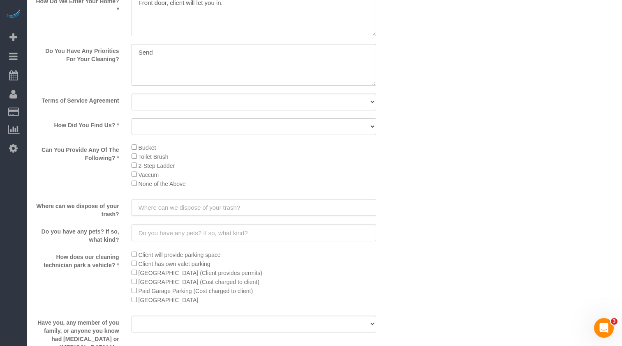
click at [245, 212] on input "text" at bounding box center [254, 207] width 245 height 17
type input "Trash can right outside of the house"
click at [187, 232] on input "text" at bounding box center [254, 233] width 245 height 17
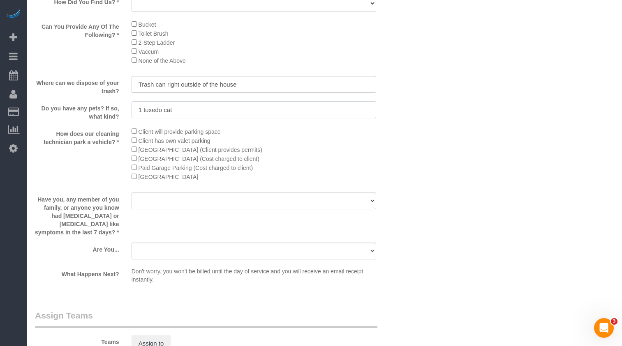
scroll to position [1356, 0]
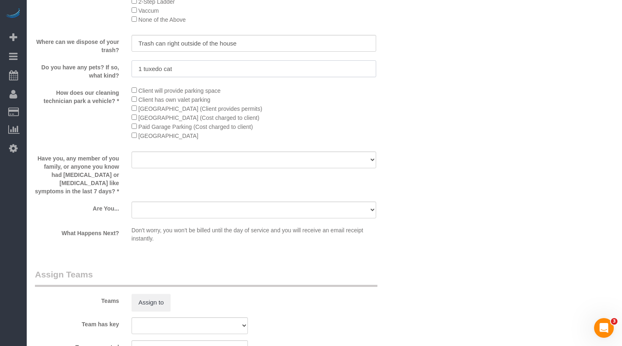
type input "1 tuxedo cat"
click at [210, 155] on select "Yes No" at bounding box center [254, 160] width 245 height 17
select select "number:139"
click at [132, 152] on select "Yes No" at bounding box center [254, 160] width 245 height 17
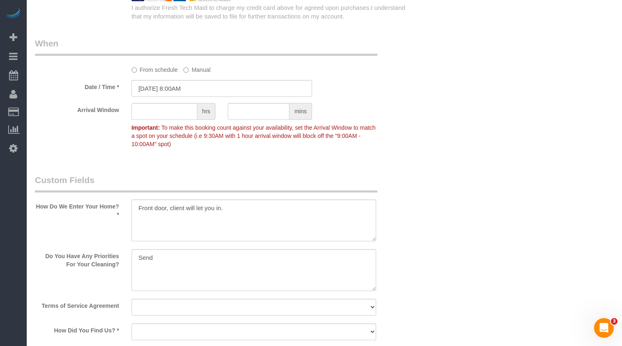
scroll to position [1027, 0]
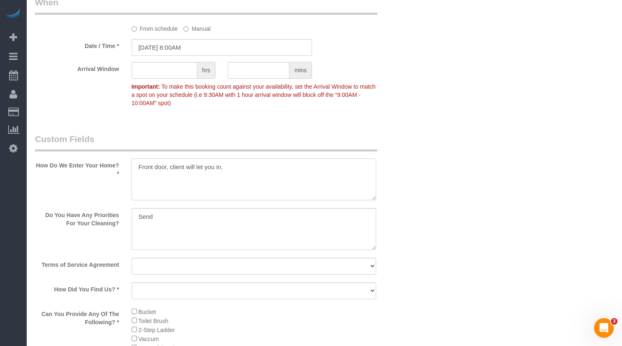
click at [228, 165] on textarea at bounding box center [254, 180] width 245 height 42
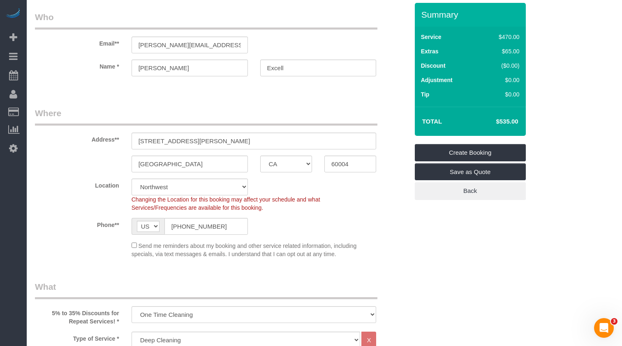
scroll to position [25, 0]
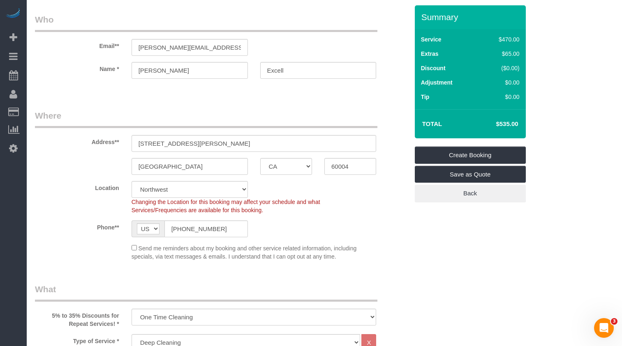
type textarea "Front door, client will let you in. parking space in the driveway"
drag, startPoint x: 172, startPoint y: 72, endPoint x: 128, endPoint y: 68, distance: 43.8
click at [118, 67] on div "Name * Josh Excell" at bounding box center [222, 70] width 386 height 17
drag, startPoint x: 310, startPoint y: 72, endPoint x: 237, endPoint y: 70, distance: 73.2
click at [237, 70] on div "Name * Josh Excell" at bounding box center [222, 70] width 386 height 17
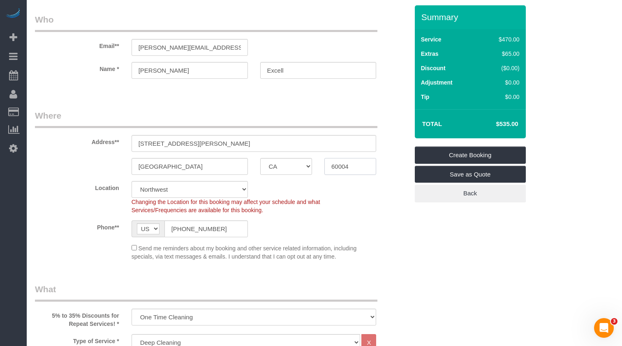
drag, startPoint x: 337, startPoint y: 169, endPoint x: 317, endPoint y: 168, distance: 20.6
click at [317, 168] on div "Arlington Heights AK AL AR AZ CA CO CT DC DE FL GA HI IA ID IL IN KS KY LA MA M…" at bounding box center [222, 166] width 386 height 17
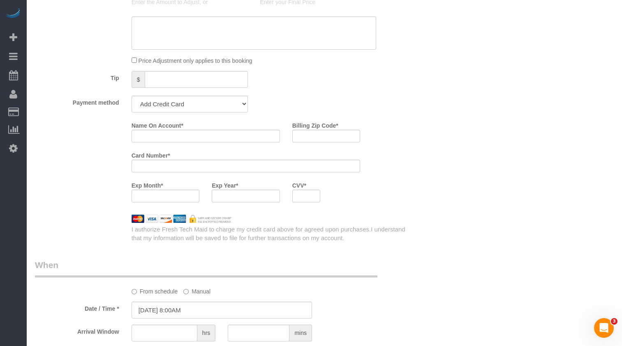
scroll to position [806, 0]
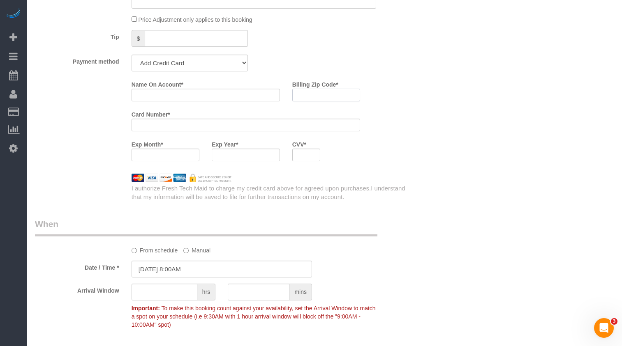
click at [325, 92] on input "Billing Zip Code *" at bounding box center [326, 95] width 68 height 13
paste input "60004"
type input "60004"
click at [169, 99] on input "Name On Account *" at bounding box center [206, 95] width 148 height 13
paste input "Josh Excell"
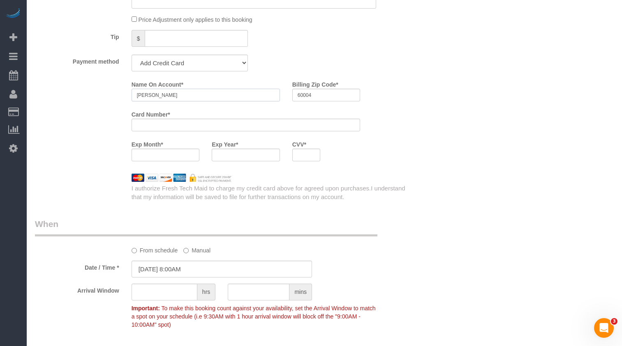
type input "Josh Excell"
drag, startPoint x: 267, startPoint y: 95, endPoint x: 315, endPoint y: 85, distance: 49.6
click at [247, 93] on div "Name On Account * Josh Excell Billing Zip Code * 60004" at bounding box center [245, 93] width 241 height 30
type input "60004"
click at [430, 159] on div "Who Email** josh.n.excell@gmail.com Name * Josh Excell Where Address** 1243 N W…" at bounding box center [324, 138] width 579 height 1828
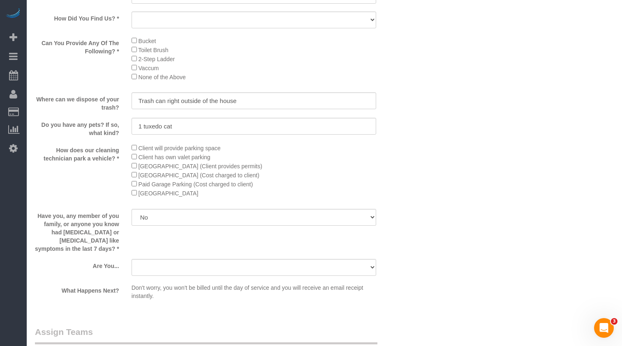
scroll to position [1381, 0]
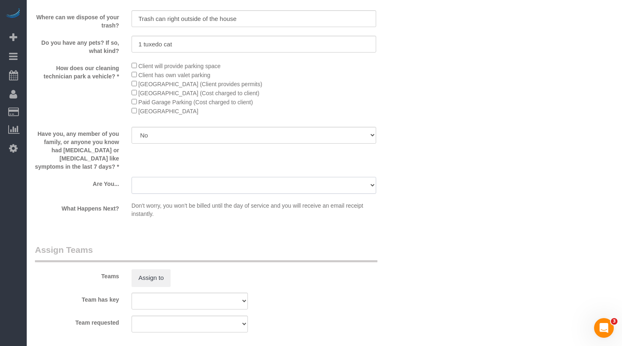
click at [247, 185] on select "A parent with kids living at home. A parent with kids out of home. A person loo…" at bounding box center [254, 185] width 245 height 17
select select "number:106"
click at [132, 177] on select "A parent with kids living at home. A parent with kids out of home. A person loo…" at bounding box center [254, 185] width 245 height 17
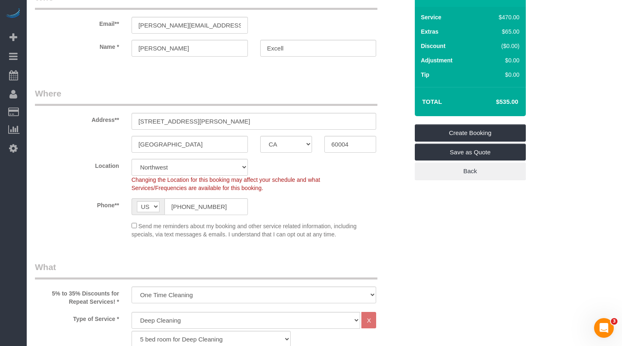
scroll to position [28, 0]
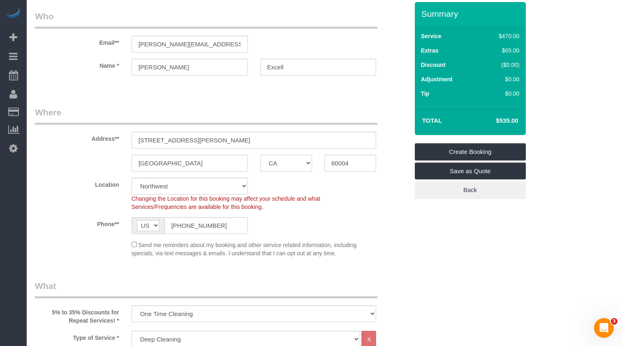
click at [280, 166] on select "AK AL AR AZ CA CO CT DC DE FL GA HI IA ID IL IN KS KY LA MA MD ME MI MN MO MS M…" at bounding box center [286, 163] width 52 height 17
click at [260, 155] on select "AK AL AR AZ CA CO CT DC DE FL GA HI IA ID IL IN KS KY LA MA MD ME MI MN MO MS M…" at bounding box center [286, 163] width 52 height 17
click at [294, 171] on select "AK AL AR AZ CA CO CT DC DE FL GA HI IA ID IL IN KS KY LA MA MD ME MI MN MO MS M…" at bounding box center [286, 163] width 52 height 17
select select "IL"
click at [260, 155] on select "AK AL AR AZ CA CO CT DC DE FL GA HI IA ID IL IN KS KY LA MA MD ME MI MN MO MS M…" at bounding box center [286, 163] width 52 height 17
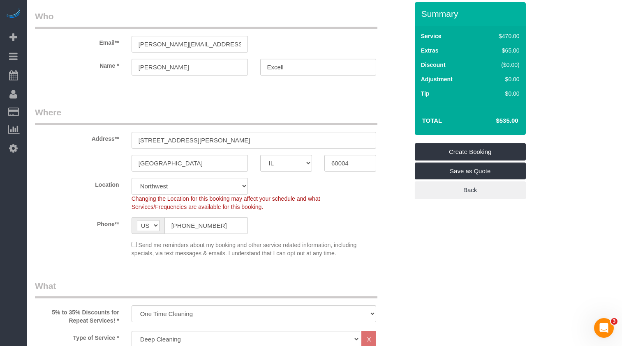
click at [473, 152] on link "Create Booking" at bounding box center [470, 151] width 111 height 17
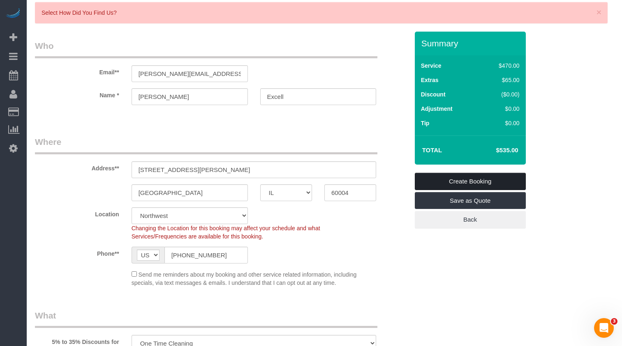
scroll to position [1205, 0]
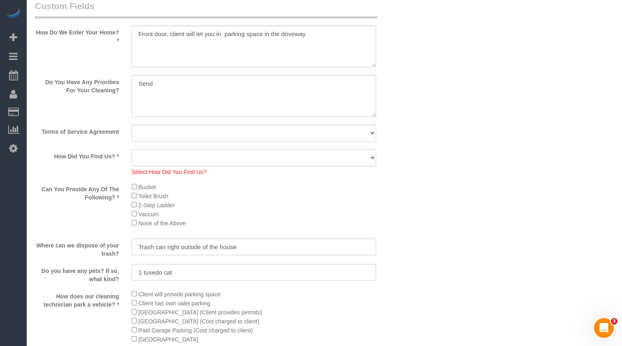
click at [277, 152] on select "Yelp Google Facebook Pinterest Alternative Social Media SMS Message Email Best …" at bounding box center [254, 158] width 245 height 17
select select "number:58"
click at [132, 150] on select "Yelp Google Facebook Pinterest Alternative Social Media SMS Message Email Best …" at bounding box center [254, 158] width 245 height 17
click at [215, 136] on select "Yes, I agree to the Terms of Service and Privacy Policy. No. I disagree with th…" at bounding box center [254, 133] width 245 height 17
select select "number:1"
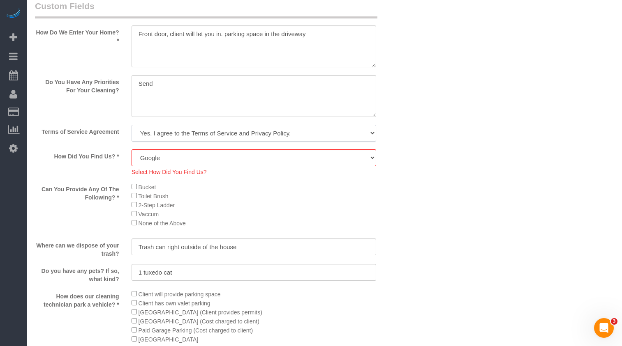
click at [132, 125] on select "Yes, I agree to the Terms of Service and Privacy Policy. No. I disagree with th…" at bounding box center [254, 133] width 245 height 17
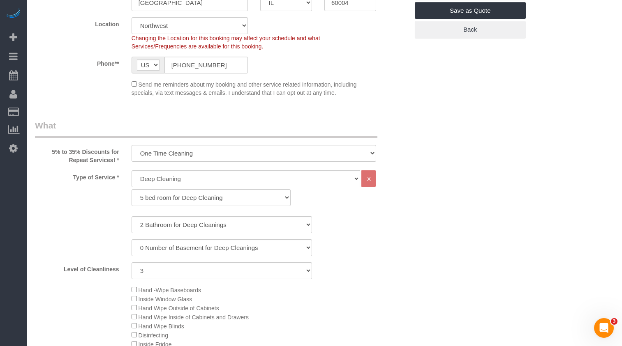
scroll to position [0, 0]
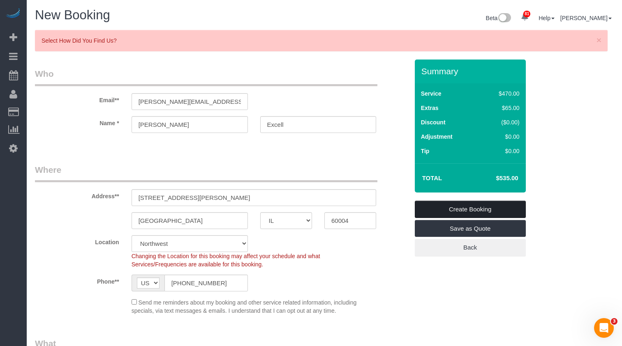
click at [449, 207] on link "Create Booking" at bounding box center [470, 209] width 111 height 17
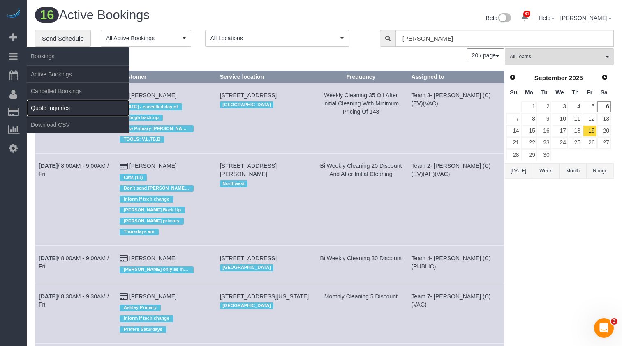
click at [71, 106] on link "Quote Inquiries" at bounding box center [78, 108] width 103 height 16
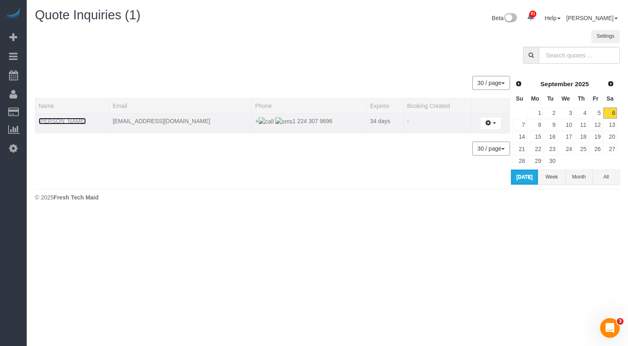
click at [57, 118] on link "Elias Fan" at bounding box center [62, 121] width 47 height 7
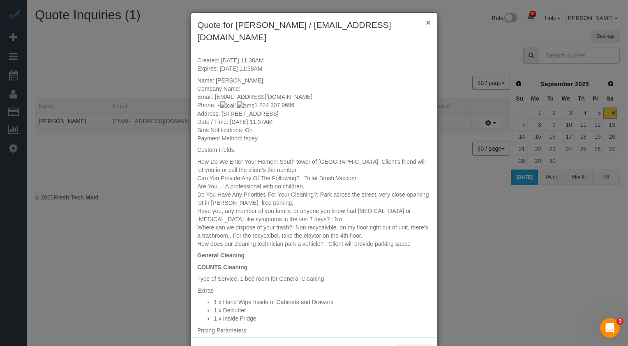
click at [426, 23] on button "×" at bounding box center [428, 22] width 5 height 9
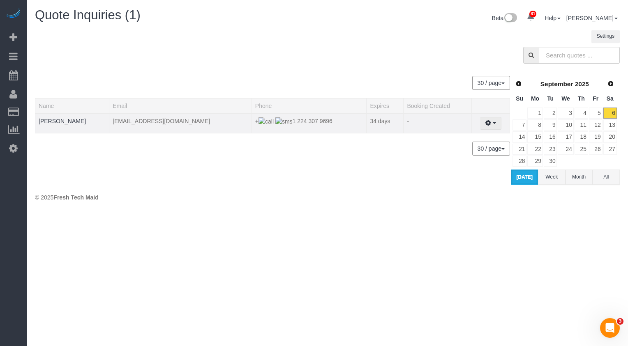
click at [489, 121] on button "button" at bounding box center [490, 123] width 21 height 13
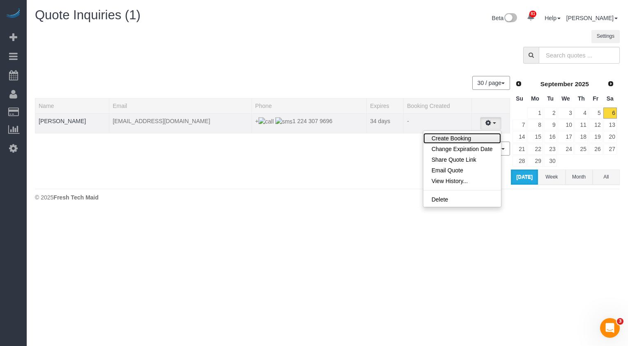
click at [485, 141] on link "Create Booking" at bounding box center [462, 138] width 78 height 11
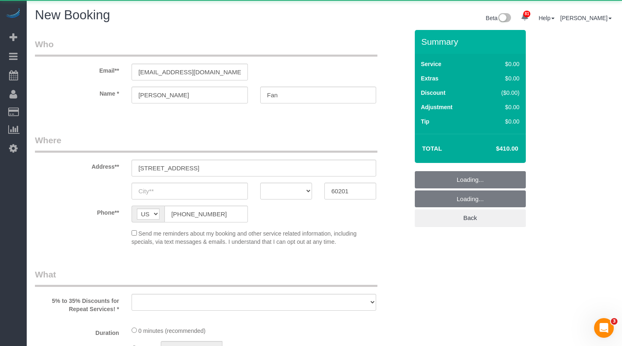
select select "object:4864"
select select "number:139"
select select "number:106"
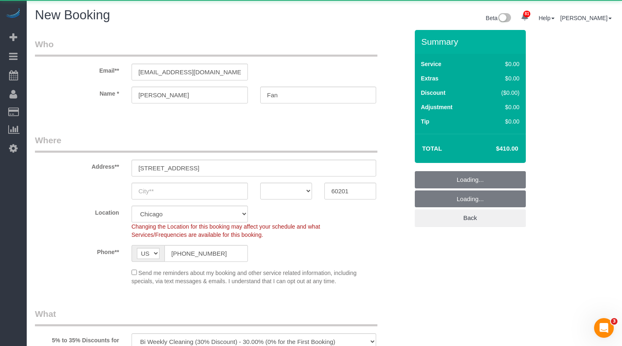
select select "512"
select select "5"
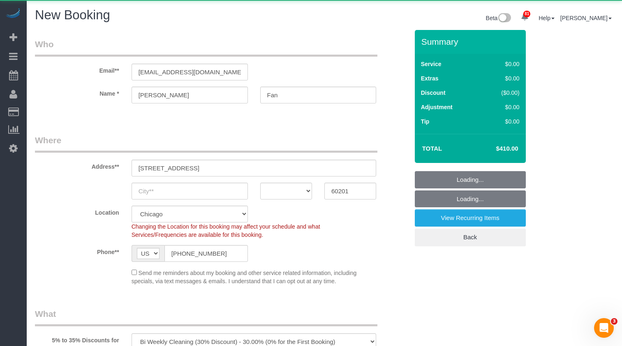
select select "object:5016"
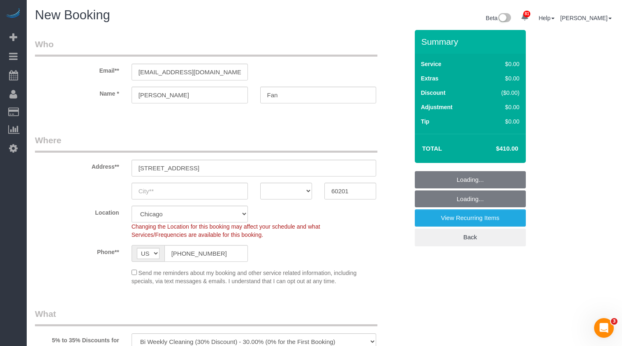
select select "5"
select select "object:5197"
select select "5"
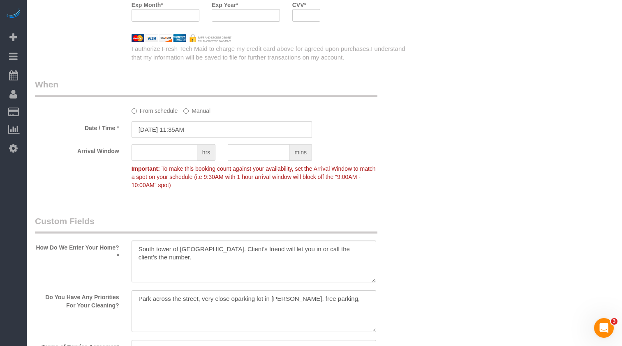
scroll to position [1069, 0]
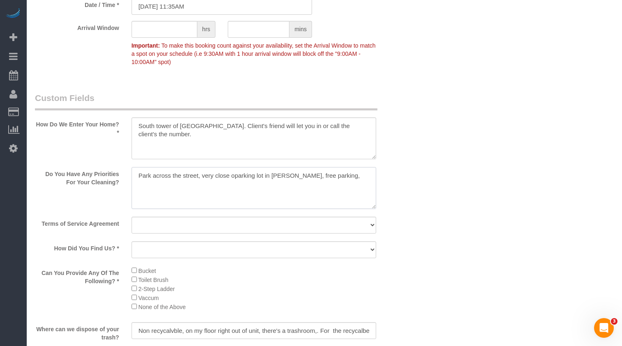
click at [185, 182] on textarea at bounding box center [254, 188] width 245 height 42
drag, startPoint x: 342, startPoint y: 178, endPoint x: 73, endPoint y: 175, distance: 268.8
click at [73, 175] on div "Do You Have Any Priorities For Your Cleaning?" at bounding box center [222, 189] width 386 height 44
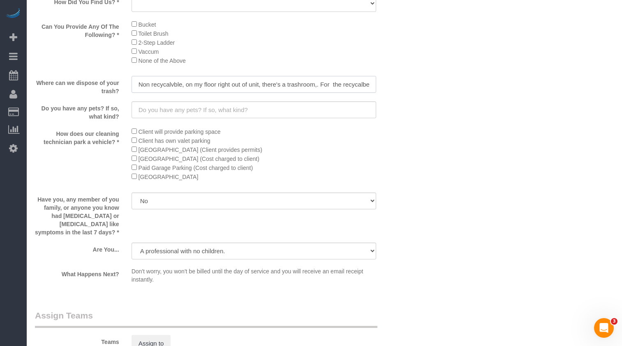
click at [177, 86] on input "Non recycalvble, on my floor right out of unit, there's a trashroom,. For the r…" at bounding box center [254, 84] width 245 height 17
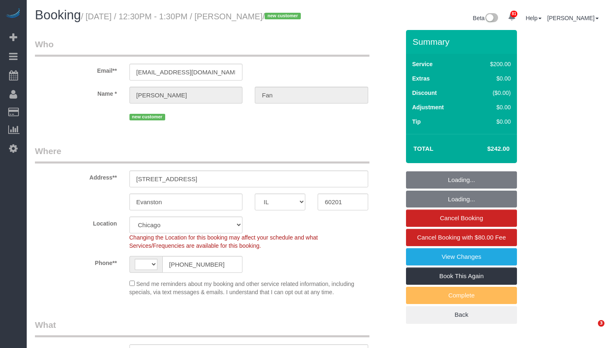
select select "IL"
select select "number:58"
select select "number:139"
select select "object:793"
select select "string:[GEOGRAPHIC_DATA]"
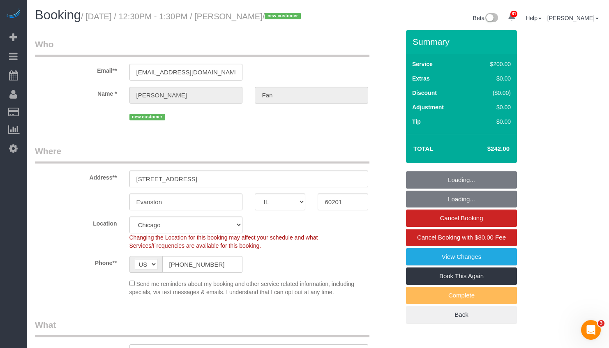
select select "512"
select select "spot1"
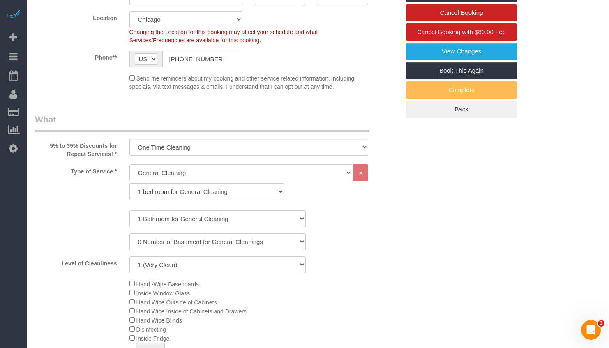
scroll to position [247, 0]
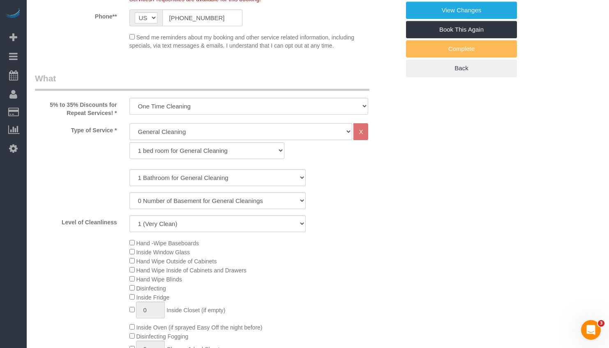
click at [185, 137] on select "General Cleaning Deep Cleaning Move-in / Move-out Cleaning COUNTS Cleaning" at bounding box center [240, 131] width 223 height 17
select select "513"
click at [129, 133] on select "General Cleaning Deep Cleaning Move-in / Move-out Cleaning COUNTS Cleaning" at bounding box center [240, 131] width 223 height 17
select select "291"
click at [181, 163] on div "General Cleaning Deep Cleaning Move-in / Move-out Cleaning COUNTS Cleaning X 1 …" at bounding box center [249, 143] width 252 height 40
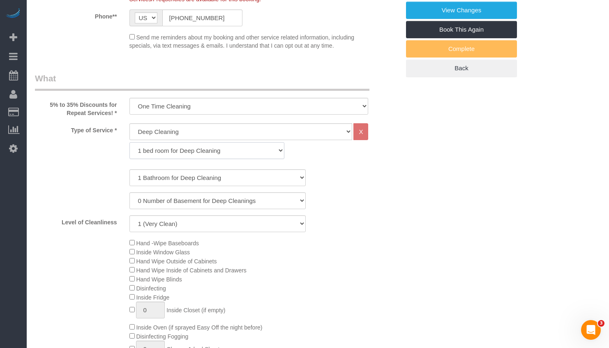
click at [179, 159] on select "1 bed room for Deep Cleaning 2 bed room for Deep Cleaning 3 bed room for Deep C…" at bounding box center [206, 150] width 155 height 17
click at [129, 152] on select "1 bed room for Deep Cleaning 2 bed room for Deep Cleaning 3 bed room for Deep C…" at bounding box center [206, 150] width 155 height 17
click at [178, 186] on select "1 Bathroom for Deep Cleaning 2 Bathroom for Deep Cleanings 3 Bathroom for Deep …" at bounding box center [217, 177] width 176 height 17
select select "spot6"
click at [358, 186] on div "1 Bathroom for Deep Cleaning 2 Bathroom for Deep Cleanings 3 Bathroom for Deep …" at bounding box center [217, 177] width 377 height 17
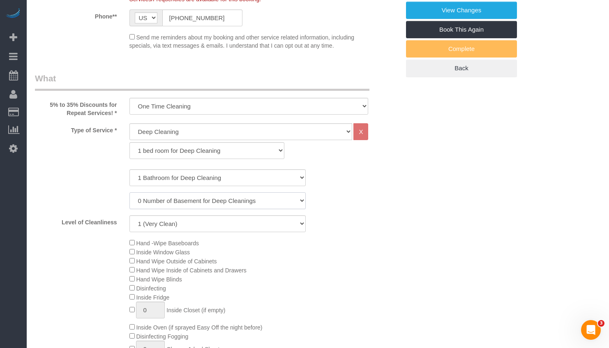
click at [238, 209] on select "0 Number of Basement for Deep Cleanings 1 Number of Basement for Deep Cleaning …" at bounding box center [217, 200] width 176 height 17
click at [267, 232] on select "1 (Very Clean) 2 3 4 5 (Average Condition) 6 7 8 9 10 (Extremely Dirty)" at bounding box center [217, 223] width 176 height 17
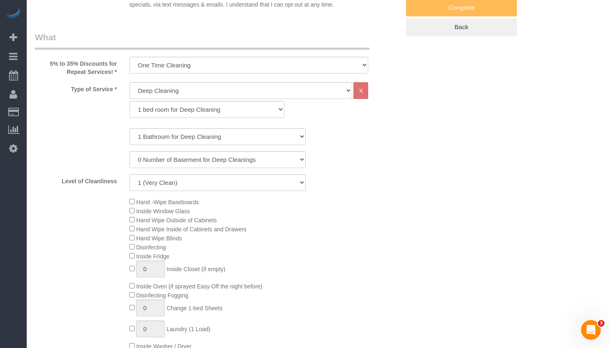
scroll to position [329, 0]
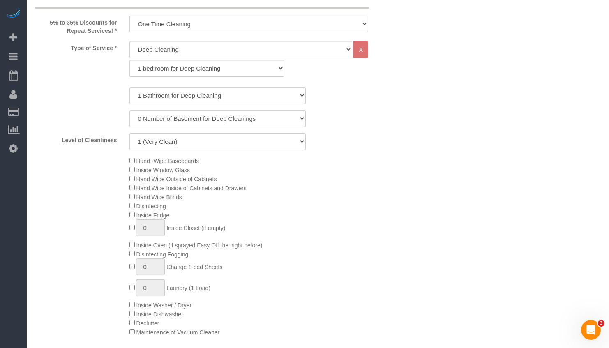
click at [263, 150] on select "1 (Very Clean) 2 3 4 5 (Average Condition) 6 7 8 9 10 (Extremely Dirty)" at bounding box center [217, 141] width 176 height 17
select select "5"
click at [129, 143] on select "1 (Very Clean) 2 3 4 5 (Average Condition) 6 7 8 9 10 (Extremely Dirty)" at bounding box center [217, 141] width 176 height 17
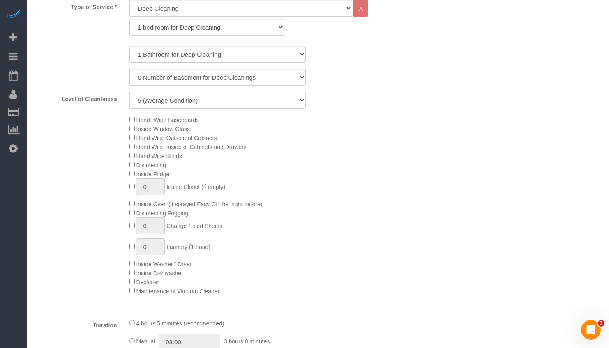
scroll to position [411, 0]
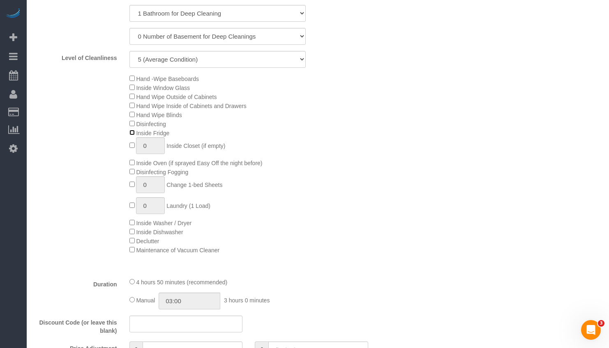
select select "spot11"
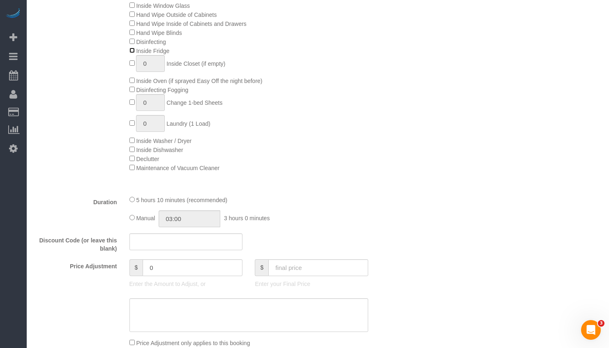
scroll to position [534, 0]
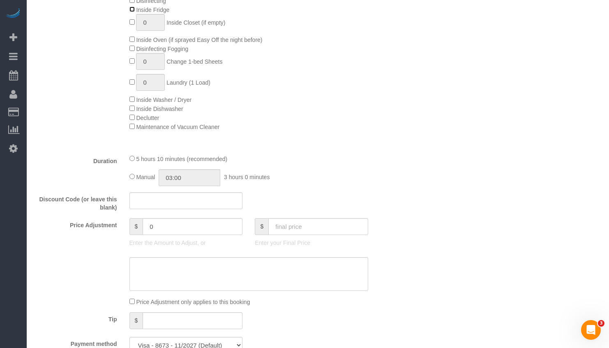
select select "spot16"
click at [135, 186] on div "Manual 03:00 3 hours 0 minutes" at bounding box center [248, 177] width 239 height 17
drag, startPoint x: 183, startPoint y: 187, endPoint x: 148, endPoint y: 185, distance: 35.4
click at [148, 185] on div "Manual 05:10 5 hours 10 minutes" at bounding box center [248, 177] width 239 height 17
type input "6"
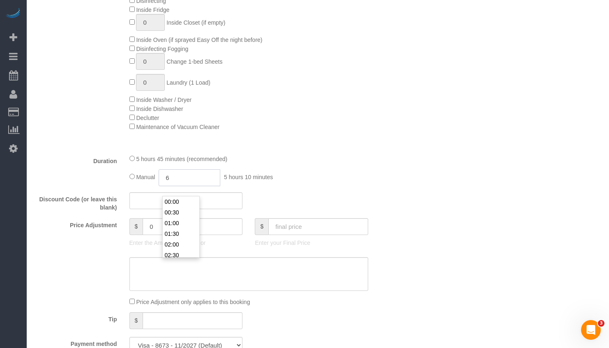
scroll to position [118, 0]
select select "spot21"
type input "6:20"
select select "spot26"
type input "06:20"
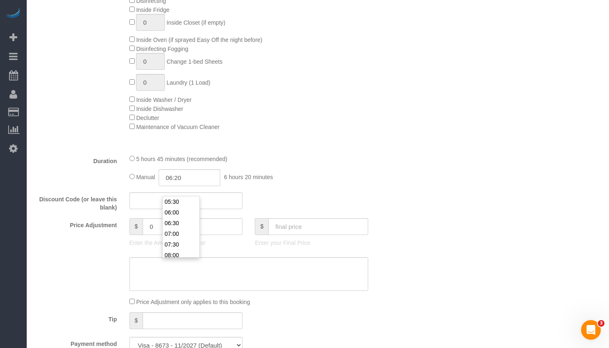
click at [405, 131] on div "Hand -Wipe Baseboards Inside Window Glass Hand Wipe Outside of Cabinets Hand Wi…" at bounding box center [264, 41] width 283 height 180
select select "spot31"
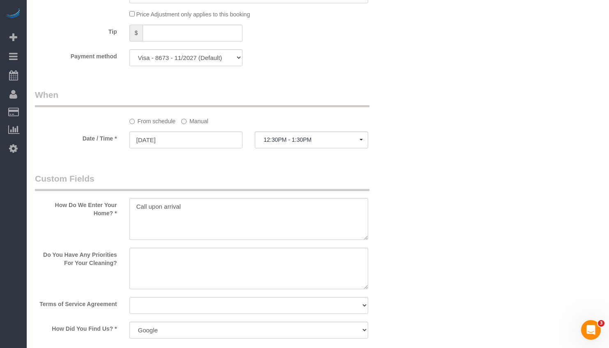
scroll to position [904, 0]
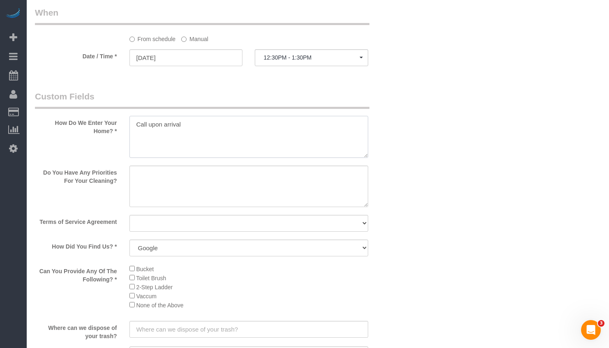
click at [229, 131] on textarea at bounding box center [248, 137] width 239 height 42
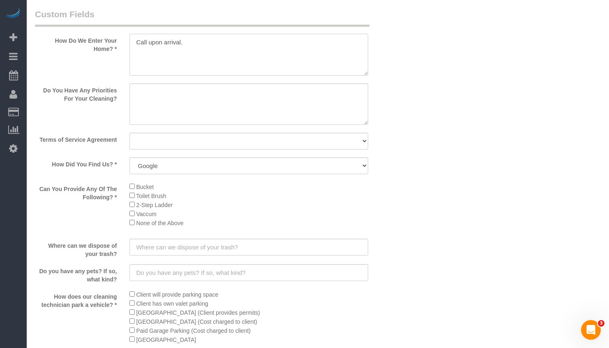
scroll to position [1027, 0]
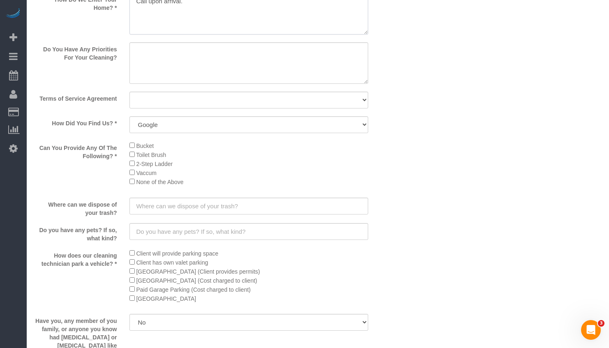
type textarea "Call upon arrival."
click at [199, 101] on sui-booking-custom-fields "How Do We Enter Your Home? * Do You Have Any Priorities For Your Cleaning? Term…" at bounding box center [217, 192] width 365 height 450
click at [198, 70] on textarea at bounding box center [248, 63] width 239 height 42
drag, startPoint x: 210, startPoint y: 56, endPoint x: 197, endPoint y: 70, distance: 18.6
paste textarea "Client wanted to prepare the place when he move in, wanted to get this done soo…"
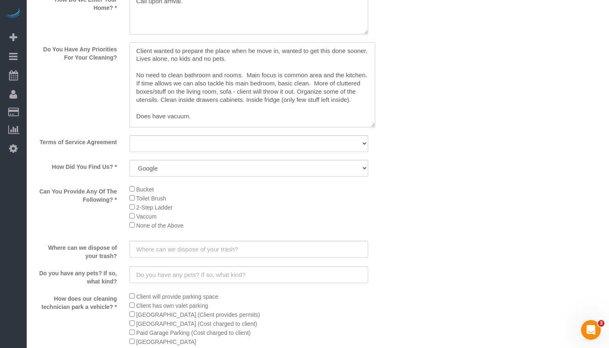
scroll to position [0, 0]
drag, startPoint x: 366, startPoint y: 92, endPoint x: 379, endPoint y: 180, distance: 88.4
click at [375, 127] on textarea at bounding box center [252, 84] width 246 height 85
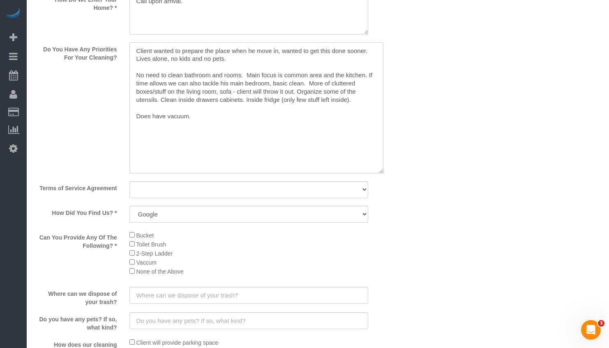
drag, startPoint x: 198, startPoint y: 134, endPoint x: 115, endPoint y: 129, distance: 83.1
click at [115, 129] on div "Do You Have Any Priorities For Your Cleaning?" at bounding box center [217, 108] width 377 height 133
click at [220, 69] on textarea at bounding box center [256, 107] width 254 height 131
click at [307, 93] on textarea at bounding box center [256, 107] width 254 height 131
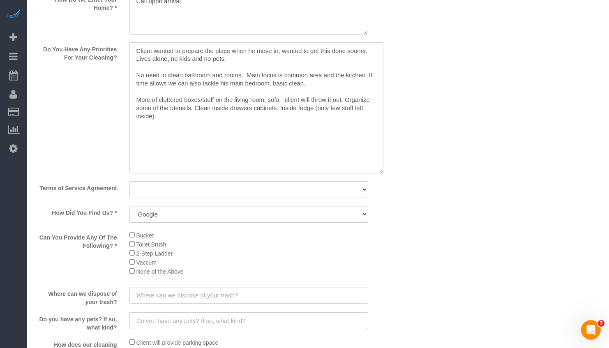
click at [264, 110] on textarea at bounding box center [256, 107] width 254 height 131
click at [337, 108] on textarea at bounding box center [256, 107] width 254 height 131
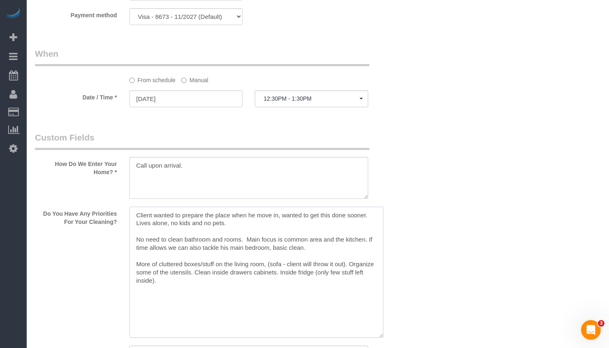
scroll to position [945, 0]
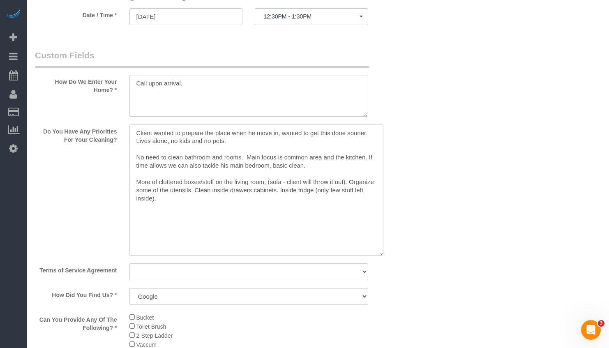
click at [137, 145] on textarea at bounding box center [256, 190] width 254 height 131
click at [136, 171] on textarea at bounding box center [256, 190] width 254 height 131
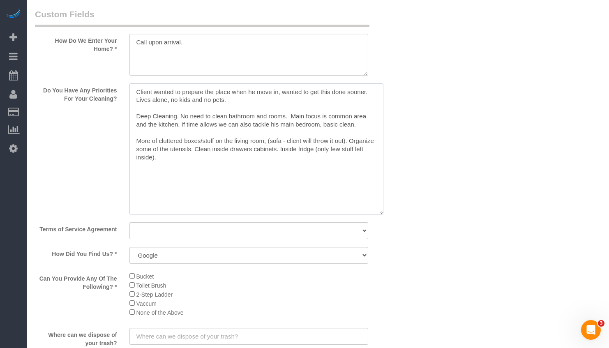
scroll to position [1110, 0]
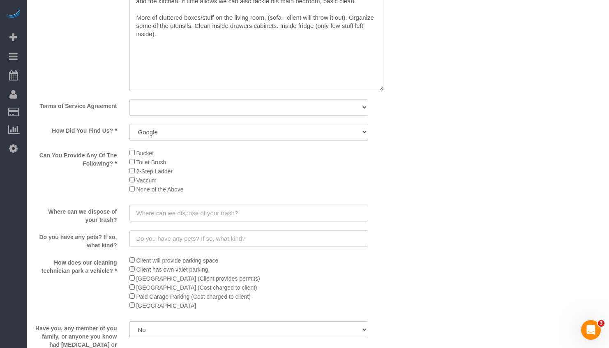
type textarea "Client wanted to prepare the place when he move in, wanted to get this done soo…"
click at [231, 116] on select "Yes, I agree to the Terms of Service and Privacy Policy. No. I disagree with th…" at bounding box center [248, 107] width 239 height 17
select select "number:1"
click at [129, 108] on select "Yes, I agree to the Terms of Service and Privacy Policy. No. I disagree with th…" at bounding box center [248, 107] width 239 height 17
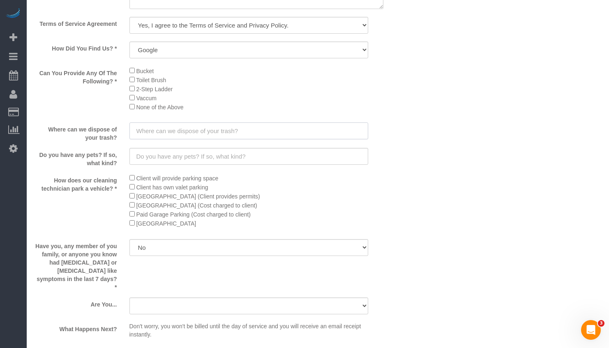
click at [212, 137] on input "text" at bounding box center [248, 130] width 239 height 17
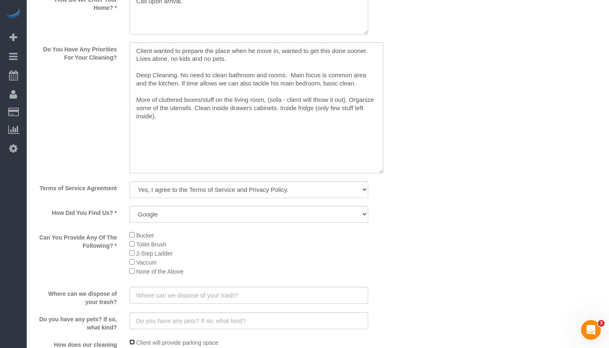
scroll to position [945, 0]
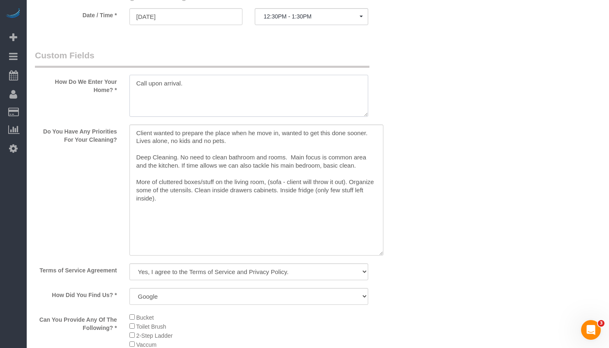
click at [205, 104] on textarea at bounding box center [248, 96] width 239 height 42
paste textarea "Park across the street, very close oparking lot in allision hall, free parking,"
click at [276, 92] on textarea at bounding box center [248, 96] width 239 height 42
click at [262, 107] on textarea at bounding box center [248, 96] width 239 height 42
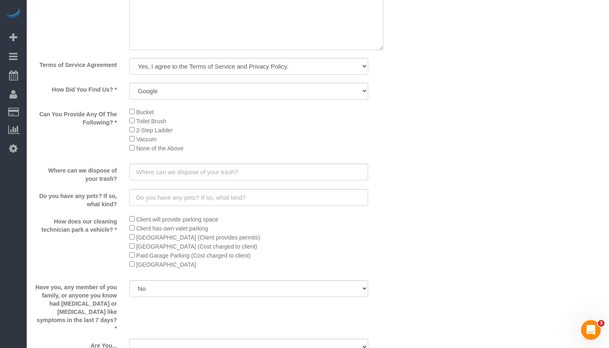
scroll to position [1192, 0]
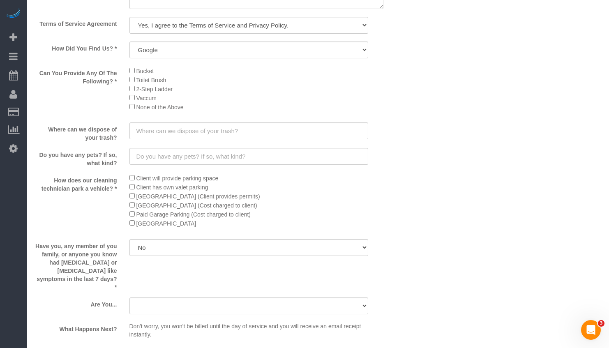
type textarea "Call upon arrival. Park across the street, very close parking lot in [PERSON_NA…"
click at [230, 139] on input "text" at bounding box center [248, 130] width 239 height 17
click at [205, 139] on input "text" at bounding box center [248, 130] width 239 height 17
paste input "Non recycalvble, on my floor right out of unit, there's a trashroom,. For the r…"
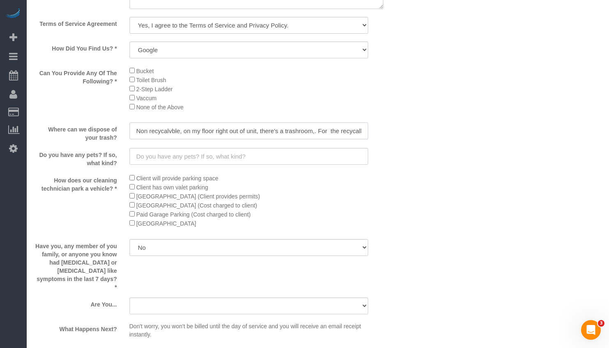
drag, startPoint x: 224, startPoint y: 139, endPoint x: 108, endPoint y: 141, distance: 115.5
click at [108, 141] on div "Where can we dispose of your trash? Non recycalvble, on my floor right out of u…" at bounding box center [217, 131] width 377 height 19
click at [190, 139] on input "Non recycalvble, on my floor right out of unit, there's a trashroom,. For the r…" at bounding box center [248, 130] width 239 height 17
click at [161, 139] on input "Non recycalvble, on my floor right out of unit, there's a trashroom,. For the r…" at bounding box center [248, 130] width 239 height 17
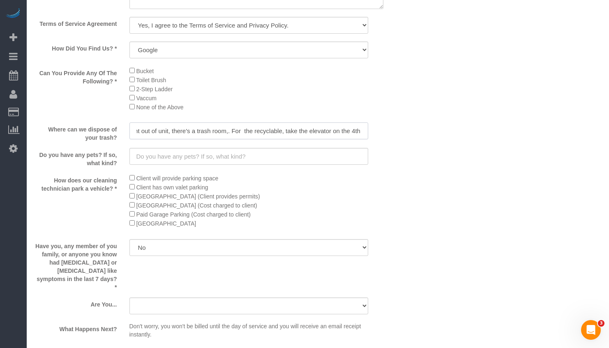
type input "Non recyclable, on my floor right out of unit, there's a trash room,. For the r…"
click at [229, 165] on input "text" at bounding box center [248, 156] width 239 height 17
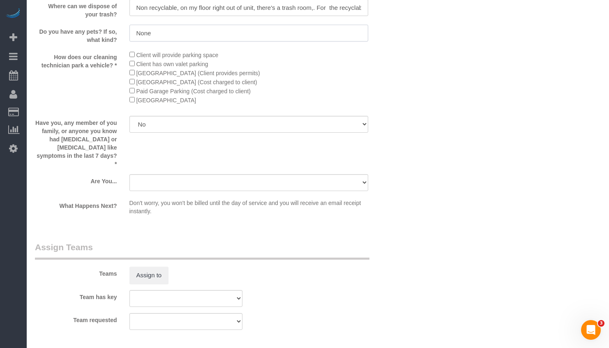
type input "None"
click at [194, 133] on select "Yes No" at bounding box center [248, 124] width 239 height 17
click at [260, 190] on select "A parent with kids living at home. A parent with kids out of home. A person loo…" at bounding box center [248, 182] width 239 height 17
select select "number:106"
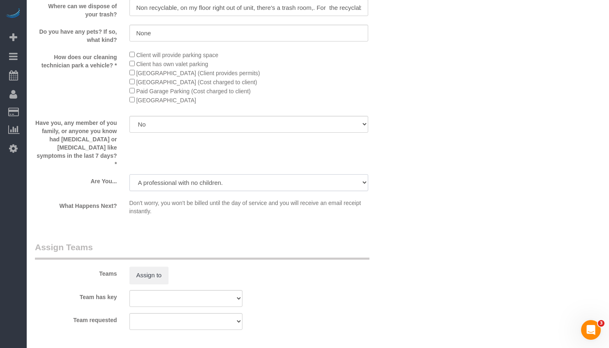
click at [129, 175] on select "A parent with kids living at home. A parent with kids out of home. A person loo…" at bounding box center [248, 182] width 239 height 17
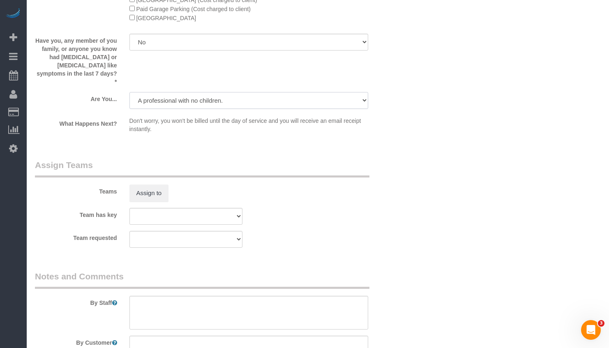
click at [168, 107] on select "A parent with kids living at home. A parent with kids out of home. A person loo…" at bounding box center [248, 100] width 239 height 17
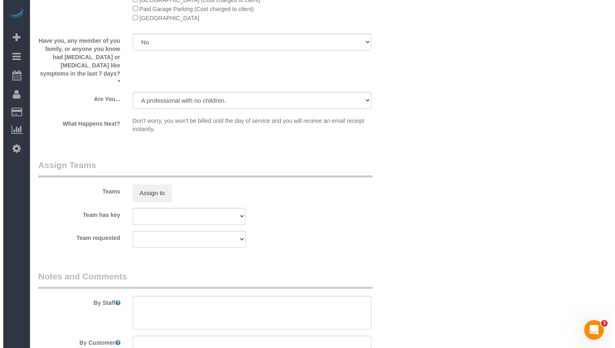
scroll to position [1438, 0]
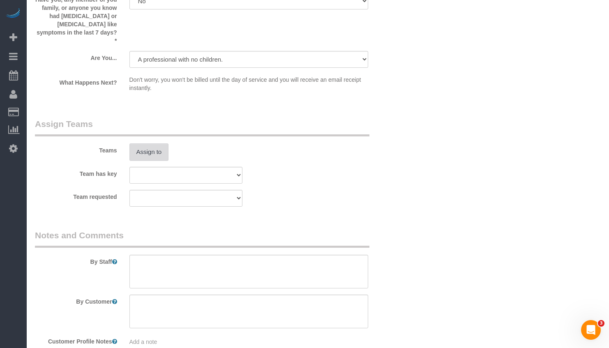
click at [142, 150] on button "Assign to" at bounding box center [148, 151] width 39 height 17
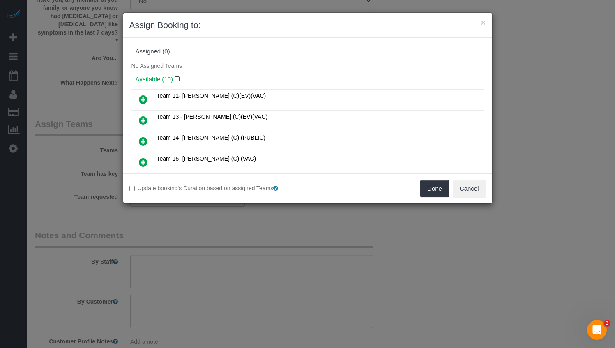
click at [145, 99] on icon at bounding box center [143, 100] width 9 height 10
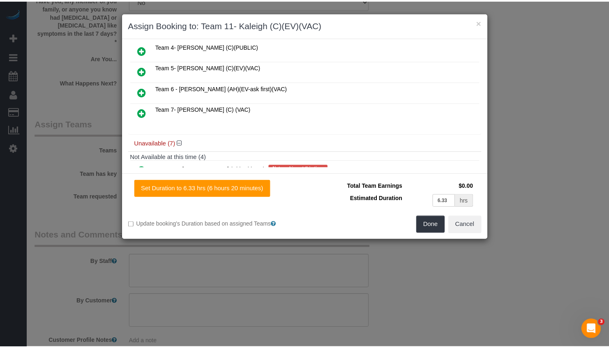
scroll to position [133, 0]
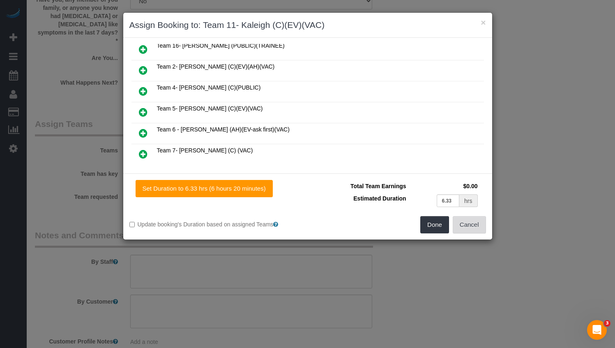
click at [481, 226] on button "Cancel" at bounding box center [469, 224] width 33 height 17
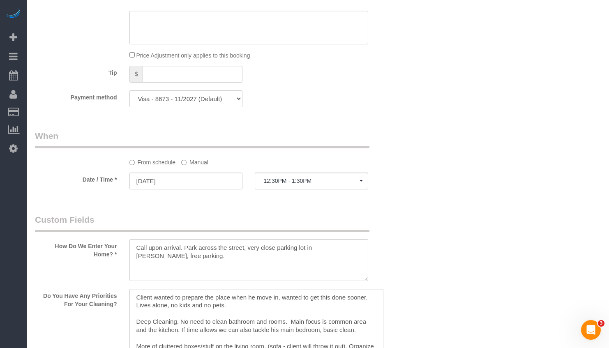
scroll to position [740, 0]
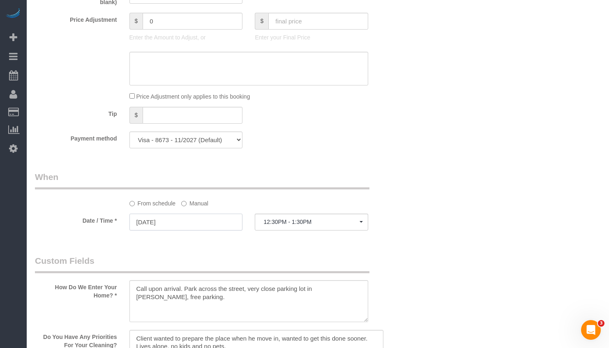
click at [198, 231] on input "09/08/2025" at bounding box center [185, 222] width 113 height 17
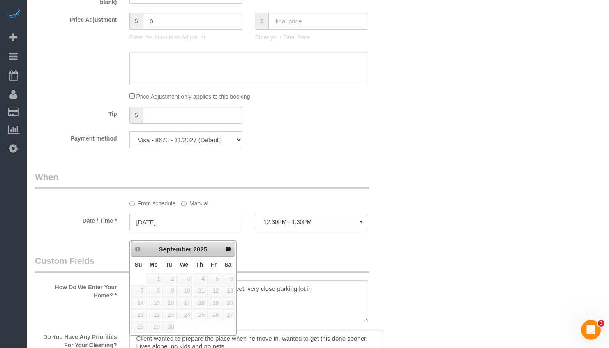
click at [189, 208] on label "Manual" at bounding box center [194, 201] width 27 height 11
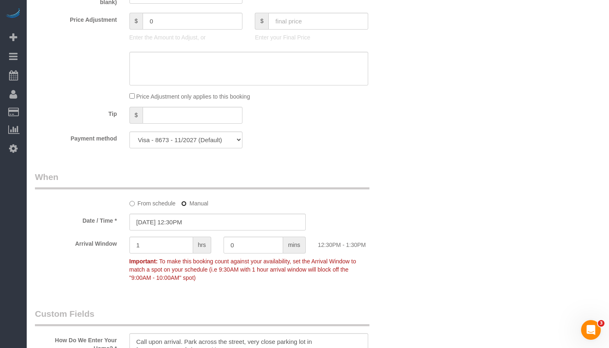
scroll to position [781, 0]
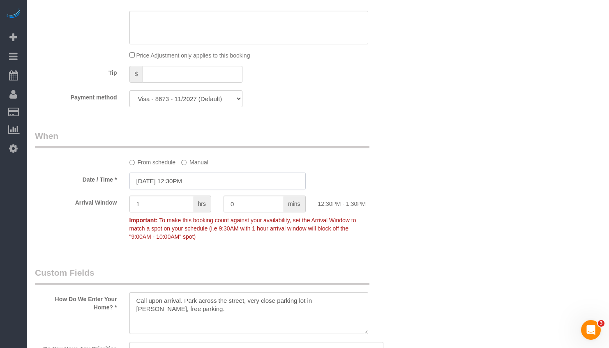
click at [187, 189] on input "09/08/2025 12:30PM" at bounding box center [217, 181] width 176 height 17
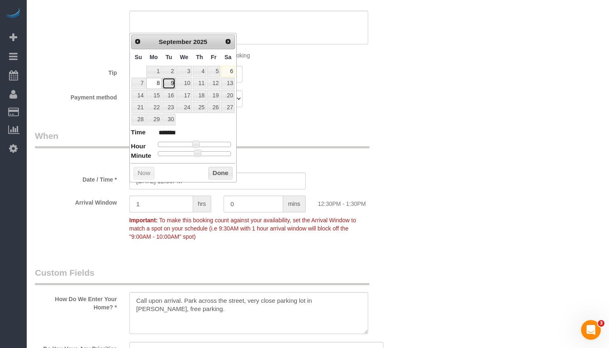
click at [170, 80] on link "9" at bounding box center [168, 83] width 13 height 11
click at [180, 189] on input "09/09/2025 12:30PM" at bounding box center [217, 181] width 176 height 17
click at [162, 189] on input "09/09/2025 12:30PM" at bounding box center [217, 181] width 176 height 17
click at [418, 155] on div "Who Email** fxw.sj03@gmail.com Name * Xiwei Elias Fan new customer Where Addres…" at bounding box center [318, 190] width 566 height 1883
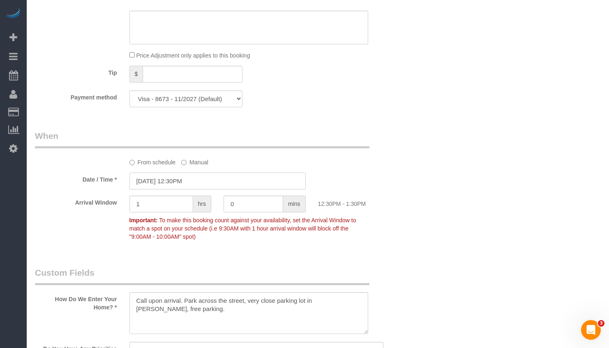
click at [168, 189] on input "09/09/2025 12:30PM" at bounding box center [217, 181] width 176 height 17
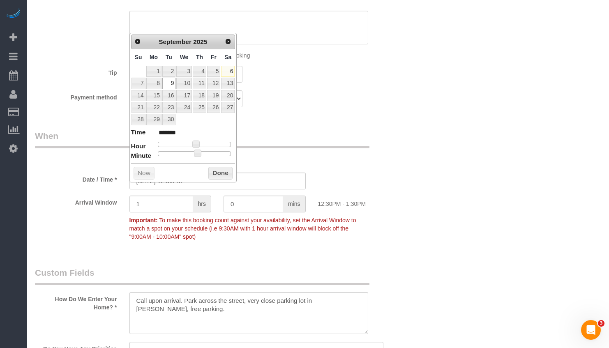
type input "09/09/2025 10:30AM"
type input "*******"
type input "09/09/2025 9:30AM"
type input "******"
type input "09/09/2025 8:30AM"
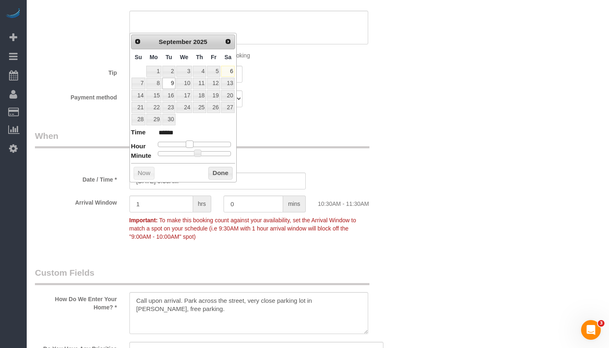
type input "******"
type input "09/09/2025 7:30AM"
type input "******"
type input "09/09/2025 8:30AM"
type input "******"
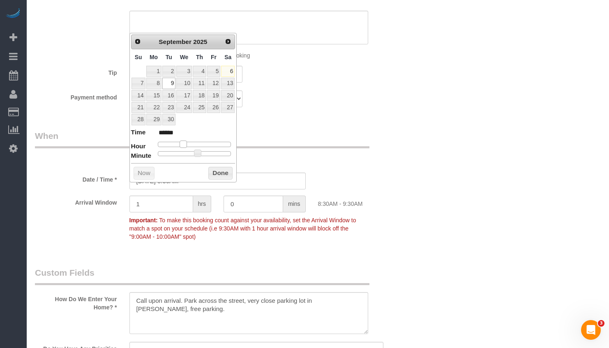
drag, startPoint x: 189, startPoint y: 143, endPoint x: 184, endPoint y: 144, distance: 5.9
click at [184, 144] on div at bounding box center [195, 144] width 74 height 5
type input "09/09/2025 8:25AM"
type input "******"
type input "09/09/2025 8:20AM"
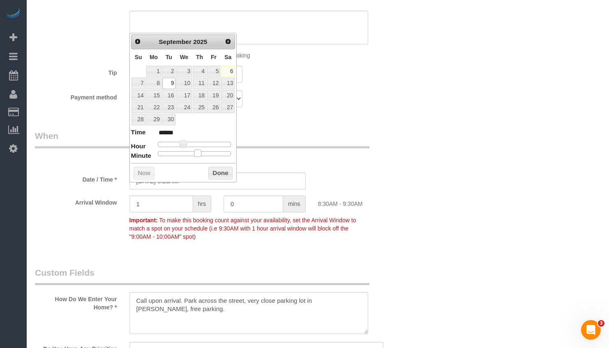
type input "******"
type input "09/09/2025 8:15AM"
type input "******"
type input "09/09/2025 8:10AM"
type input "******"
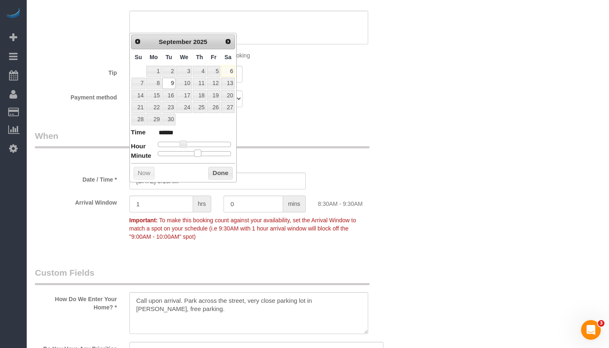
type input "09/09/2025 8:05AM"
type input "******"
type input "09/09/2025 8:00AM"
type input "******"
drag, startPoint x: 199, startPoint y: 154, endPoint x: 152, endPoint y: 153, distance: 46.9
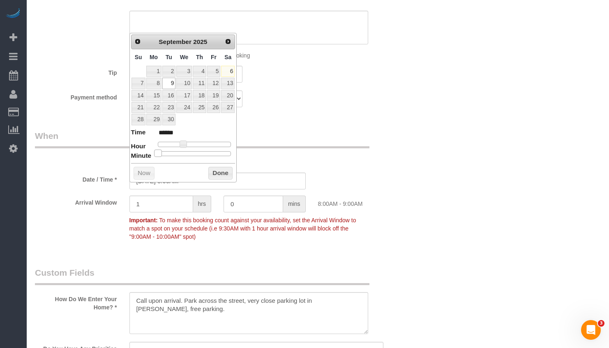
click at [152, 153] on dl "Time ****** Hour Minute Second Millisecond Microsecond Time Zone ***** ***** **…" at bounding box center [183, 142] width 104 height 28
click at [212, 171] on button "Done" at bounding box center [220, 173] width 24 height 13
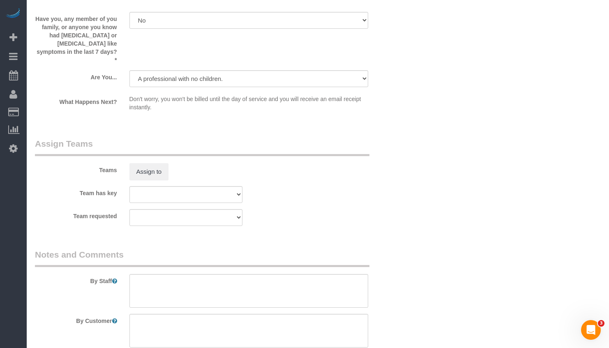
scroll to position [1431, 0]
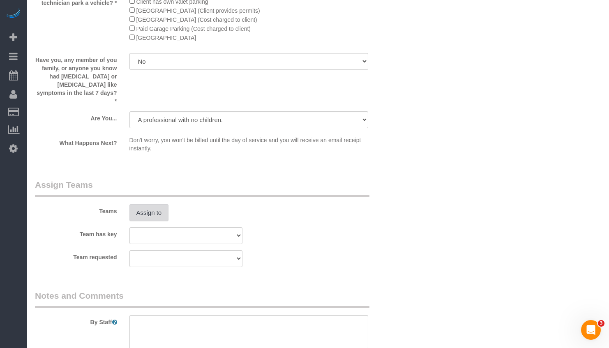
click at [156, 212] on button "Assign to" at bounding box center [148, 212] width 39 height 17
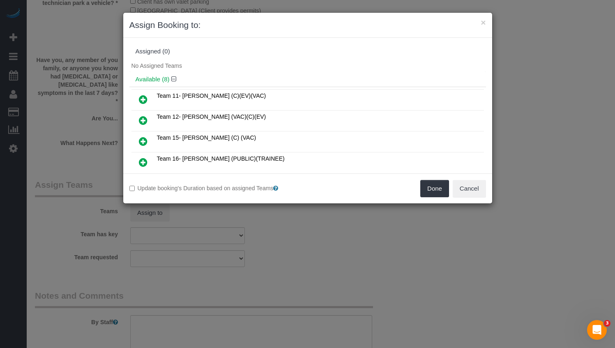
click at [146, 117] on icon at bounding box center [143, 120] width 9 height 10
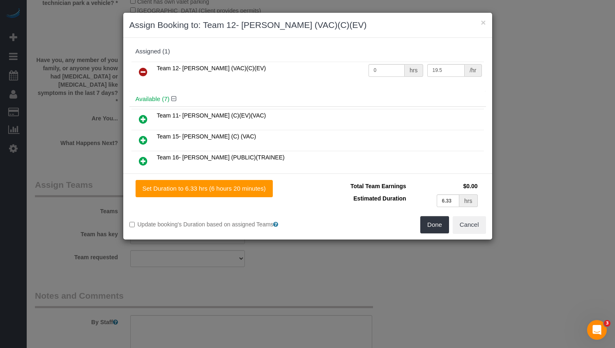
click at [144, 120] on icon at bounding box center [143, 119] width 9 height 10
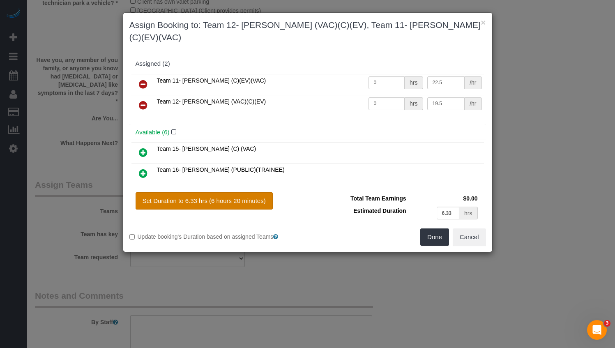
click at [233, 192] on button "Set Duration to 6.33 hrs (6 hours 20 minutes)" at bounding box center [204, 200] width 137 height 17
type input "6.33"
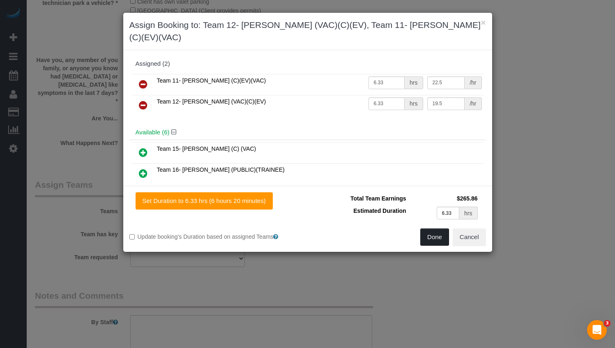
click at [436, 229] on button "Done" at bounding box center [434, 237] width 29 height 17
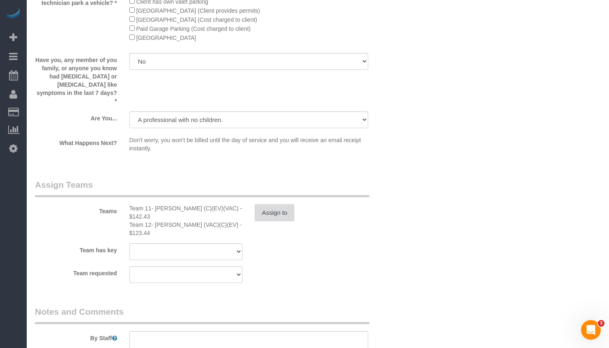
click at [283, 219] on button "Assign to" at bounding box center [274, 212] width 39 height 17
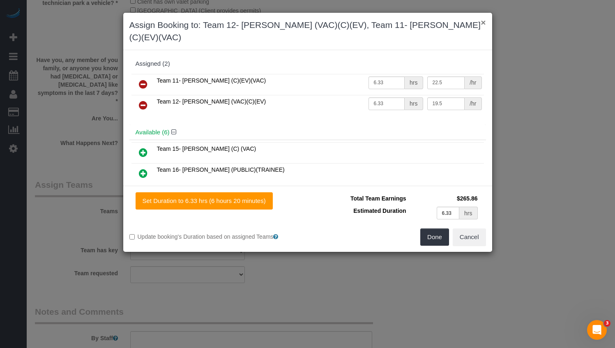
click at [485, 24] on button "×" at bounding box center [483, 22] width 5 height 9
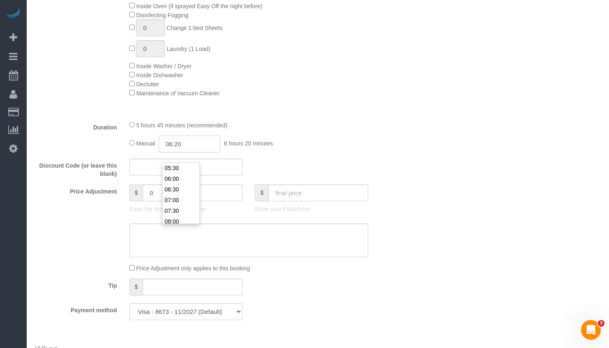
scroll to position [0, 0]
drag, startPoint x: 178, startPoint y: 155, endPoint x: 150, endPoint y: 155, distance: 28.8
click at [150, 152] on div "Manual 06:20 6 hours 20 minutes" at bounding box center [248, 144] width 239 height 17
type input "03:10"
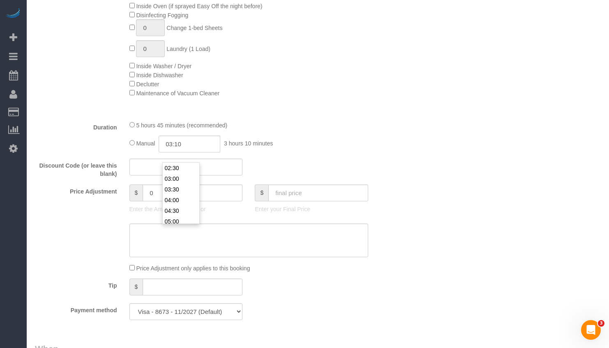
click at [333, 129] on div "5 hours 45 minutes (recommended)" at bounding box center [248, 124] width 239 height 9
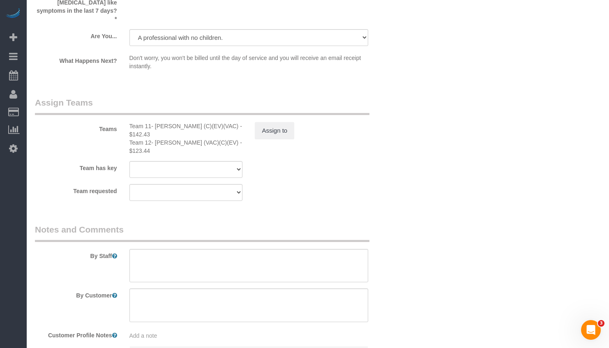
scroll to position [1595, 0]
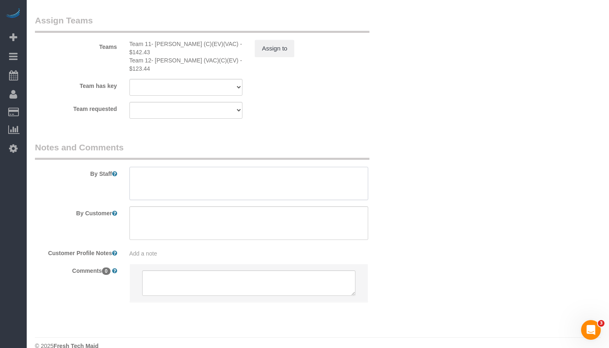
click at [267, 185] on textarea at bounding box center [248, 184] width 239 height 34
click at [209, 173] on textarea at bounding box center [248, 184] width 239 height 34
paste textarea "Initial Cleaning for a weekly cleaning. Partial Cleaning. 1). General Cleaning.…"
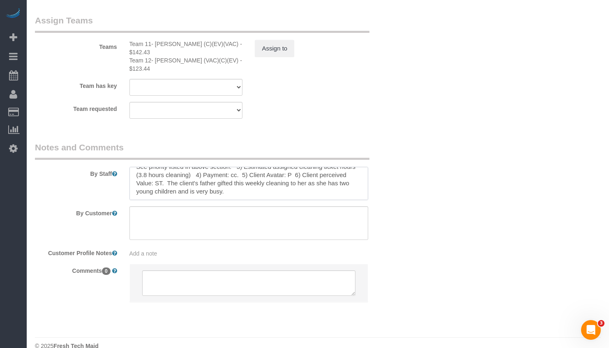
scroll to position [0, 0]
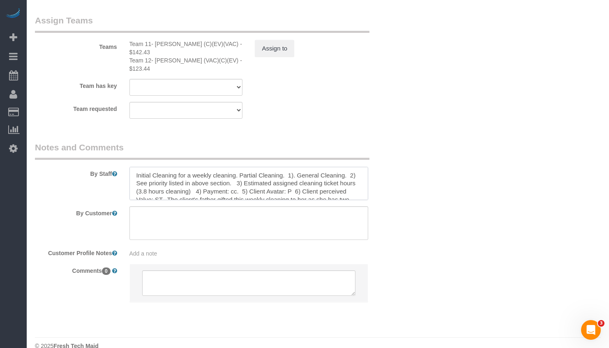
drag, startPoint x: 176, startPoint y: 167, endPoint x: 278, endPoint y: 170, distance: 102.0
click at [278, 170] on textarea at bounding box center [248, 184] width 239 height 34
click at [299, 169] on textarea at bounding box center [248, 184] width 239 height 34
click at [349, 177] on textarea at bounding box center [248, 184] width 239 height 34
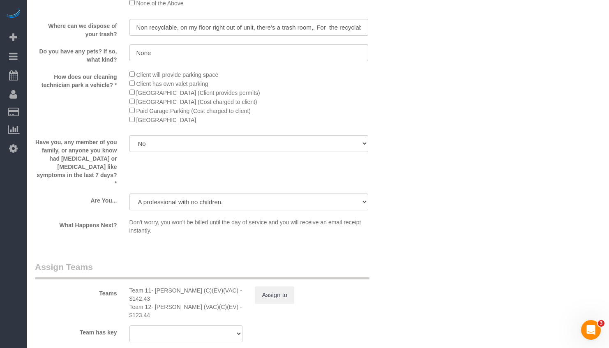
scroll to position [1390, 0]
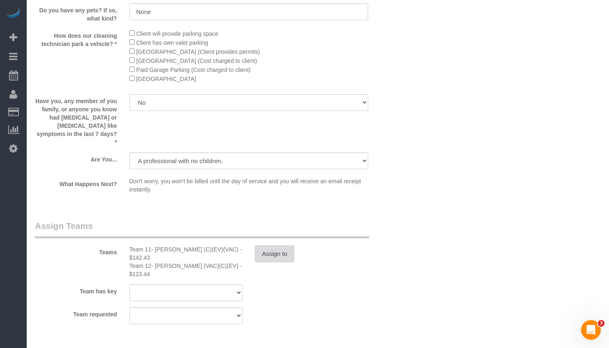
type textarea "Initial Cleaning for a Partial Cleaning One Time Clean 1). DEEP Cleaning. 2) Se…"
click at [276, 259] on button "Assign to" at bounding box center [274, 253] width 39 height 17
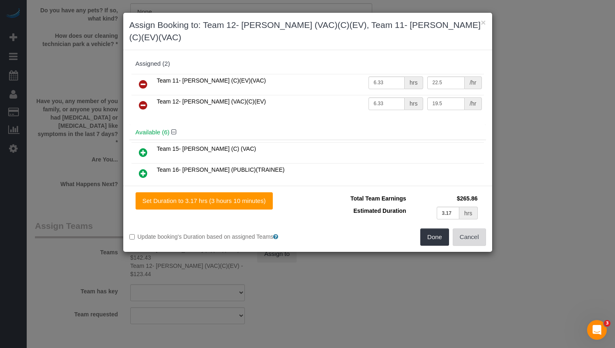
click at [471, 229] on button "Cancel" at bounding box center [469, 237] width 33 height 17
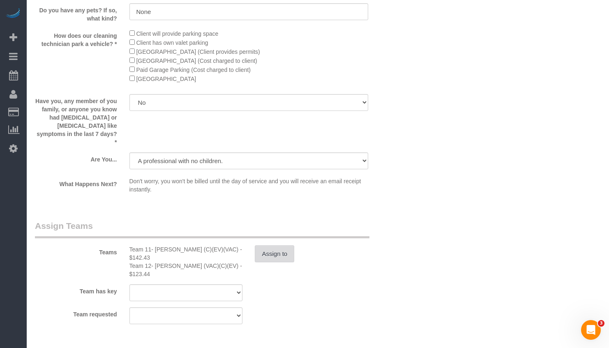
click at [276, 261] on button "Assign to" at bounding box center [274, 253] width 39 height 17
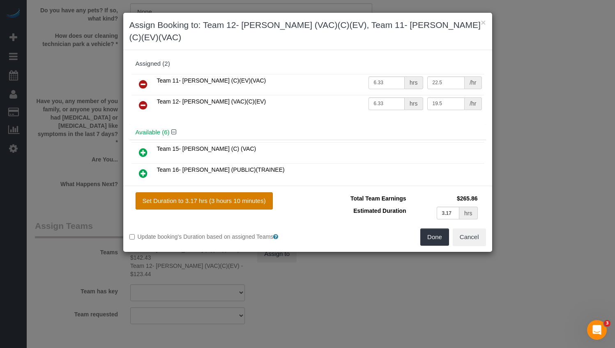
click at [239, 192] on button "Set Duration to 3.17 hrs (3 hours 10 minutes)" at bounding box center [204, 200] width 137 height 17
type input "3.17"
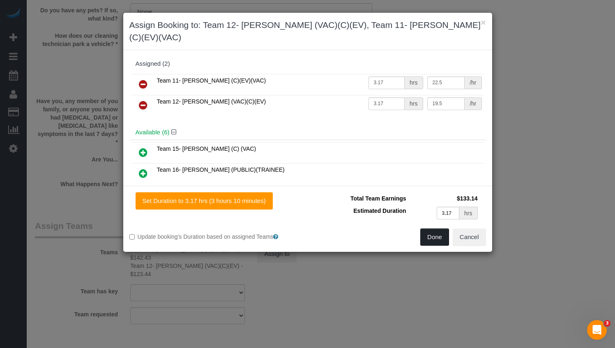
click at [436, 229] on button "Done" at bounding box center [434, 237] width 29 height 17
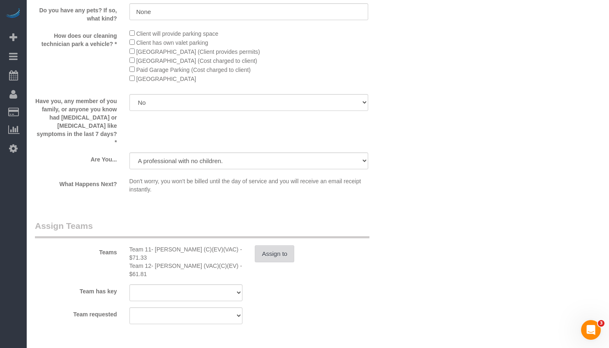
scroll to position [1595, 0]
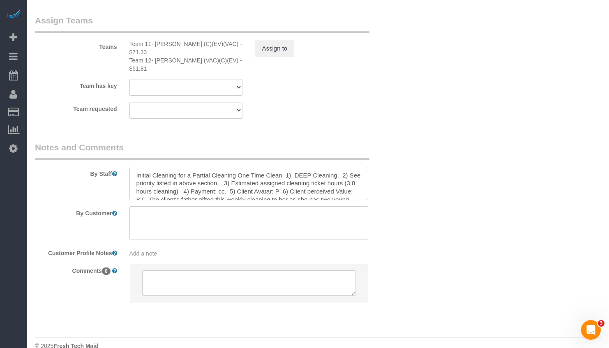
click at [348, 169] on textarea at bounding box center [248, 184] width 239 height 34
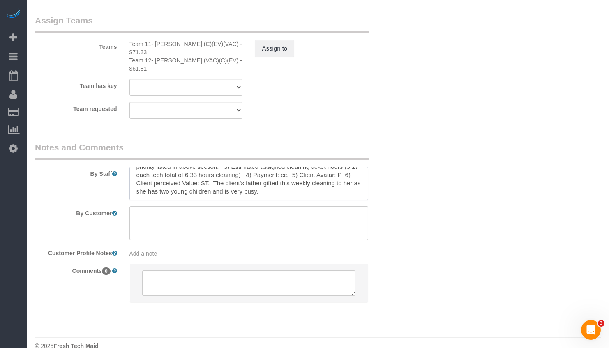
scroll to position [25, 0]
drag, startPoint x: 221, startPoint y: 167, endPoint x: 254, endPoint y: 196, distance: 44.3
click at [254, 196] on sui-booking-comments "By Staff By Customer Customer Profile Notes Add a note Comments 0" at bounding box center [217, 226] width 365 height 170
click at [335, 167] on textarea at bounding box center [248, 184] width 239 height 34
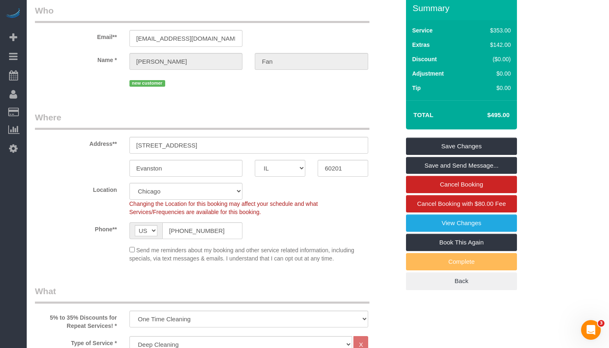
scroll to position [362, 0]
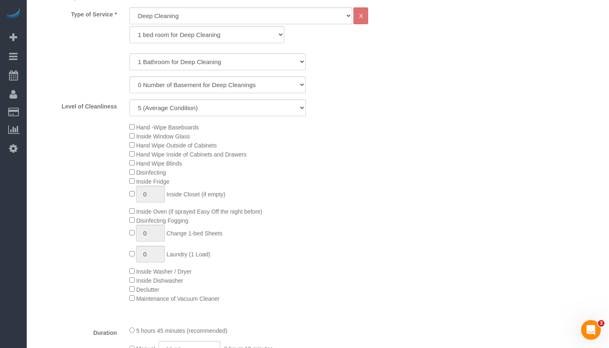
type textarea "Initial Cleaning for a Partial Cleaning One Time Clean 1). DEEP Cleaning. 2) Se…"
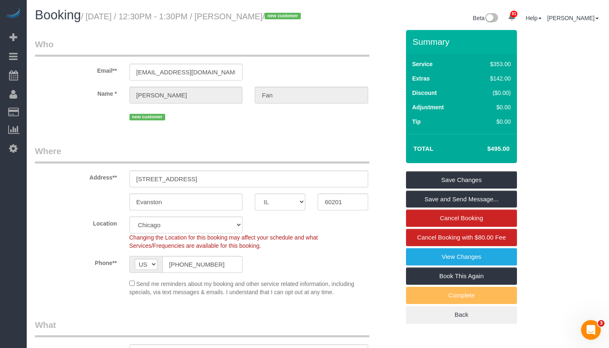
scroll to position [41, 0]
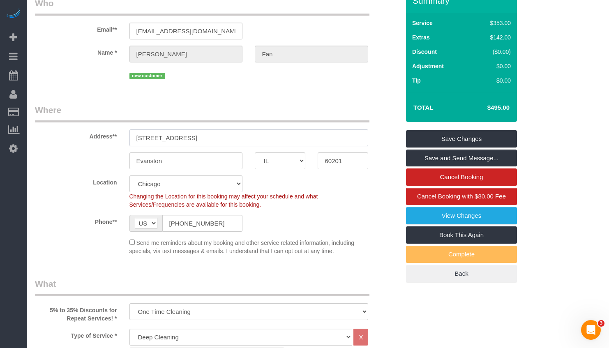
drag, startPoint x: 239, startPoint y: 145, endPoint x: 106, endPoint y: 143, distance: 133.2
click at [105, 144] on div "Address** 1715 Chicago Avenue, 416S" at bounding box center [217, 125] width 377 height 42
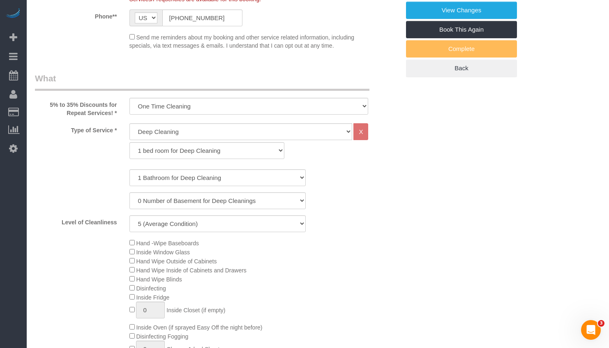
scroll to position [0, 0]
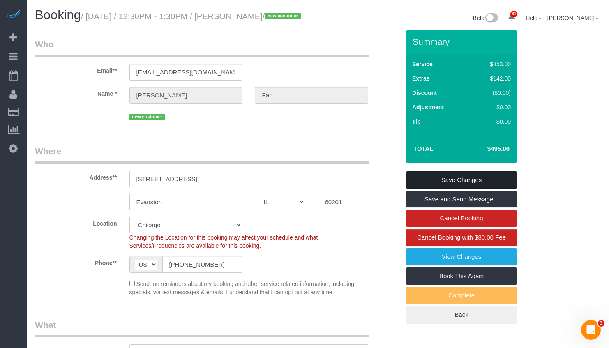
click at [503, 189] on link "Save Changes" at bounding box center [461, 179] width 111 height 17
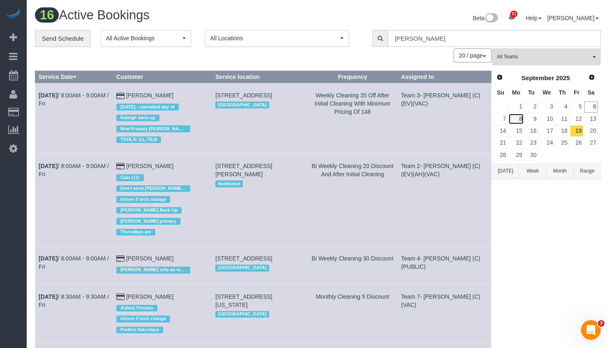
click at [523, 117] on link "8" at bounding box center [515, 118] width 15 height 11
click at [533, 120] on link "9" at bounding box center [532, 118] width 14 height 11
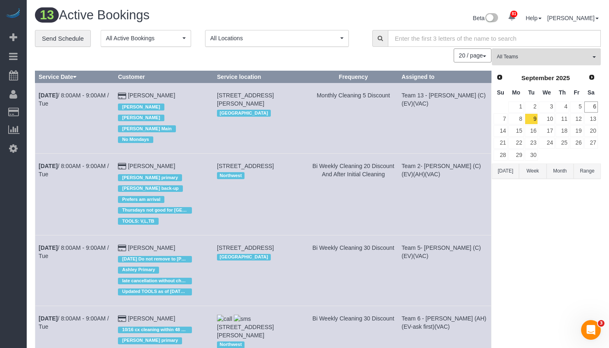
scroll to position [288, 0]
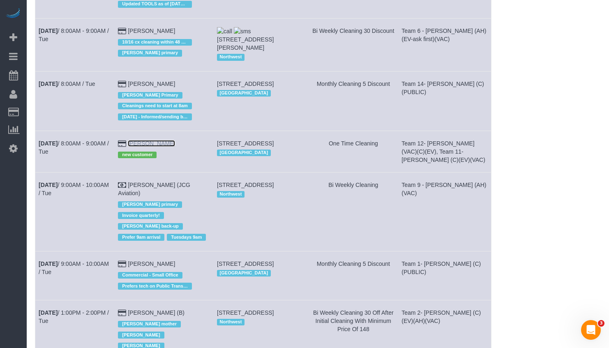
click at [142, 140] on link "[PERSON_NAME]" at bounding box center [151, 143] width 47 height 7
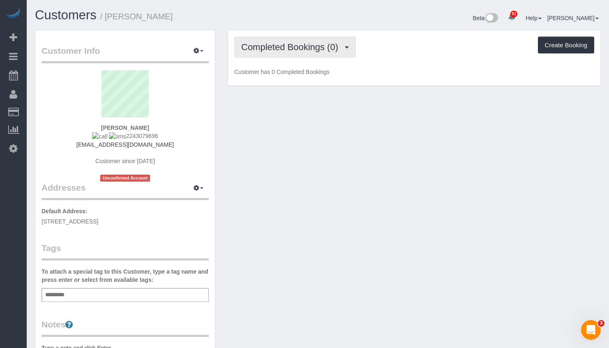
click at [286, 54] on button "Completed Bookings (0)" at bounding box center [295, 47] width 122 height 21
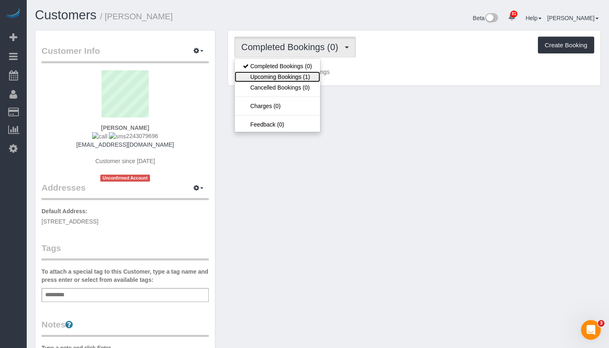
click at [288, 76] on link "Upcoming Bookings (1)" at bounding box center [277, 77] width 85 height 11
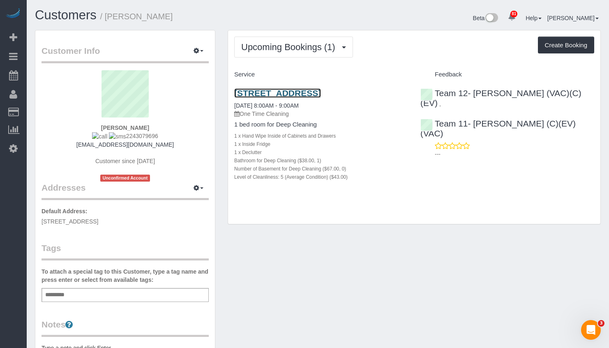
click at [280, 94] on link "1715 Chicago Avenue, 416s, Evanston, IL 60201" at bounding box center [277, 92] width 87 height 9
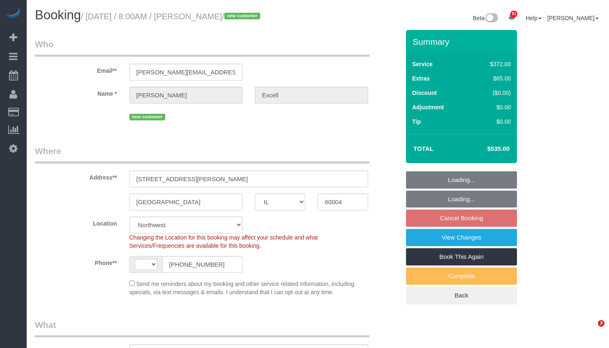
select select "IL"
select select "number:1"
select select "number:58"
select select "number:139"
select select "number:106"
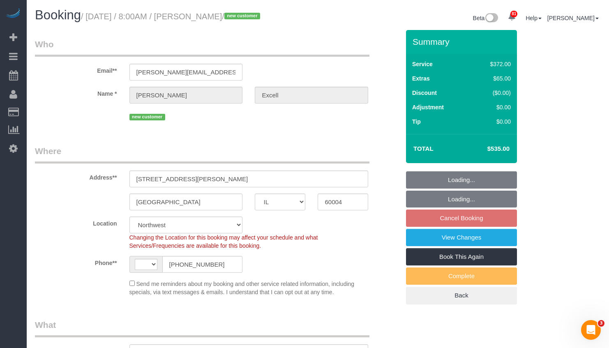
select select "string:[GEOGRAPHIC_DATA]"
select select "513"
select select "2"
select select "3"
select select "object:1176"
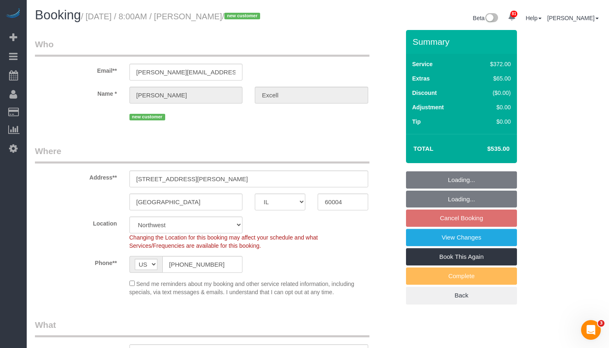
select select "2"
select select "3"
select select "object:1327"
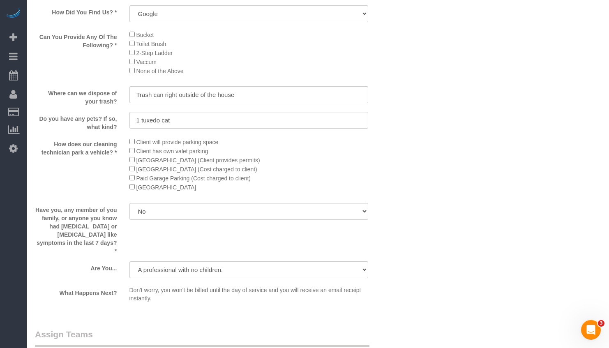
scroll to position [1069, 0]
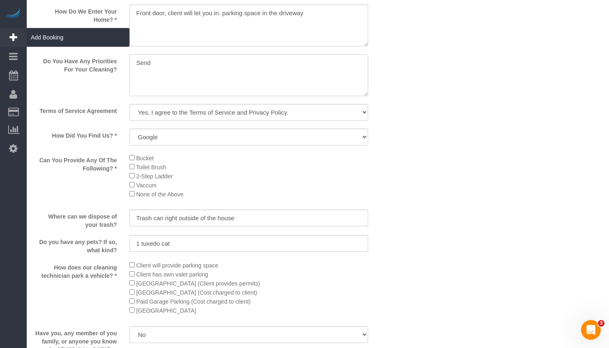
drag, startPoint x: 166, startPoint y: 60, endPoint x: 26, endPoint y: 40, distance: 141.5
click at [42, 42] on sui-booking-custom-fields "How Do We Enter Your Home? * Do You Have Any Priorities For Your Cleaning? Term…" at bounding box center [217, 204] width 365 height 450
paste textarea "Biggest priorieteis: KITCHEN bedrooms as not important Bathrooms, deeper clean,…"
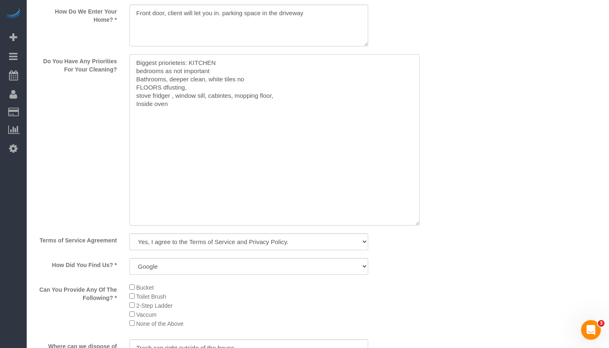
scroll to position [0, 0]
drag, startPoint x: 366, startPoint y: 95, endPoint x: 418, endPoint y: 224, distance: 139.3
click at [418, 224] on textarea at bounding box center [274, 139] width 290 height 171
click at [182, 83] on textarea at bounding box center [274, 139] width 290 height 171
click at [179, 67] on textarea at bounding box center [274, 139] width 290 height 171
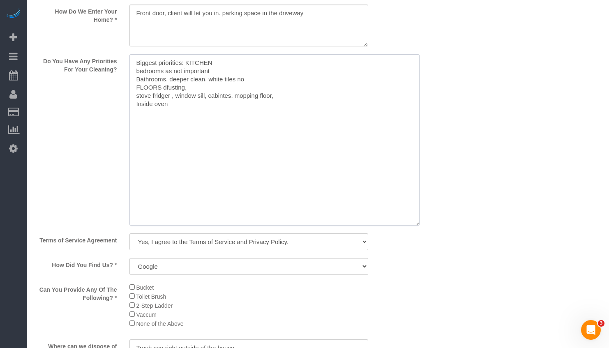
click at [137, 70] on textarea at bounding box center [274, 139] width 290 height 171
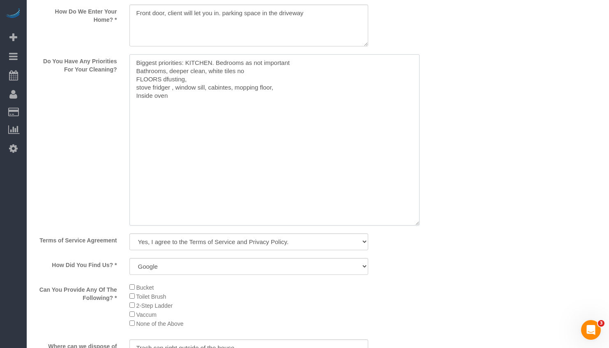
click at [301, 65] on textarea at bounding box center [274, 139] width 290 height 171
click at [163, 77] on textarea at bounding box center [274, 139] width 290 height 171
click at [139, 73] on textarea at bounding box center [274, 139] width 290 height 171
drag, startPoint x: 136, startPoint y: 69, endPoint x: 165, endPoint y: 70, distance: 29.6
click at [165, 70] on textarea at bounding box center [274, 139] width 290 height 171
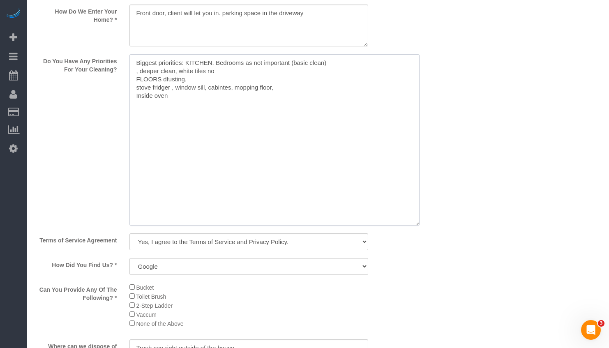
click at [210, 62] on textarea at bounding box center [274, 139] width 290 height 171
paste textarea "Bathrooms"
click at [201, 61] on textarea at bounding box center [274, 139] width 290 height 171
click at [189, 67] on textarea at bounding box center [274, 139] width 290 height 171
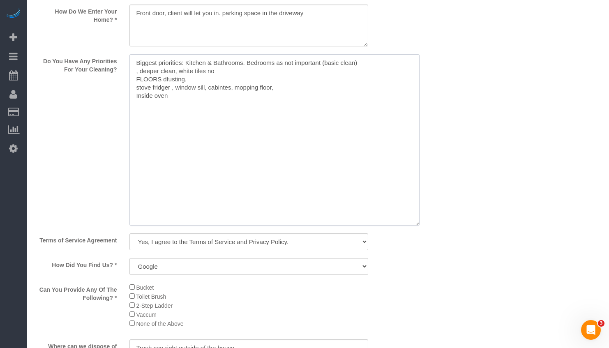
click at [257, 75] on textarea at bounding box center [274, 139] width 290 height 171
drag, startPoint x: 143, startPoint y: 70, endPoint x: 106, endPoint y: 72, distance: 37.0
click at [106, 72] on div "Do You Have Any Priorities For Your Cleaning?" at bounding box center [217, 140] width 377 height 173
click at [137, 61] on textarea at bounding box center [274, 139] width 290 height 171
click at [141, 61] on textarea at bounding box center [274, 139] width 290 height 171
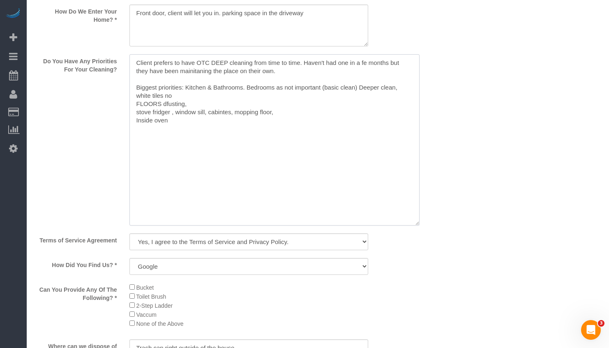
click at [360, 65] on textarea at bounding box center [274, 139] width 290 height 171
click at [211, 74] on textarea at bounding box center [274, 139] width 290 height 171
click at [158, 68] on textarea at bounding box center [274, 139] width 290 height 171
click at [263, 73] on textarea at bounding box center [274, 139] width 290 height 171
click at [229, 62] on textarea at bounding box center [274, 139] width 290 height 171
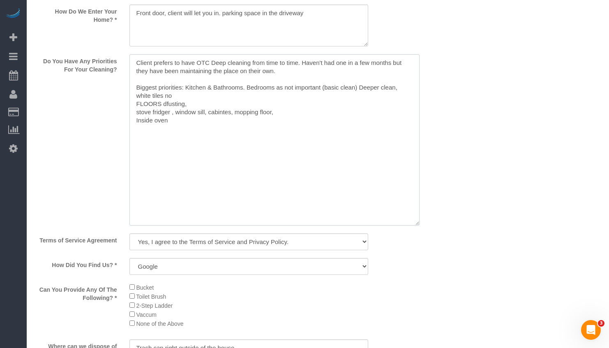
click at [309, 66] on textarea at bounding box center [274, 139] width 290 height 171
click at [282, 71] on textarea at bounding box center [274, 139] width 290 height 171
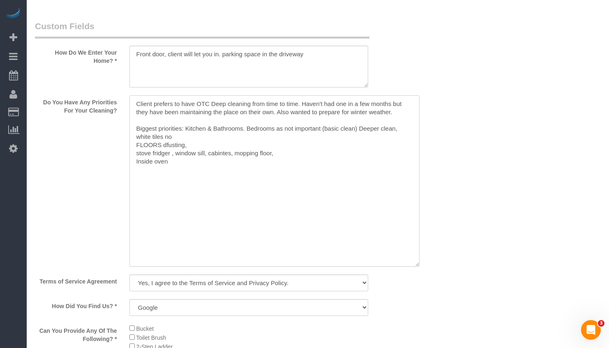
drag, startPoint x: 358, startPoint y: 128, endPoint x: 362, endPoint y: 135, distance: 8.3
click at [362, 135] on textarea at bounding box center [274, 180] width 290 height 171
click at [328, 147] on textarea at bounding box center [274, 180] width 290 height 171
drag, startPoint x: 354, startPoint y: 127, endPoint x: 362, endPoint y: 136, distance: 11.4
click at [362, 136] on textarea at bounding box center [274, 180] width 290 height 171
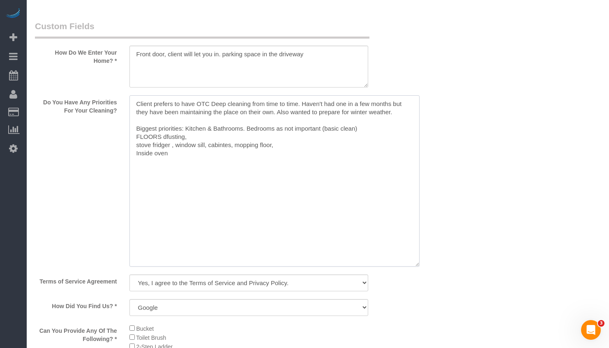
click at [247, 130] on textarea at bounding box center [274, 180] width 290 height 171
click at [246, 129] on textarea at bounding box center [274, 180] width 290 height 171
paste textarea "Deeper clean, white tiles no"
click at [249, 128] on textarea at bounding box center [274, 180] width 290 height 171
click at [329, 135] on textarea at bounding box center [274, 180] width 290 height 171
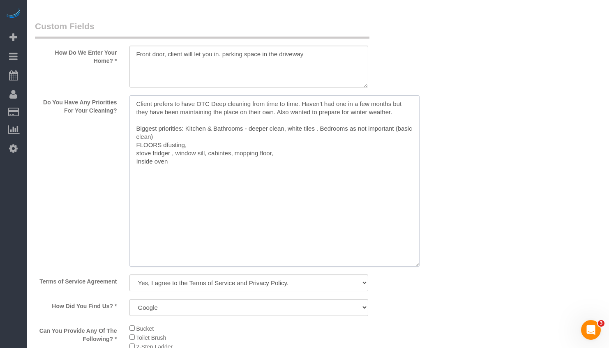
click at [137, 145] on textarea at bounding box center [274, 180] width 290 height 171
click at [190, 136] on textarea at bounding box center [274, 180] width 290 height 171
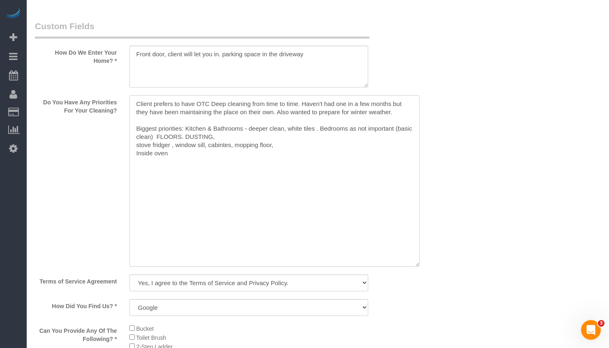
click at [215, 137] on textarea at bounding box center [274, 180] width 290 height 171
click at [150, 152] on textarea at bounding box center [274, 180] width 290 height 171
click at [135, 148] on textarea at bounding box center [274, 180] width 290 height 171
drag, startPoint x: 135, startPoint y: 148, endPoint x: 208, endPoint y: 161, distance: 73.5
click at [208, 161] on textarea at bounding box center [274, 180] width 290 height 171
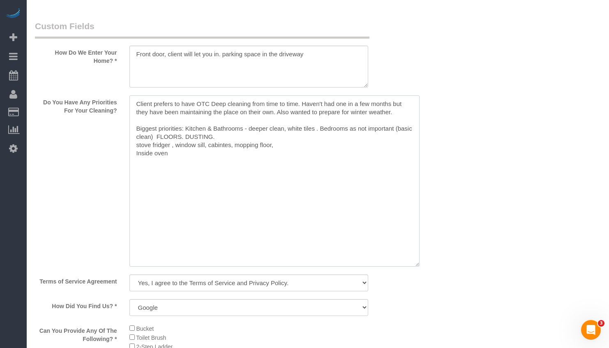
click at [226, 129] on textarea at bounding box center [274, 180] width 290 height 171
click at [226, 138] on textarea at bounding box center [274, 180] width 290 height 171
click at [181, 137] on textarea at bounding box center [274, 180] width 290 height 171
drag, startPoint x: 293, startPoint y: 145, endPoint x: 125, endPoint y: 153, distance: 168.7
click at [124, 152] on div at bounding box center [249, 181] width 252 height 173
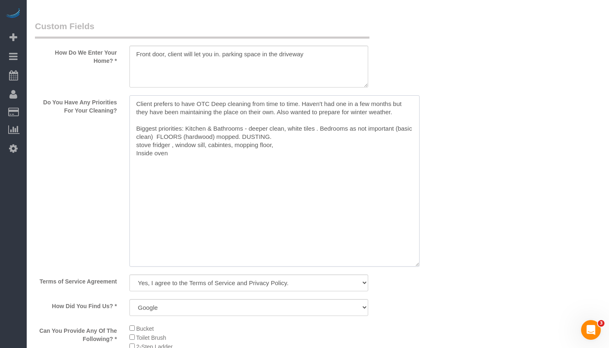
click at [189, 163] on textarea at bounding box center [274, 180] width 290 height 171
drag, startPoint x: 167, startPoint y: 155, endPoint x: 124, endPoint y: 144, distance: 44.5
click at [124, 144] on div at bounding box center [249, 181] width 252 height 173
click at [289, 134] on textarea at bounding box center [274, 180] width 290 height 171
click at [201, 167] on textarea at bounding box center [274, 180] width 290 height 171
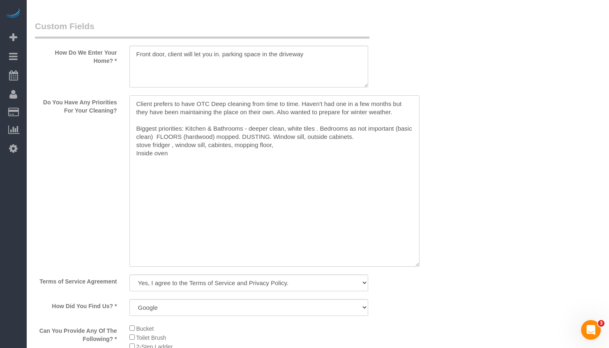
drag, startPoint x: 177, startPoint y: 156, endPoint x: 113, endPoint y: 140, distance: 65.6
click at [113, 140] on div "Do You Have Any Priorities For Your Cleaning?" at bounding box center [217, 181] width 377 height 173
click at [195, 162] on textarea at bounding box center [274, 180] width 290 height 171
drag, startPoint x: 170, startPoint y: 159, endPoint x: 123, endPoint y: 146, distance: 48.8
click at [123, 146] on div at bounding box center [249, 181] width 252 height 173
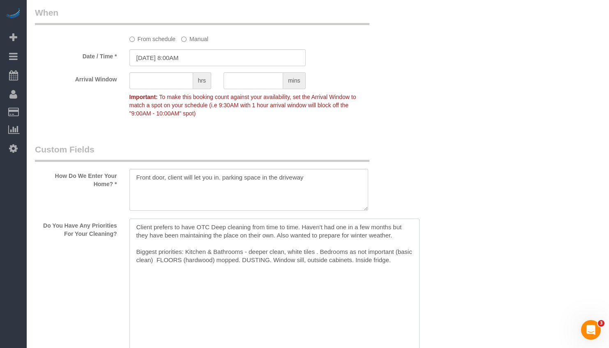
scroll to position [945, 0]
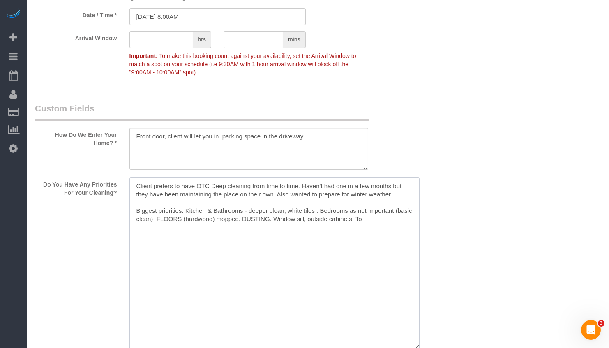
paste textarea "Deeper clean, white tiles no"
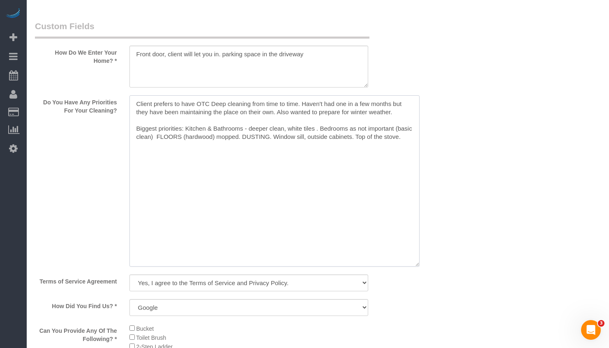
click at [227, 157] on textarea at bounding box center [274, 180] width 290 height 171
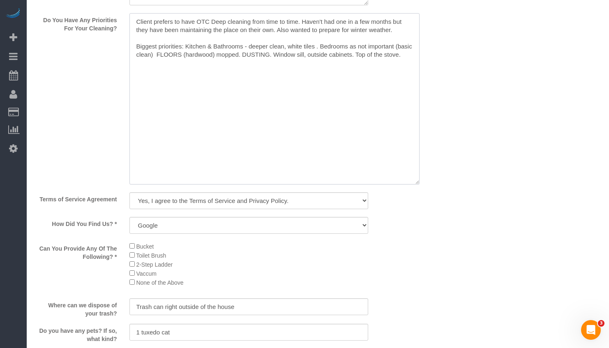
click at [398, 54] on textarea at bounding box center [274, 98] width 290 height 171
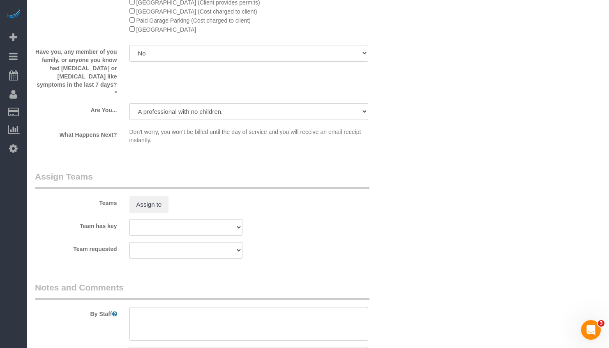
scroll to position [1626, 0]
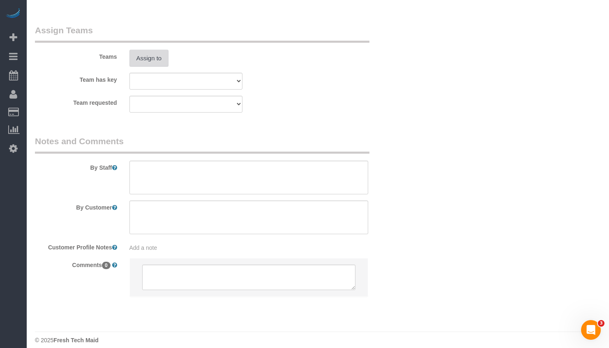
type textarea "Client prefers to have OTC Deep cleaning from time to time. Haven't had one in …"
click at [151, 53] on button "Assign to" at bounding box center [148, 58] width 39 height 17
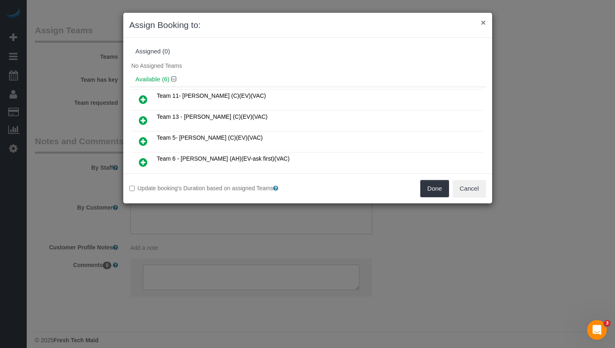
drag, startPoint x: 480, startPoint y: 23, endPoint x: 485, endPoint y: 21, distance: 5.2
click at [481, 23] on div "× Assign Booking to:" at bounding box center [307, 25] width 369 height 25
click at [485, 21] on button "×" at bounding box center [483, 22] width 5 height 9
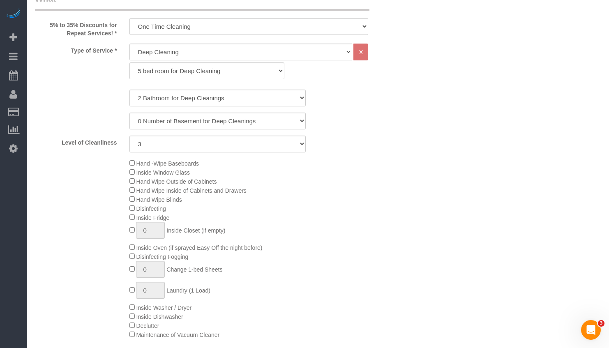
scroll to position [0, 0]
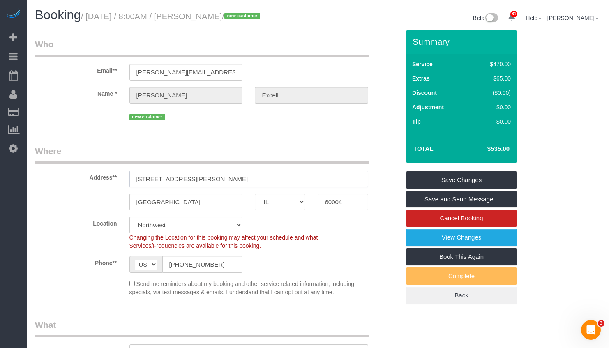
click at [220, 183] on input "1243 N Wilke Rd, Arlington Heights, IL" at bounding box center [248, 179] width 239 height 17
click at [314, 124] on fieldset "Who Email** josh.n.excell@gmail.com Name * Josh Excell new customer" at bounding box center [217, 83] width 365 height 90
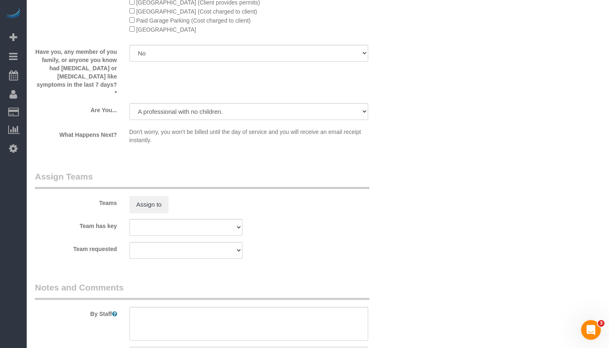
scroll to position [1521, 0]
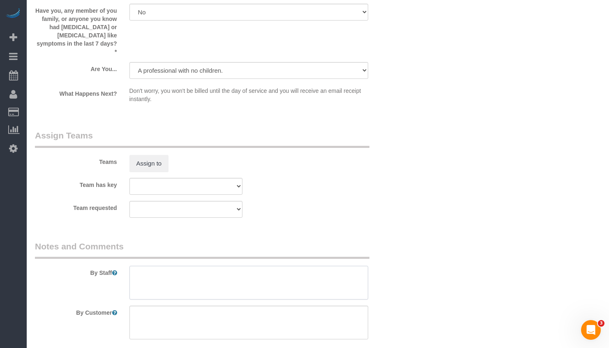
paste textarea "Initial Cleaning for a weekly cleaning. Partial Cleaning. 1). General Cleaning.…"
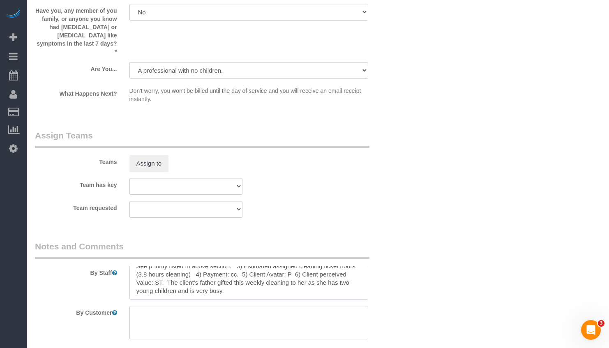
scroll to position [0, 0]
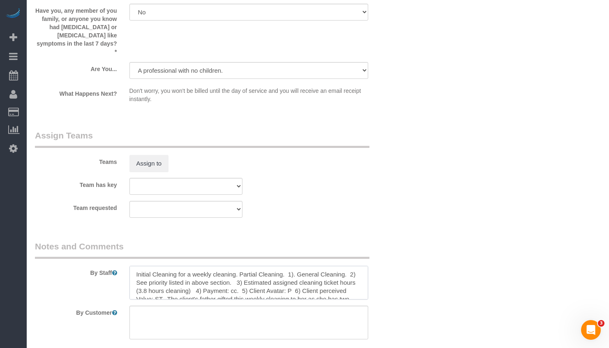
click at [147, 282] on textarea at bounding box center [248, 283] width 239 height 34
type textarea "Initial Cleaning for a weekly cleaning. Partial Cleaning. 1). General Cleaning.…"
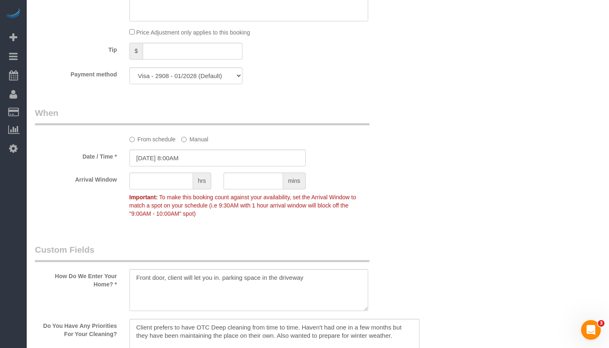
scroll to position [598, 0]
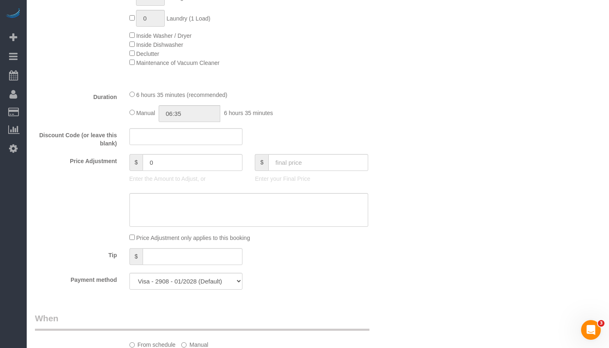
click at [129, 112] on div "6 hours 35 minutes (recommended) Manual 06:35 6 hours 35 minutes" at bounding box center [249, 106] width 252 height 32
drag, startPoint x: 166, startPoint y: 116, endPoint x: 161, endPoint y: 116, distance: 5.4
click at [161, 116] on div "Manual 06:35 6 hours 35 minutes" at bounding box center [248, 113] width 239 height 17
type input "03:25"
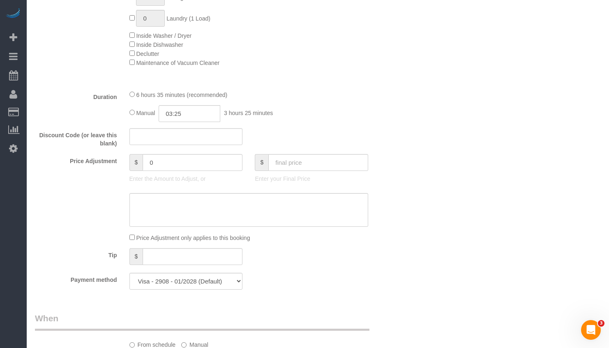
click at [331, 98] on div "6 hours 35 minutes (recommended)" at bounding box center [248, 94] width 239 height 9
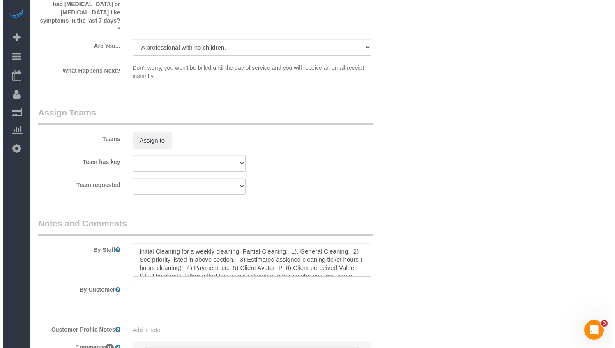
scroll to position [1626, 0]
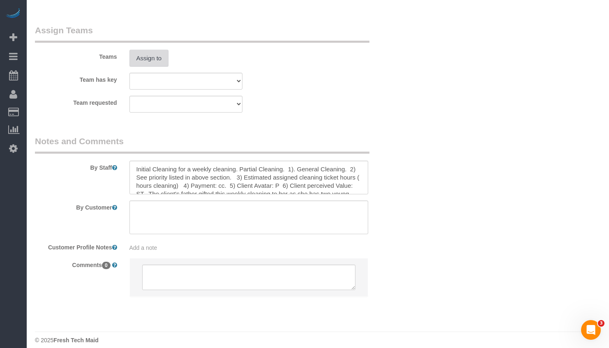
click at [146, 52] on button "Assign to" at bounding box center [148, 58] width 39 height 17
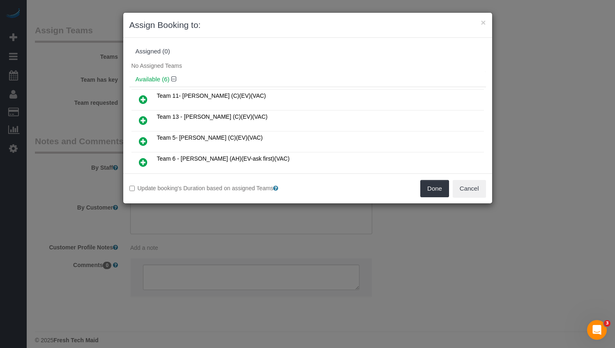
click at [143, 161] on icon at bounding box center [143, 162] width 9 height 10
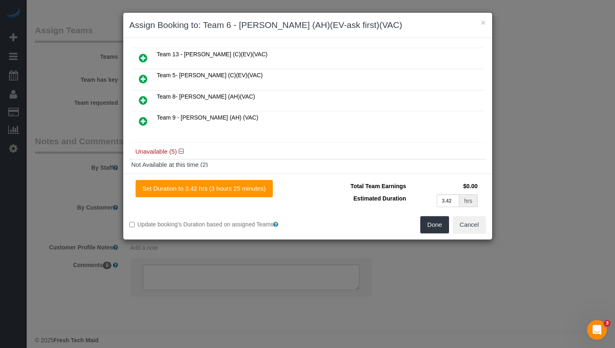
click at [141, 122] on icon at bounding box center [143, 121] width 9 height 10
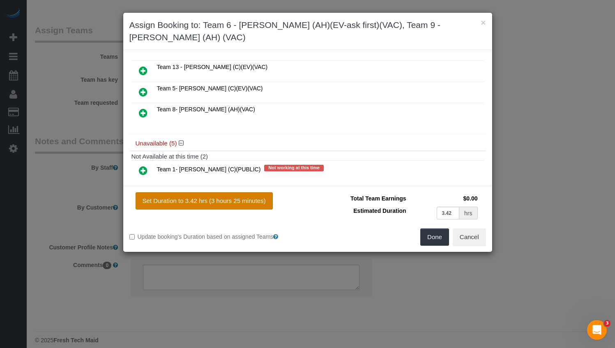
click at [224, 192] on button "Set Duration to 3.42 hrs (3 hours 25 minutes)" at bounding box center [204, 200] width 137 height 17
type input "3.42"
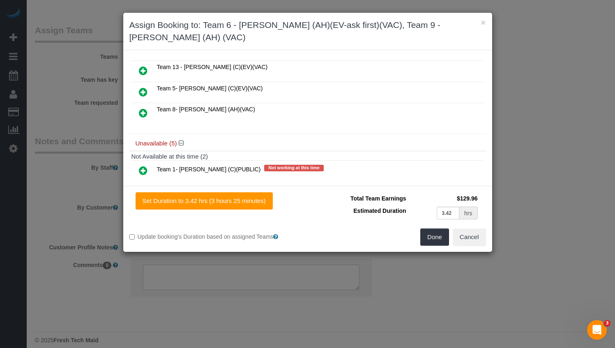
click at [143, 108] on icon at bounding box center [143, 113] width 9 height 10
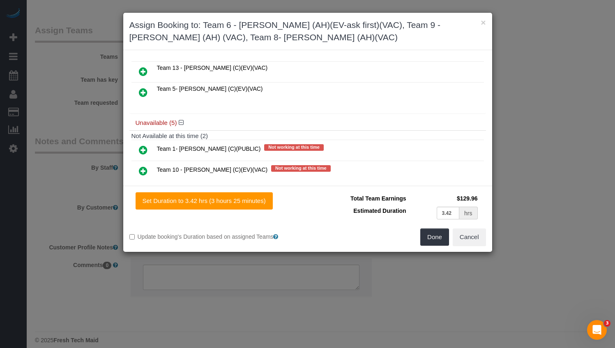
click at [141, 94] on icon at bounding box center [143, 93] width 9 height 10
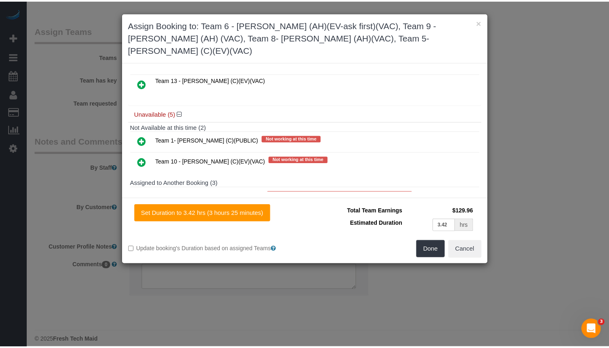
scroll to position [0, 0]
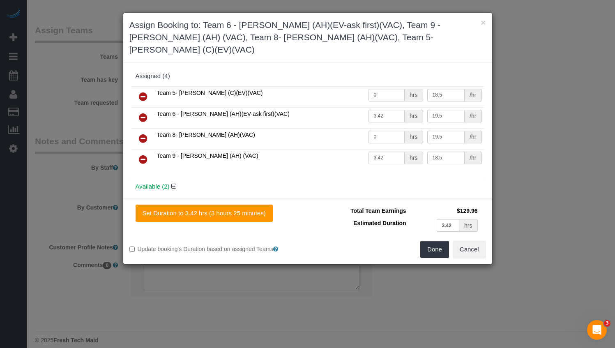
click at [144, 92] on icon at bounding box center [143, 97] width 9 height 10
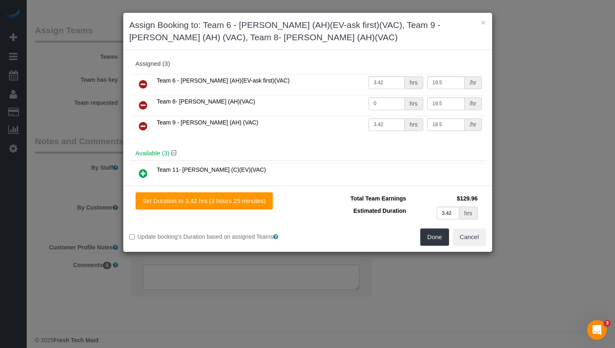
click at [143, 103] on icon at bounding box center [143, 105] width 9 height 10
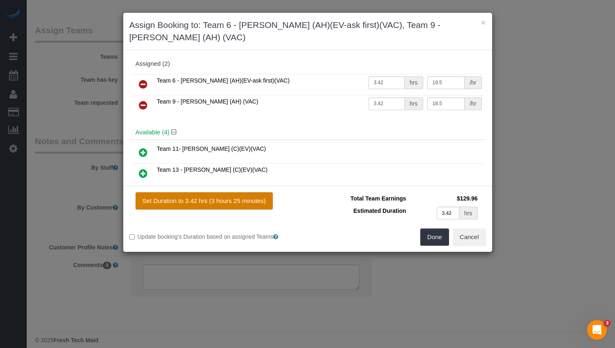
click at [252, 192] on button "Set Duration to 3.42 hrs (3 hours 25 minutes)" at bounding box center [204, 200] width 137 height 17
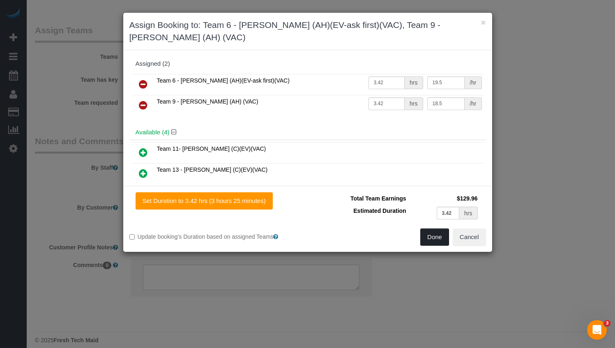
click at [429, 229] on button "Done" at bounding box center [434, 237] width 29 height 17
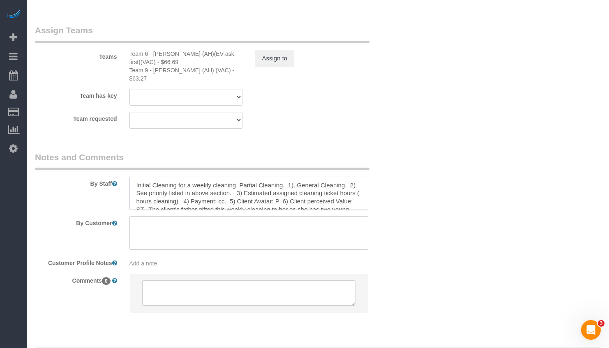
scroll to position [3, 0]
click at [355, 177] on textarea at bounding box center [248, 194] width 239 height 34
drag, startPoint x: 196, startPoint y: 182, endPoint x: 203, endPoint y: 192, distance: 12.3
click at [196, 182] on textarea at bounding box center [248, 194] width 239 height 34
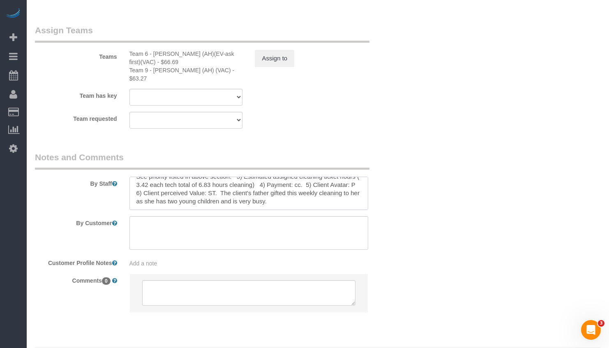
drag, startPoint x: 218, startPoint y: 173, endPoint x: 282, endPoint y: 195, distance: 68.0
click at [282, 195] on sui-booking-comments "By Staff By Customer Customer Profile Notes Add a note Comments 0" at bounding box center [217, 236] width 365 height 170
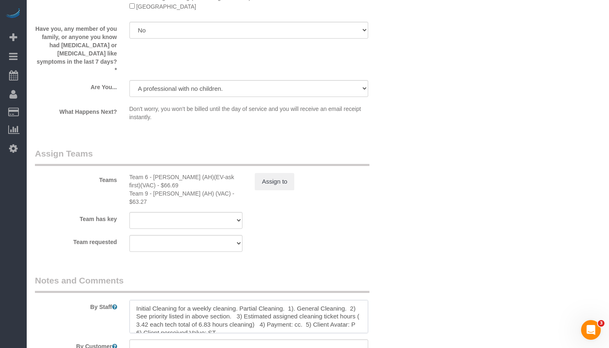
scroll to position [1585, 0]
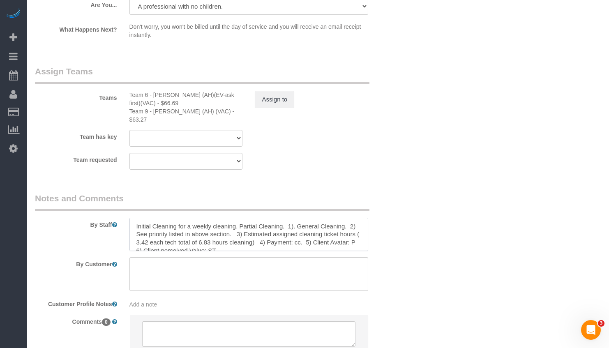
drag, startPoint x: 185, startPoint y: 209, endPoint x: 279, endPoint y: 211, distance: 93.7
click at [279, 218] on textarea at bounding box center [248, 235] width 239 height 34
click at [227, 218] on textarea at bounding box center [248, 235] width 239 height 34
type textarea "Initial Cleaning for OTC 1). DEEP Cleaning. 2) See priority listed in above sec…"
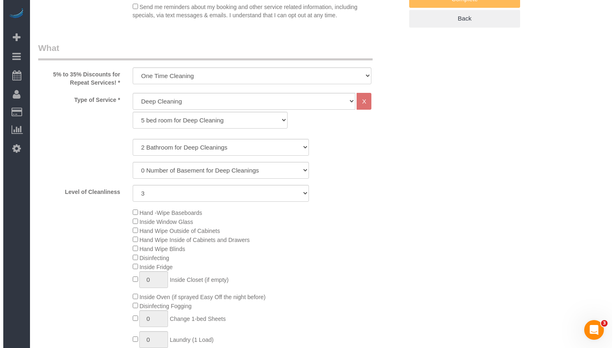
scroll to position [30, 0]
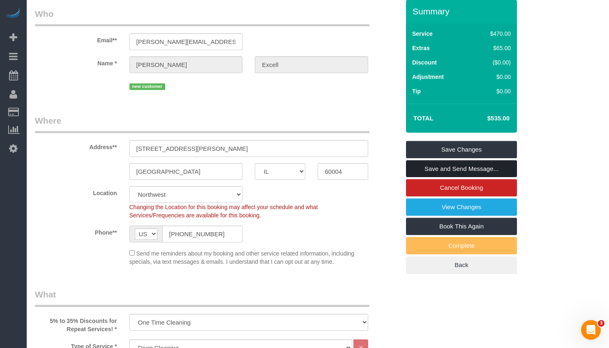
click at [460, 167] on link "Save and Send Message..." at bounding box center [461, 168] width 111 height 17
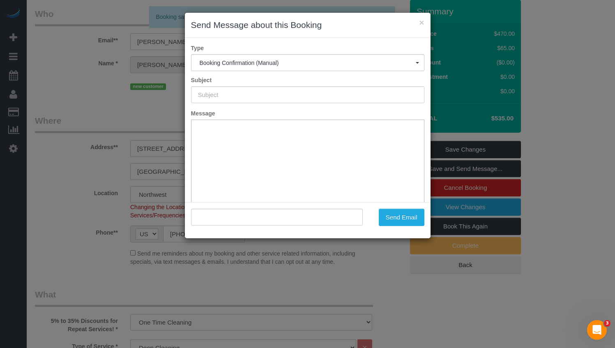
type input "Your Booking With Fresh Tech Maid, Confirmed!"
type input ""Josh Excell" <josh.n.excell@gmail.com>"
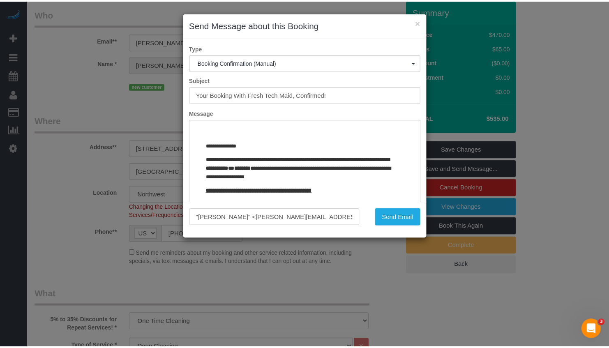
scroll to position [8, 0]
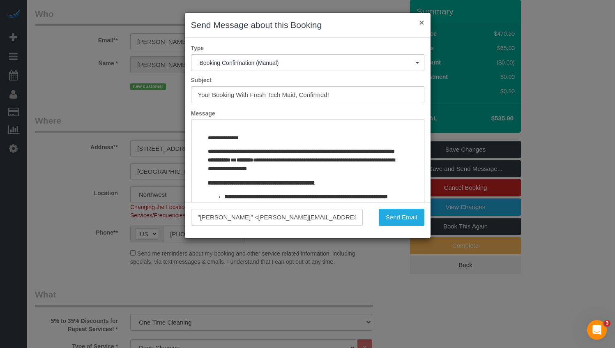
click at [422, 23] on button "×" at bounding box center [421, 22] width 5 height 9
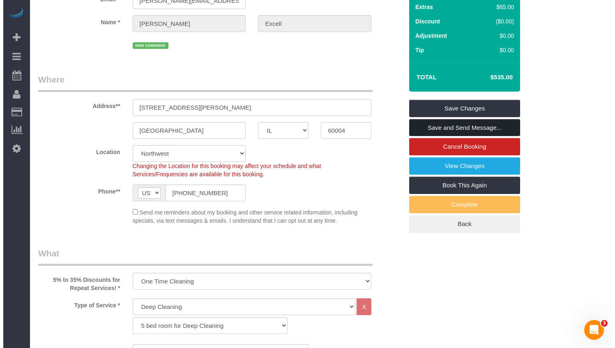
scroll to position [30, 0]
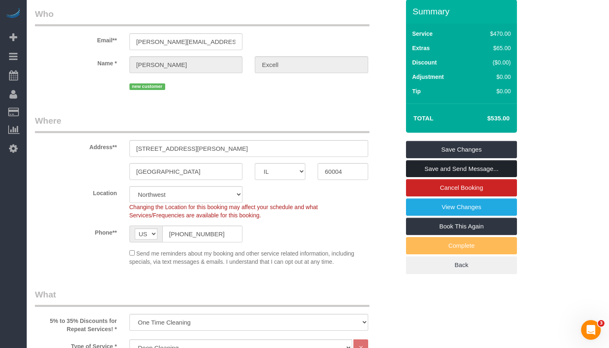
click at [480, 165] on link "Save and Send Message..." at bounding box center [461, 168] width 111 height 17
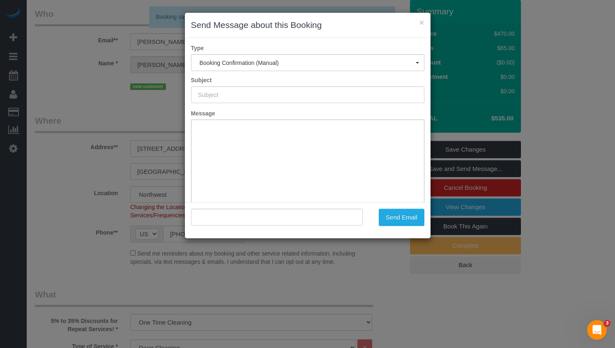
type input "Your Booking With Fresh Tech Maid, Confirmed!"
type input ""Josh Excell" <josh.n.excell@gmail.com>"
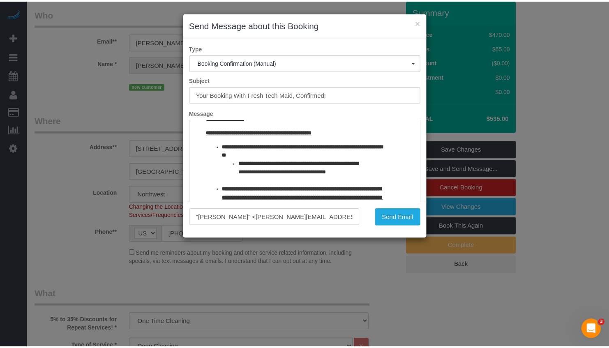
scroll to position [62, 0]
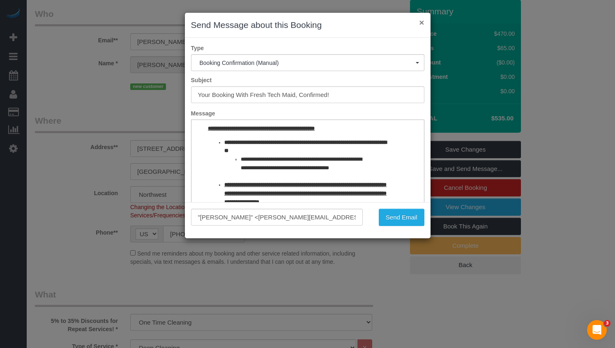
click at [420, 24] on button "×" at bounding box center [421, 22] width 5 height 9
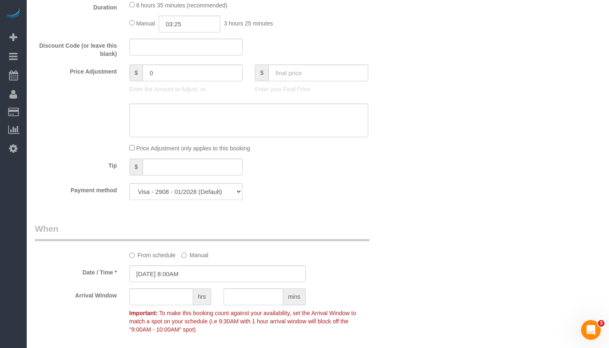
scroll to position [729, 0]
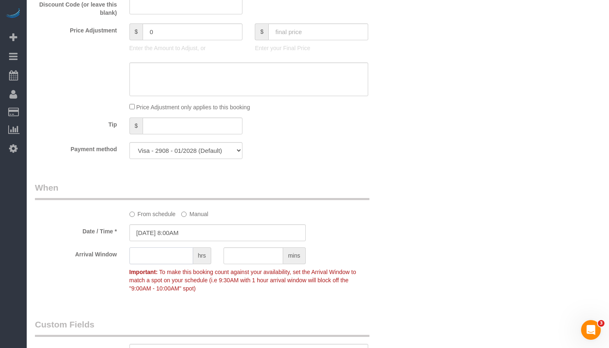
click at [171, 254] on input "text" at bounding box center [161, 255] width 64 height 17
type input "1"
click at [424, 251] on div "Who Email** josh.n.excell@gmail.com Name * Josh Excell new customer Where Addre…" at bounding box center [318, 270] width 566 height 1939
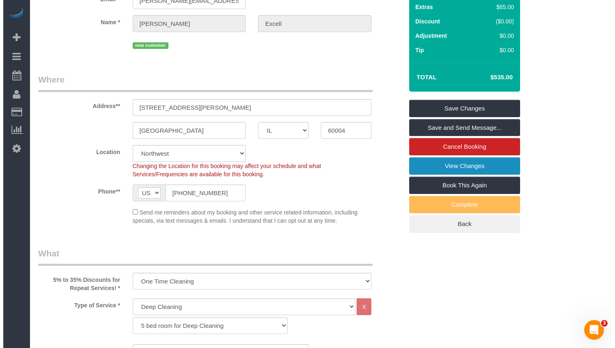
scroll to position [30, 0]
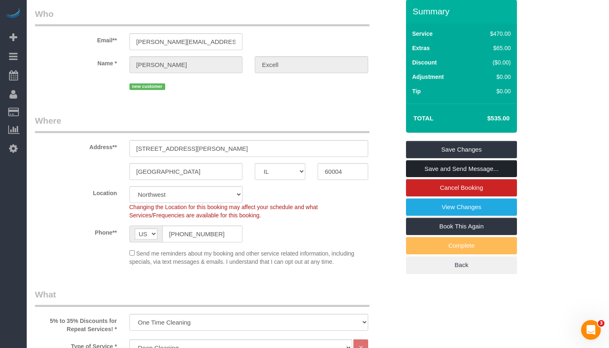
click at [471, 167] on link "Save and Send Message..." at bounding box center [461, 168] width 111 height 17
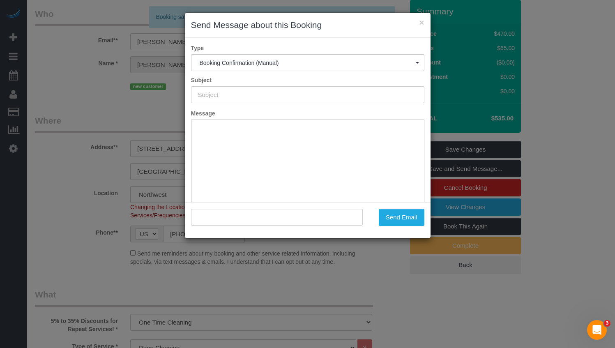
type input "Your Booking With Fresh Tech Maid, Confirmed!"
type input ""Josh Excell" <josh.n.excell@gmail.com>"
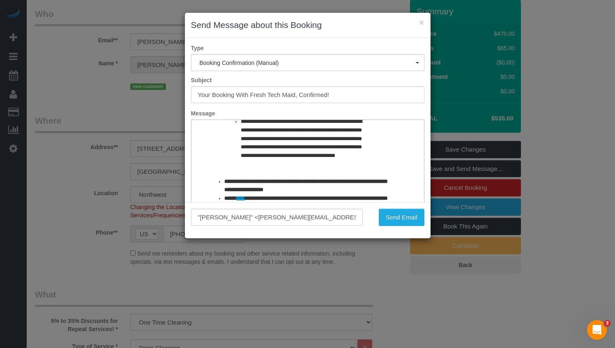
scroll to position [217, 0]
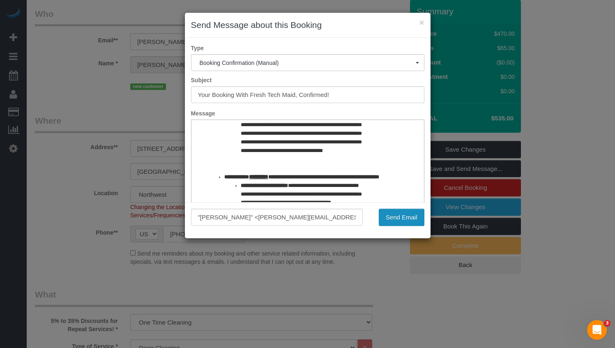
click at [404, 212] on button "Send Email" at bounding box center [402, 217] width 46 height 17
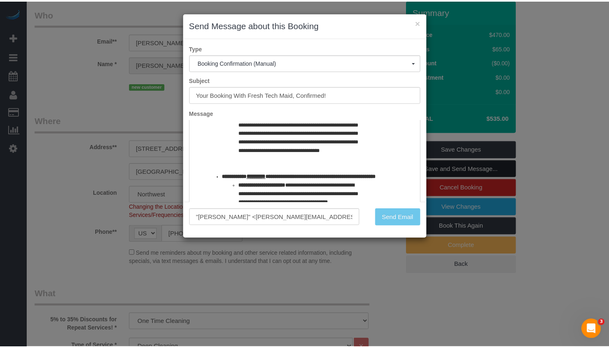
scroll to position [60, 0]
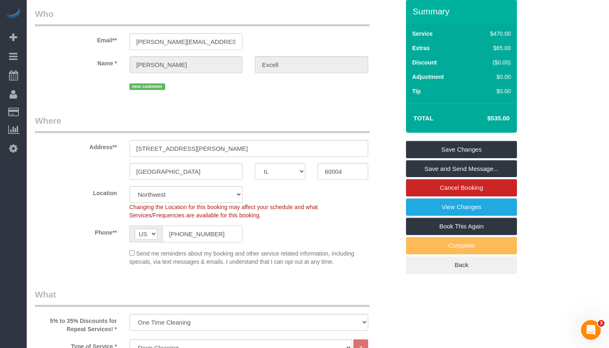
drag, startPoint x: 225, startPoint y: 237, endPoint x: 147, endPoint y: 229, distance: 78.5
click at [147, 229] on div "AF AL DZ AD AO AI AQ AG AR AM AW AU AT AZ BS BH BD BB BY BE BZ BJ BM BT BO BA B…" at bounding box center [185, 234] width 113 height 17
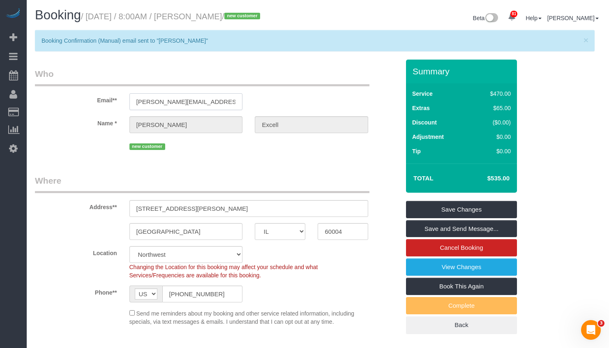
drag, startPoint x: 221, startPoint y: 101, endPoint x: 107, endPoint y: 99, distance: 113.4
click at [107, 99] on div "Email** josh.n.excell@gmail.com" at bounding box center [217, 89] width 377 height 42
drag, startPoint x: 222, startPoint y: 293, endPoint x: 144, endPoint y: 291, distance: 77.7
click at [144, 291] on div "AF AL DZ AD AO AI AQ AG AR AM AW AU AT AZ BS BH BD BB BY BE BZ BJ BM BT BO BA B…" at bounding box center [185, 294] width 113 height 17
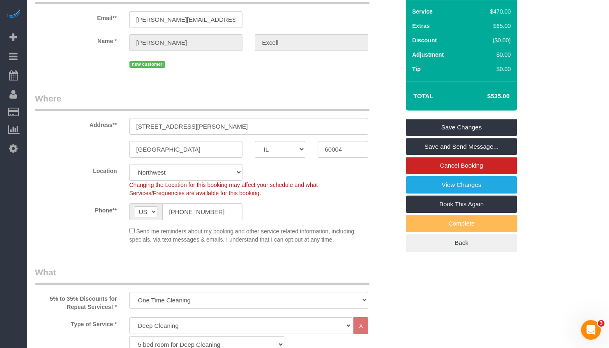
drag, startPoint x: 488, startPoint y: 97, endPoint x: 501, endPoint y: 97, distance: 13.6
click at [501, 97] on h4 "$535.00" at bounding box center [486, 96] width 47 height 7
copy h4 "$535"
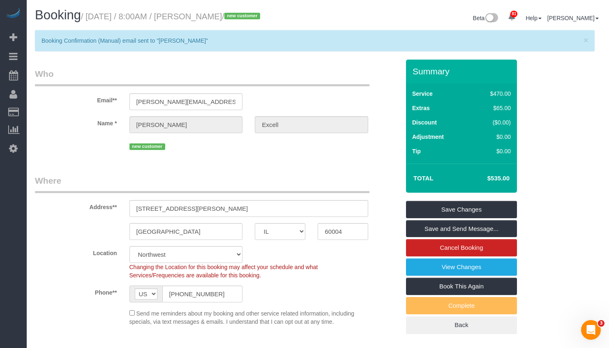
drag, startPoint x: 247, startPoint y: 17, endPoint x: 206, endPoint y: 18, distance: 41.1
click at [206, 18] on small "/ September 16, 2025 / 8:00AM / Josh Excell / new customer" at bounding box center [172, 16] width 182 height 9
copy small "Josh Excell"
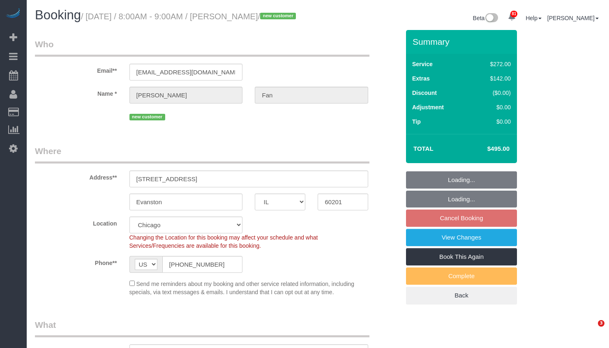
select select "IL"
select select "number:1"
select select "number:58"
select select "number:139"
select select "number:106"
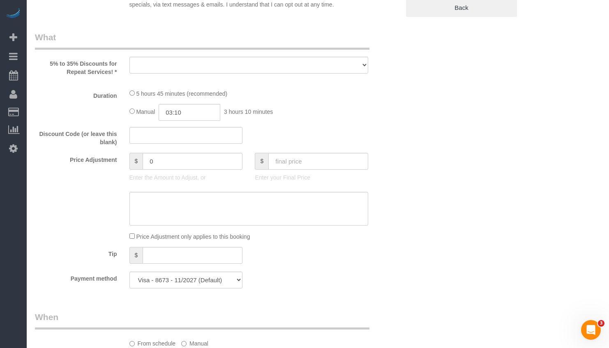
select select "object:1041"
select select "spot1"
select select "object:1291"
select select "513"
select select "5"
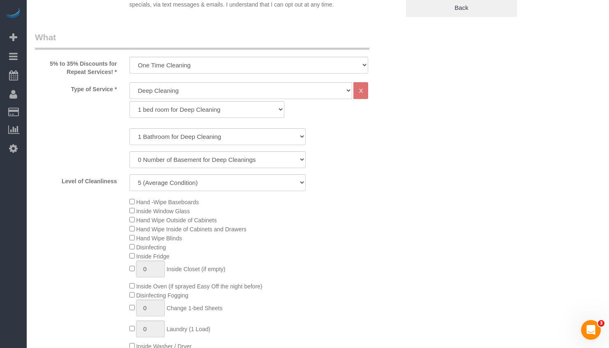
scroll to position [592, 0]
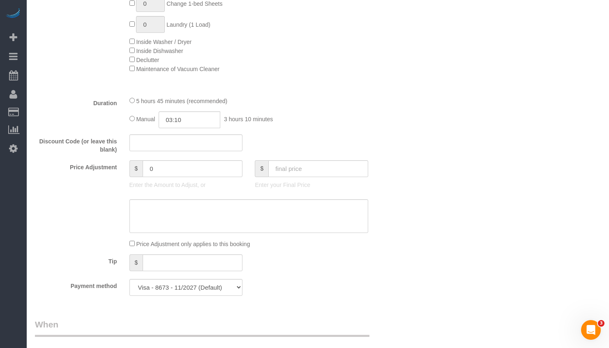
select select "5"
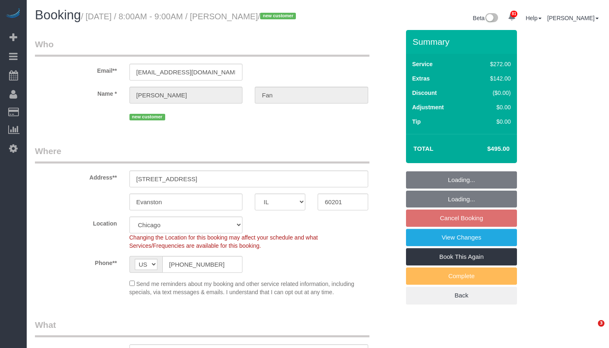
select select "IL"
select select "number:1"
select select "number:58"
select select "number:139"
select select "number:106"
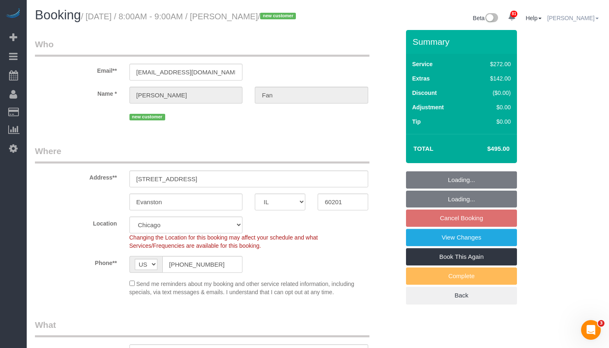
select select "513"
select select "5"
select select "spot1"
select select "object:1291"
select select "5"
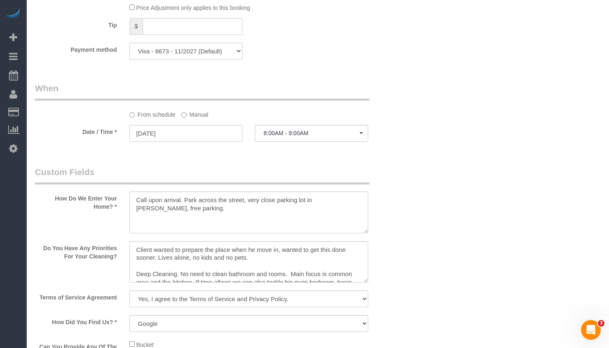
scroll to position [870, 0]
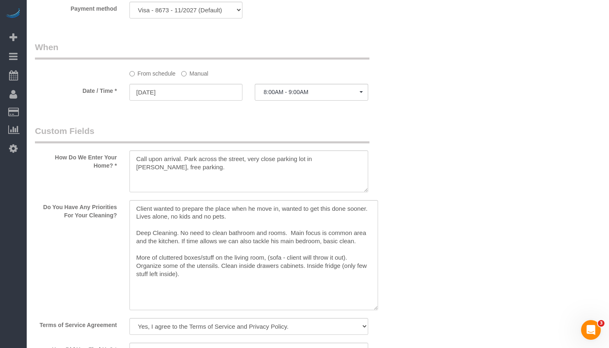
drag, startPoint x: 365, startPoint y: 249, endPoint x: 375, endPoint y: 317, distance: 68.9
click at [375, 310] on textarea at bounding box center [253, 255] width 249 height 110
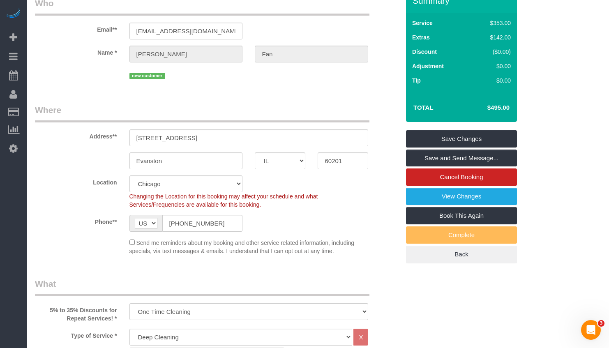
scroll to position [0, 0]
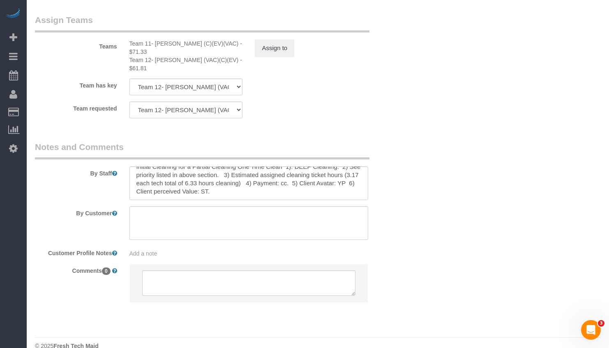
drag, startPoint x: 298, startPoint y: 18, endPoint x: 318, endPoint y: 45, distance: 34.4
click at [248, 16] on legend "Assign Teams" at bounding box center [202, 23] width 335 height 18
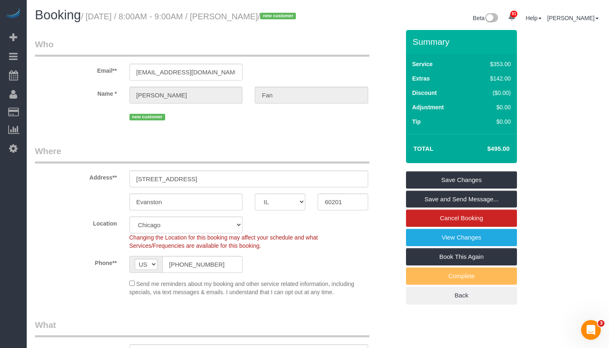
drag, startPoint x: 297, startPoint y: 16, endPoint x: 242, endPoint y: 15, distance: 55.1
click at [242, 15] on small "/ [DATE] / 8:00AM - 9:00AM / [PERSON_NAME] / new customer" at bounding box center [189, 16] width 217 height 9
copy small "[PERSON_NAME]"
drag, startPoint x: 185, startPoint y: 275, endPoint x: 160, endPoint y: 278, distance: 24.8
click at [143, 273] on div "AF AL DZ AD AO AI AQ AG AR AM AW AU AT AZ BS BH BD BB BY BE BZ BJ BM BT BO BA B…" at bounding box center [185, 264] width 113 height 17
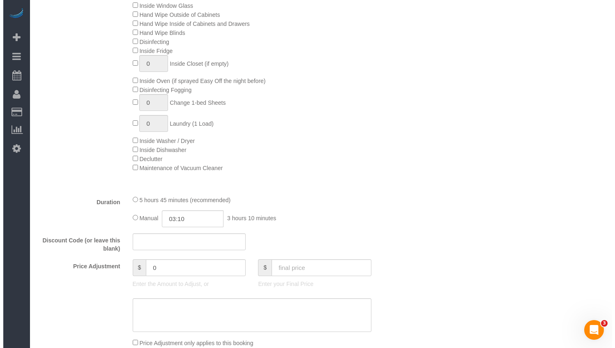
scroll to position [123, 0]
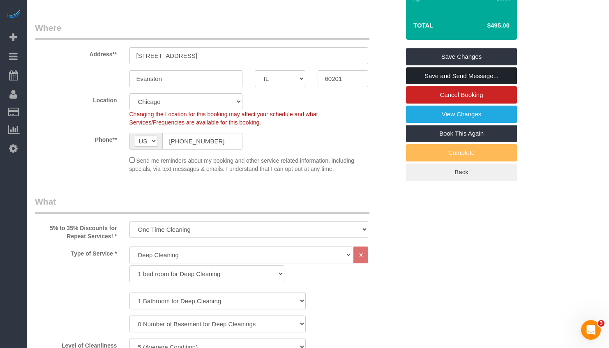
click at [461, 85] on link "Save and Send Message..." at bounding box center [461, 75] width 111 height 17
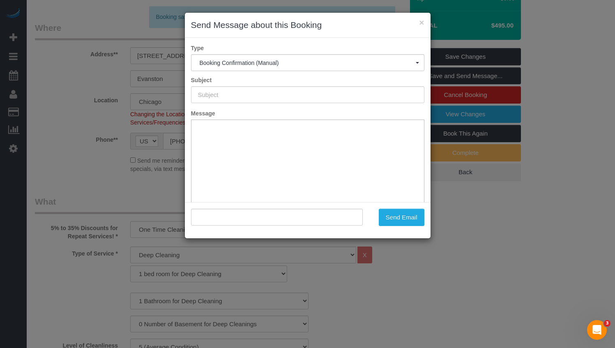
type input "Your Booking With Fresh Tech Maid, Confirmed!"
type input ""[PERSON_NAME] Fan" <[EMAIL_ADDRESS][DOMAIN_NAME]>"
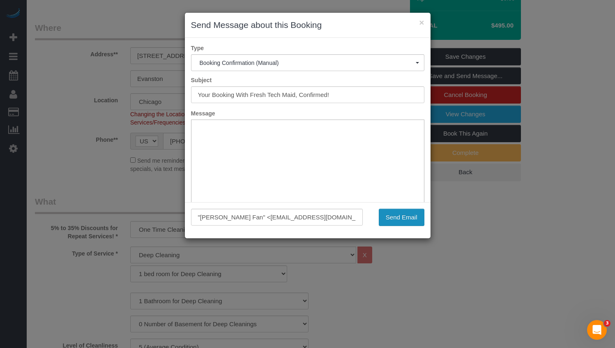
click at [406, 219] on button "Send Email" at bounding box center [402, 217] width 46 height 17
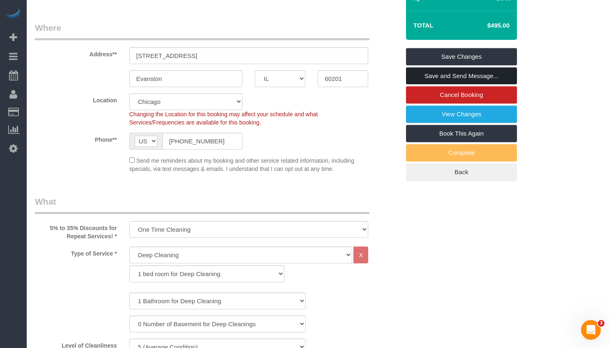
scroll to position [0, 0]
